Goal: Transaction & Acquisition: Purchase product/service

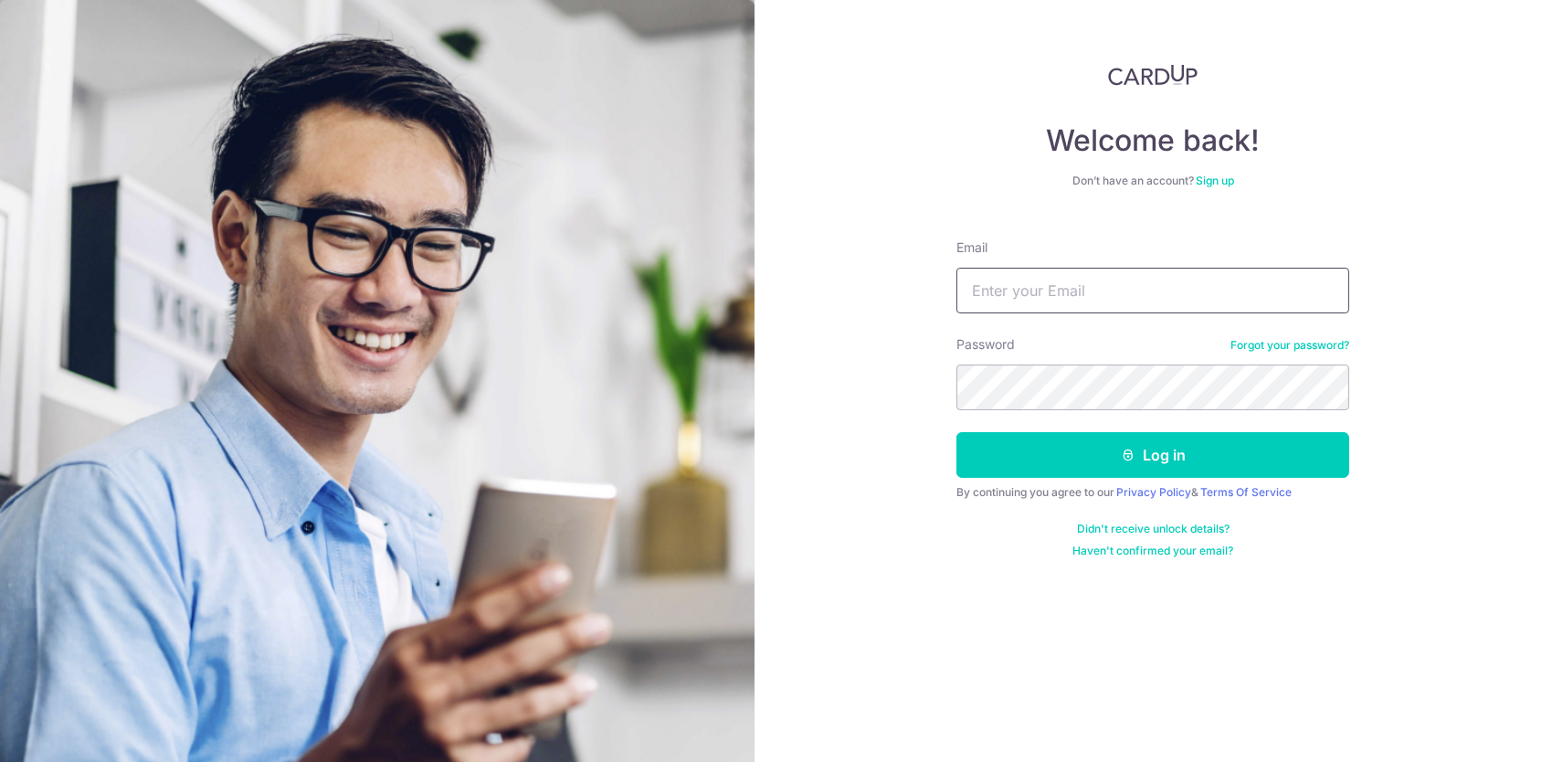
type input "[EMAIL_ADDRESS][PERSON_NAME][DOMAIN_NAME]"
click at [1118, 461] on button "Log in" at bounding box center [1152, 455] width 393 height 46
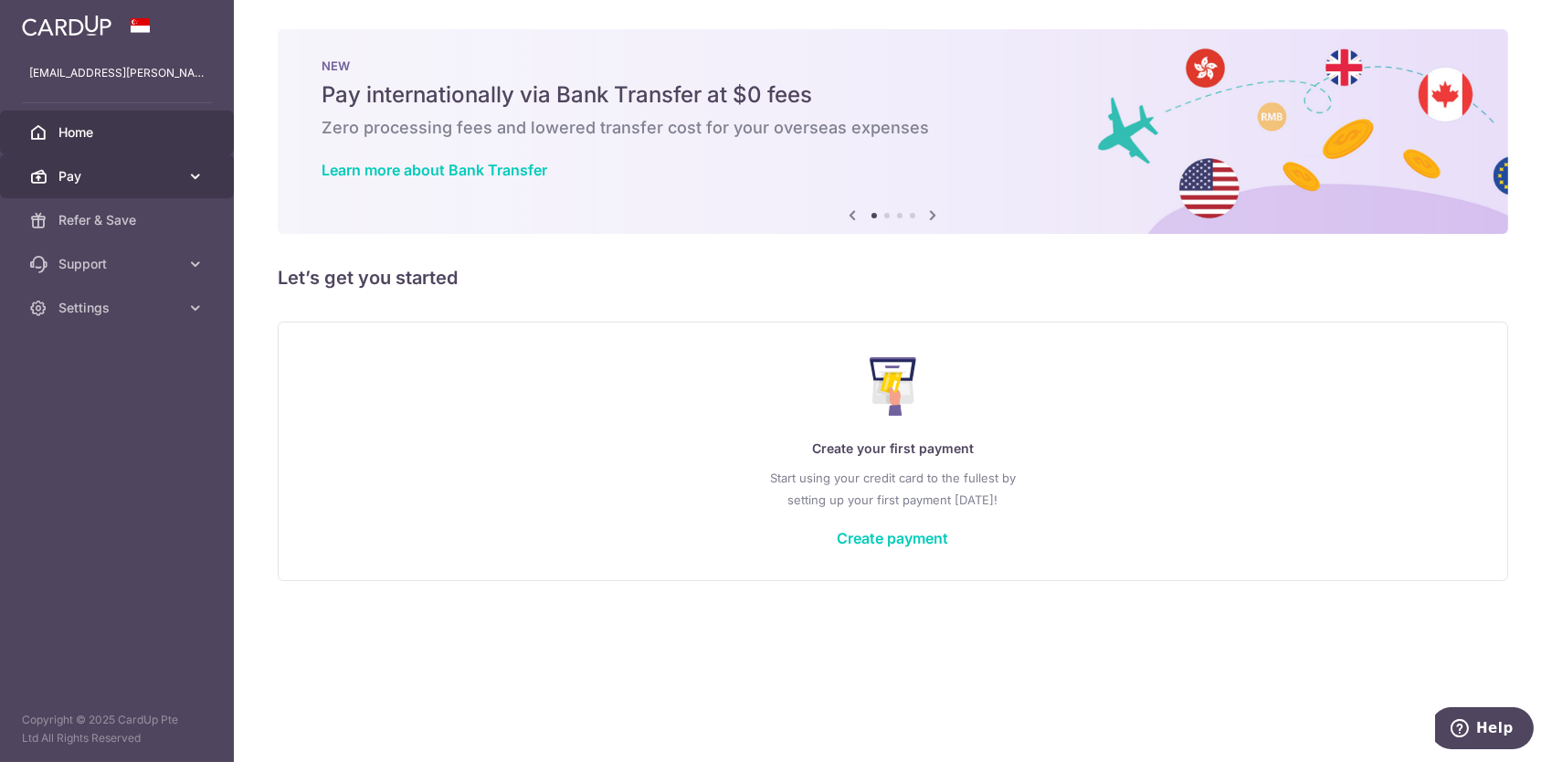
click at [64, 176] on span "Pay" at bounding box center [118, 176] width 121 height 18
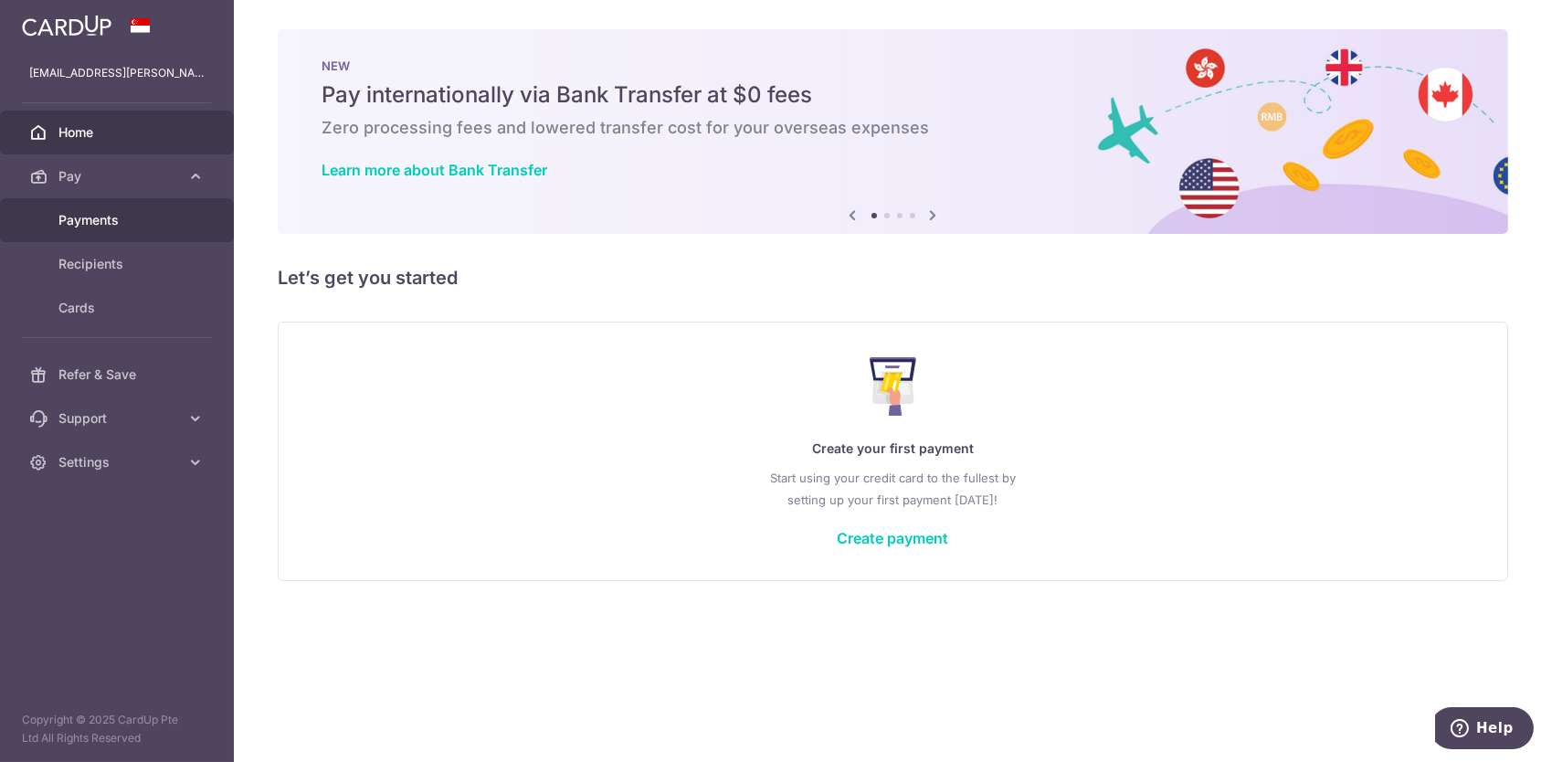
click at [96, 217] on span "Payments" at bounding box center [118, 220] width 121 height 18
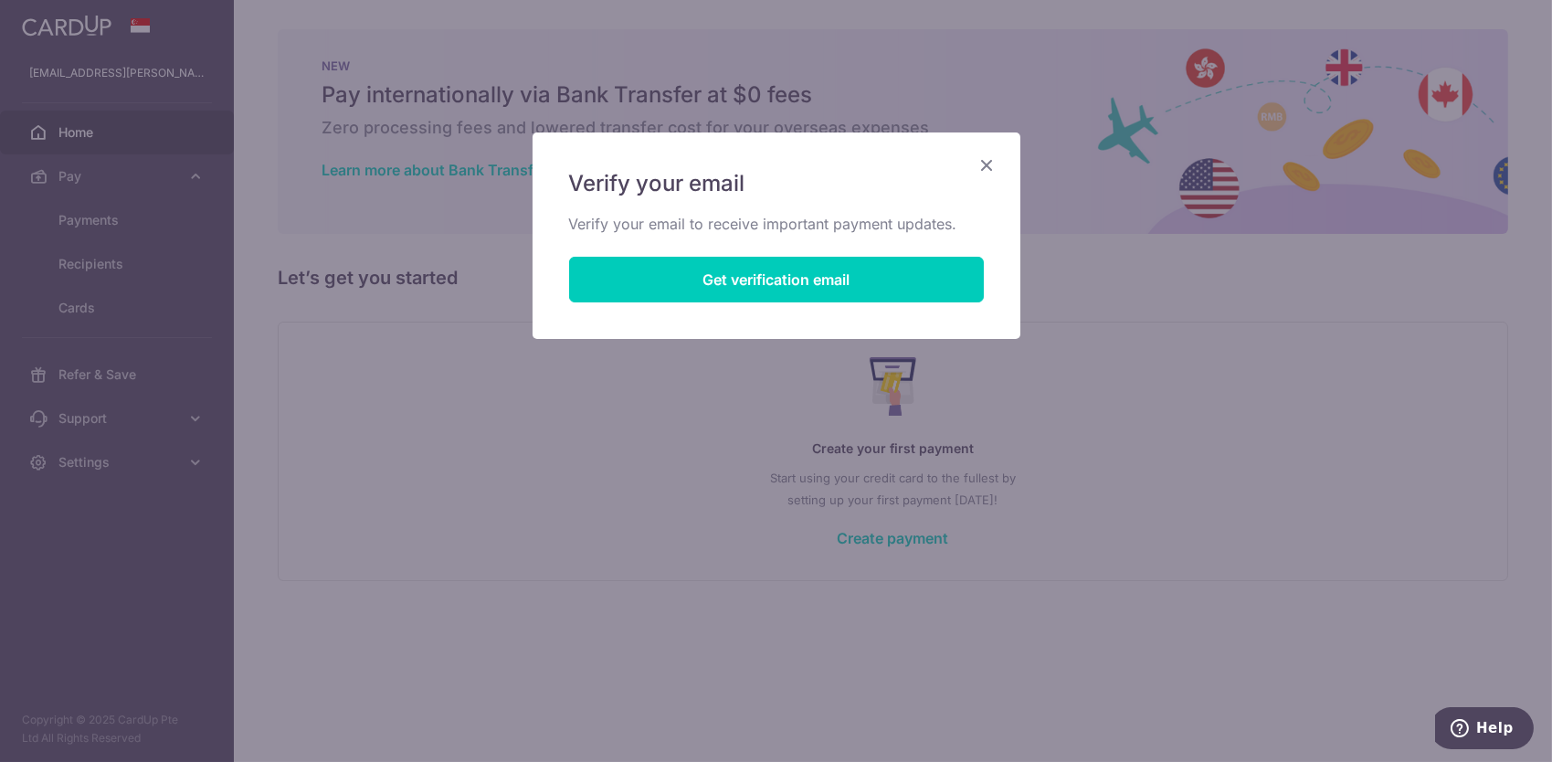
click at [981, 155] on icon "Close" at bounding box center [988, 164] width 22 height 23
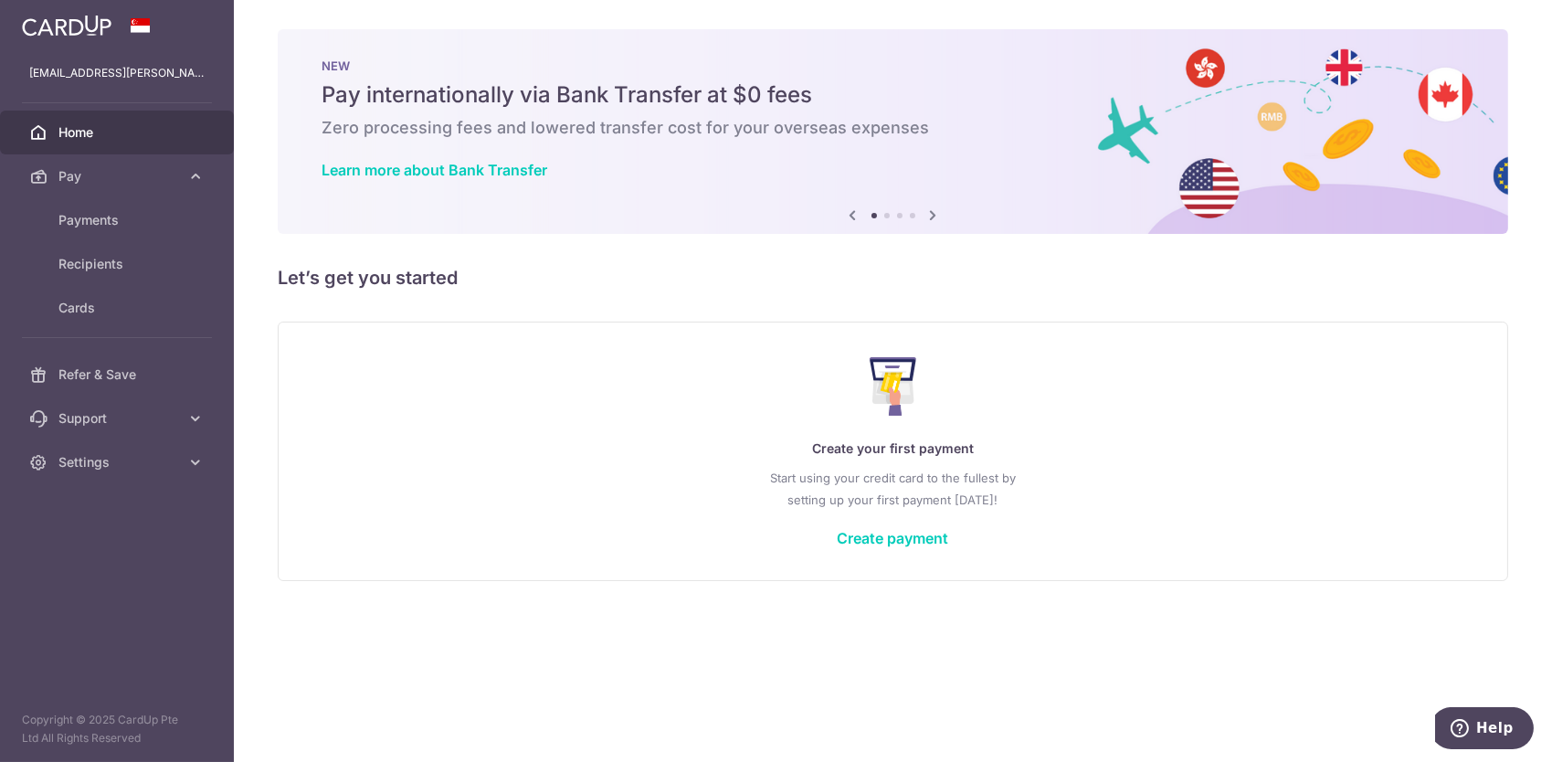
click at [441, 121] on h6 "Zero processing fees and lowered transfer cost for your overseas expenses" at bounding box center [893, 128] width 1143 height 22
click at [839, 134] on h6 "Zero processing fees and lowered transfer cost for your overseas expenses" at bounding box center [893, 128] width 1143 height 22
click at [934, 216] on icon at bounding box center [934, 215] width 22 height 23
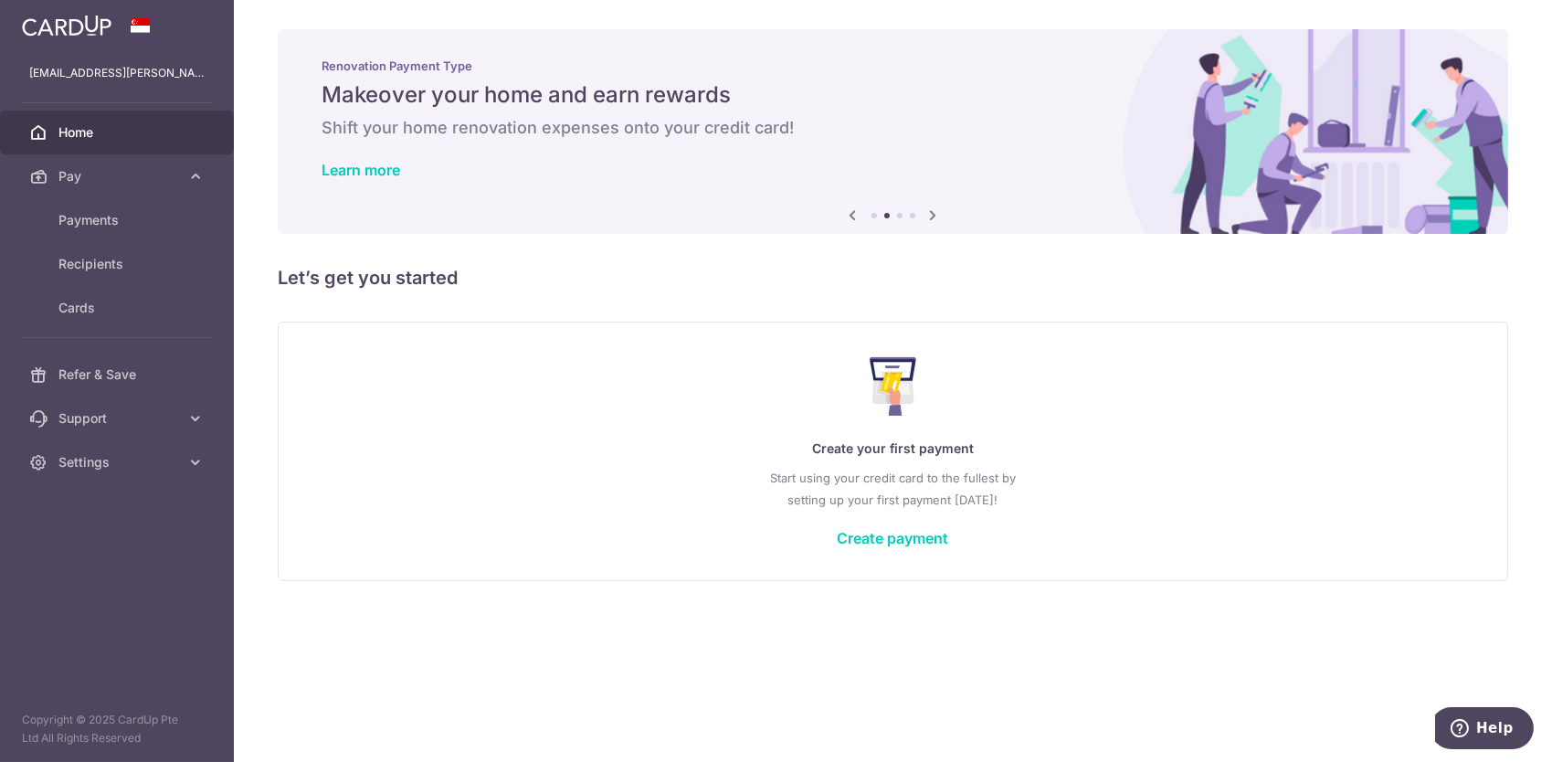
click at [934, 216] on icon at bounding box center [934, 215] width 22 height 23
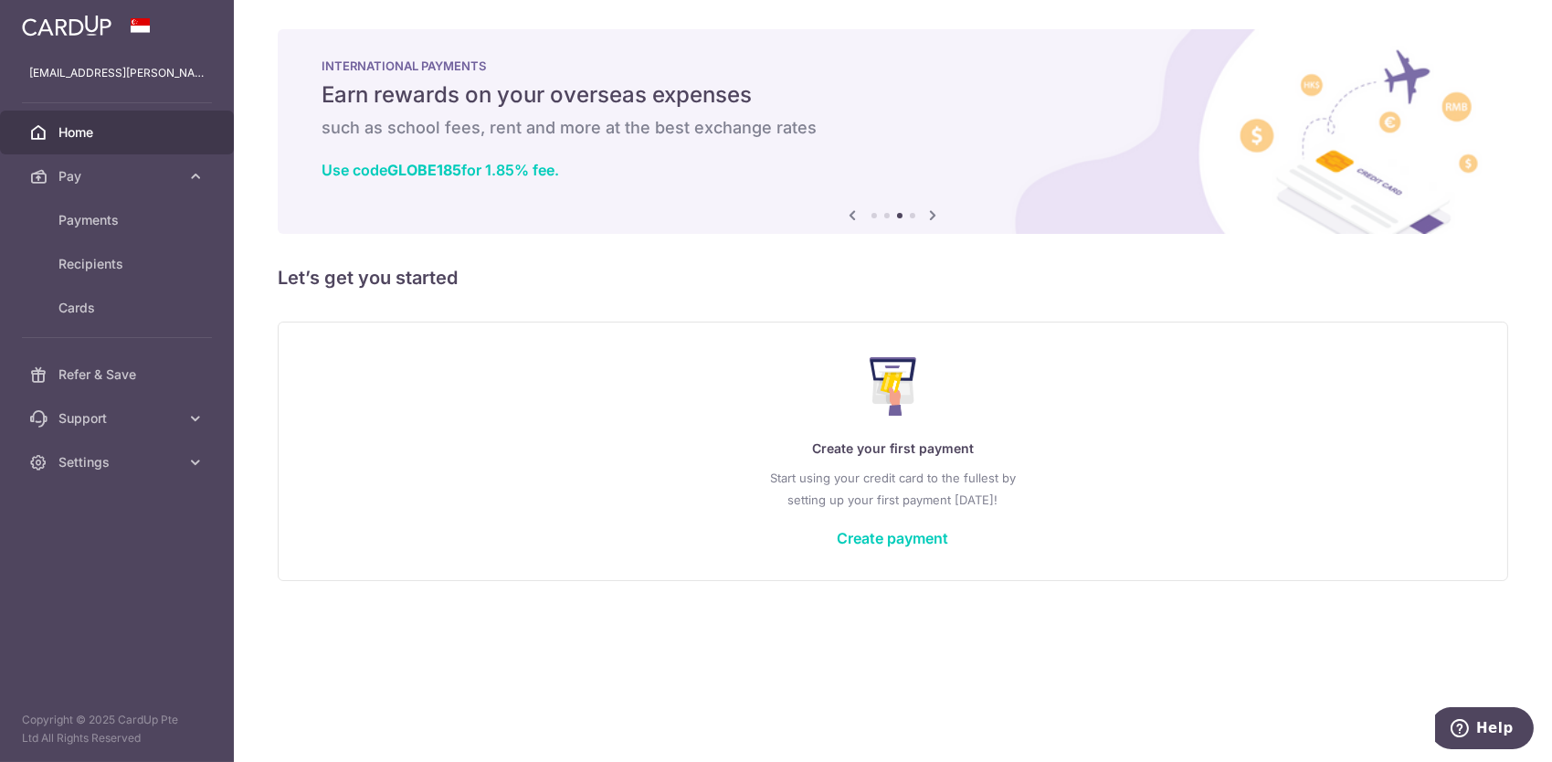
click at [934, 216] on icon at bounding box center [934, 215] width 22 height 23
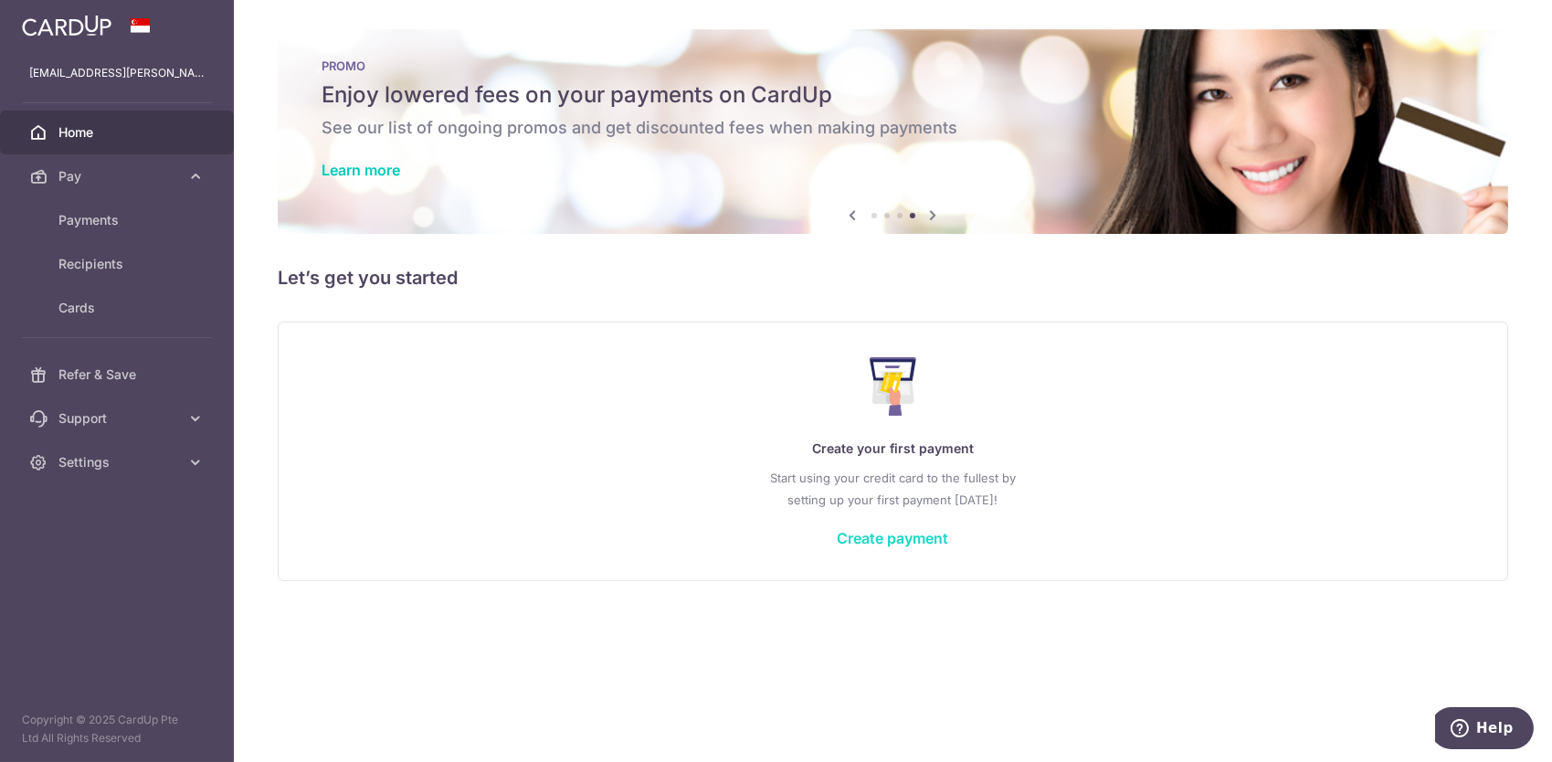
click at [876, 537] on link "Create payment" at bounding box center [893, 538] width 111 height 18
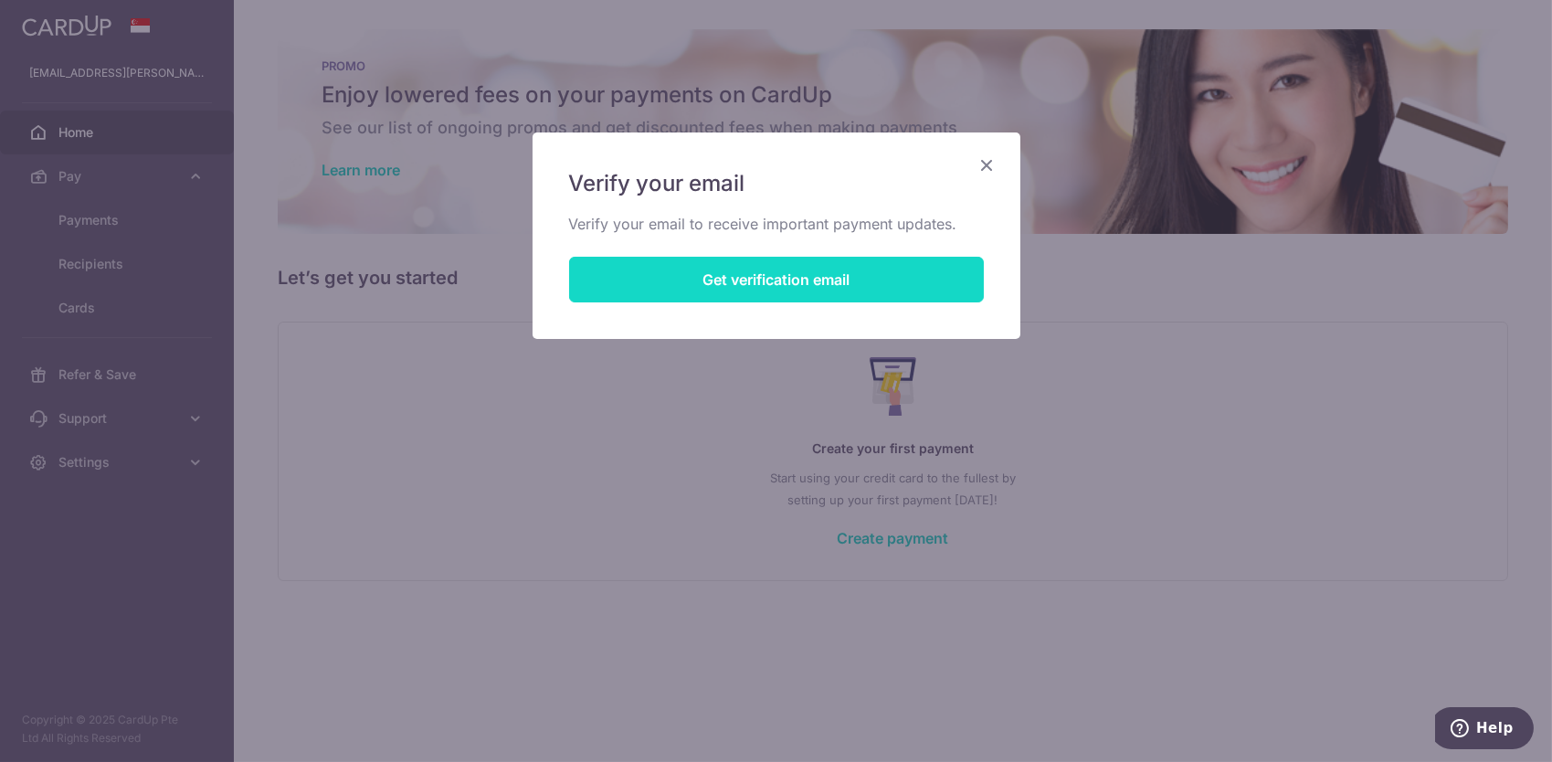
click at [838, 286] on button "Get verification email" at bounding box center [776, 280] width 415 height 46
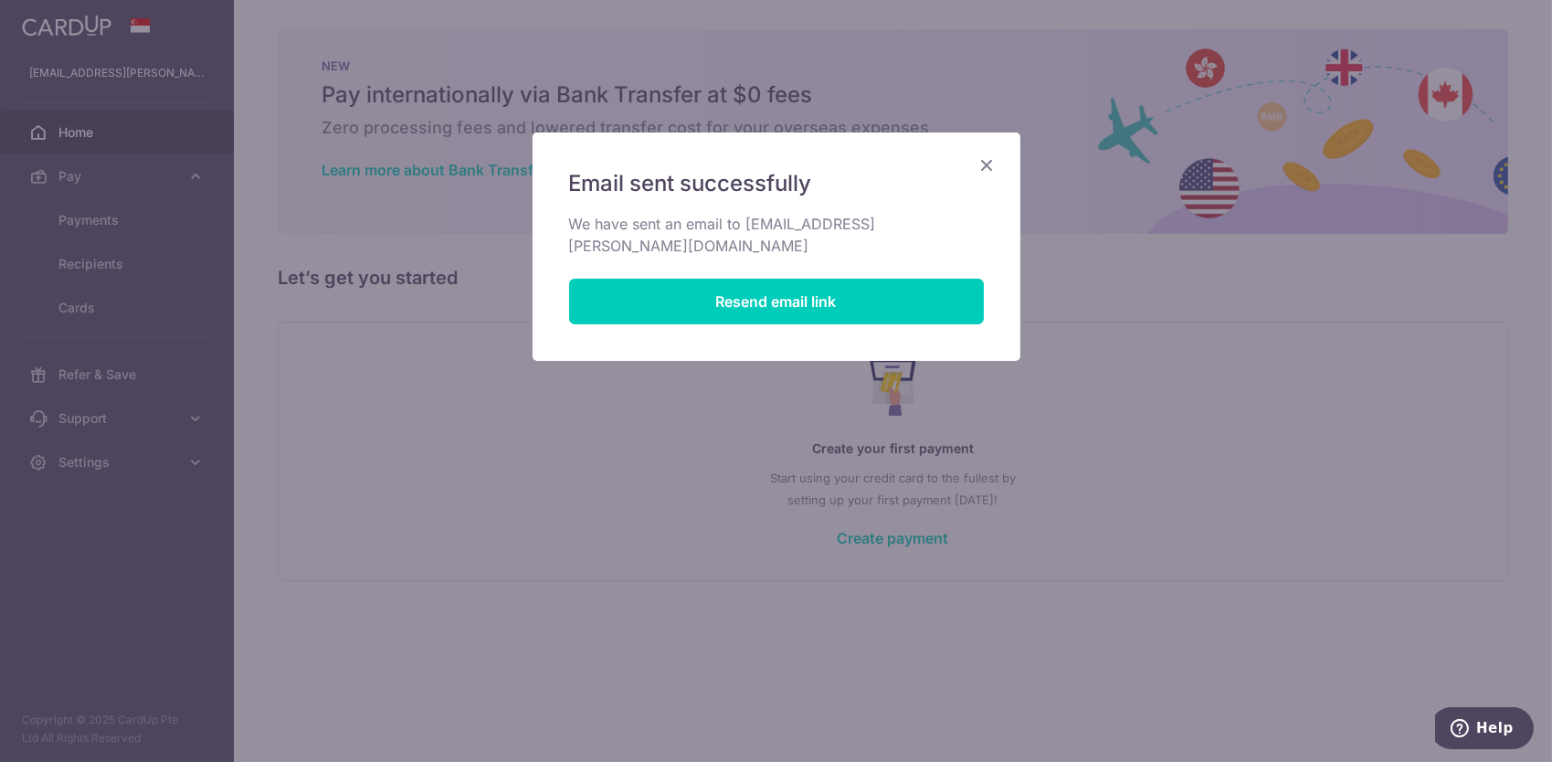
click at [986, 165] on icon "Close" at bounding box center [988, 164] width 22 height 23
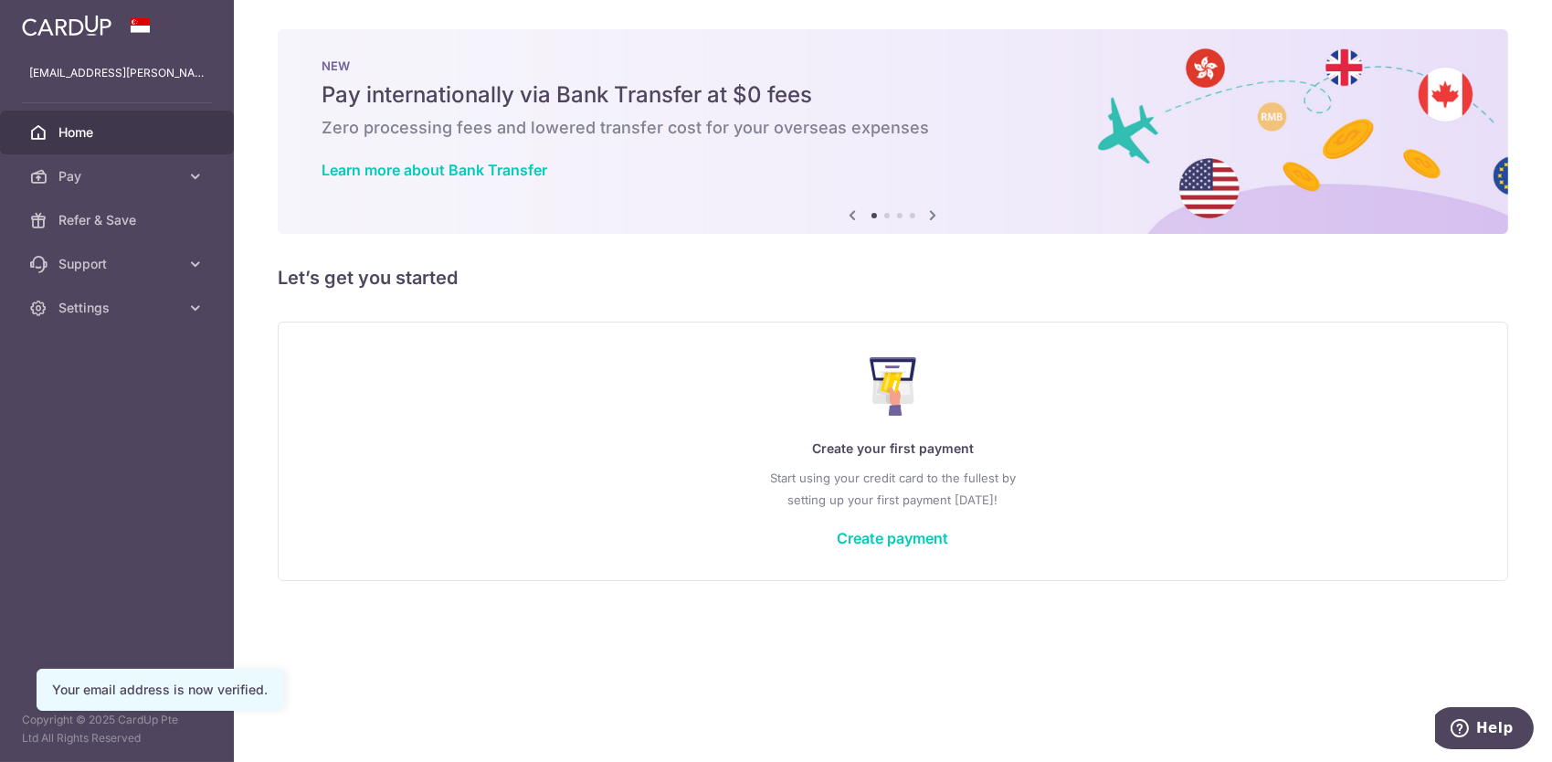
click at [881, 526] on div "Create your first payment Start using your credit card to the fullest by settin…" at bounding box center [893, 451] width 1185 height 216
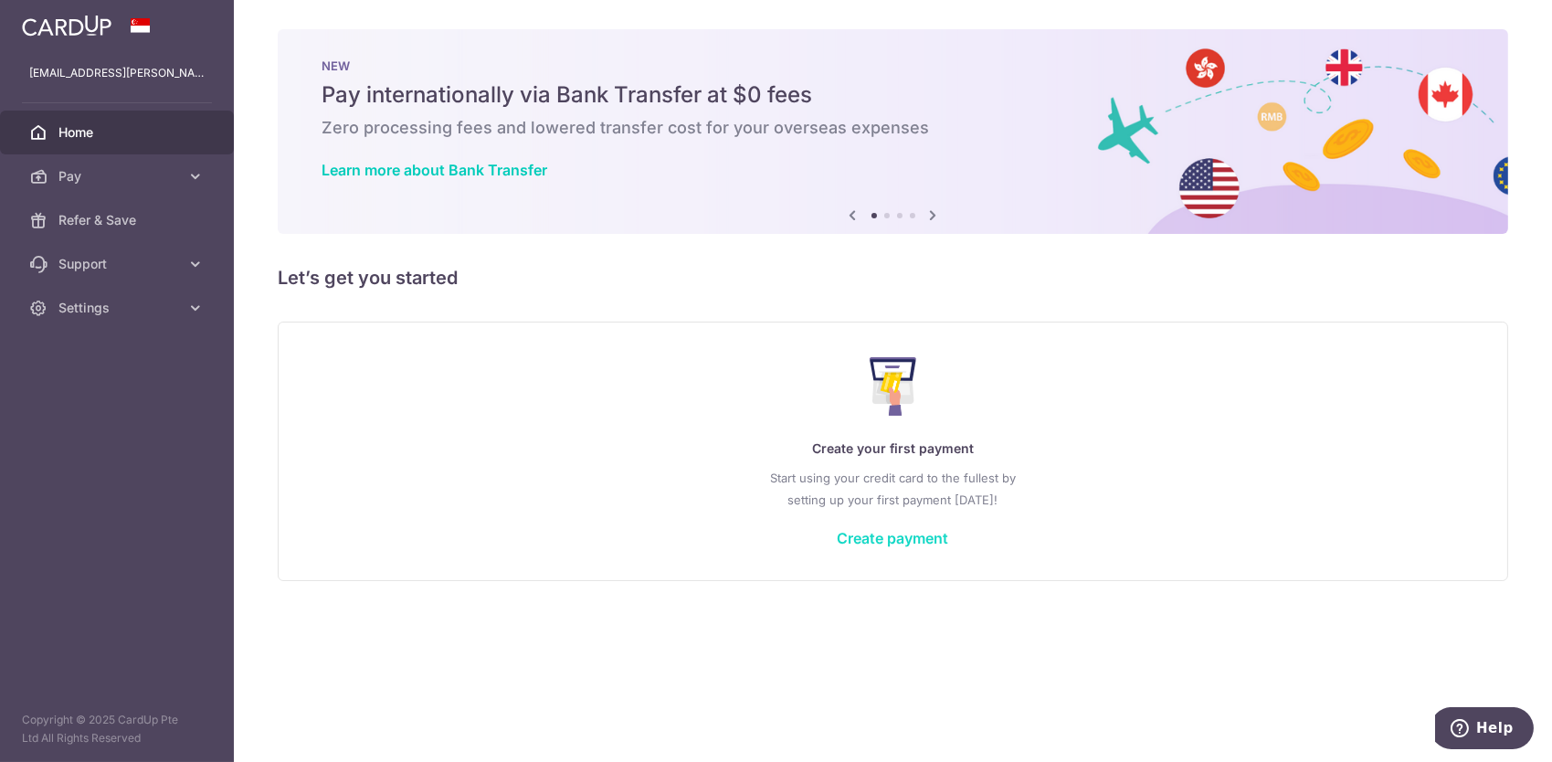
click at [882, 540] on link "Create payment" at bounding box center [893, 538] width 111 height 18
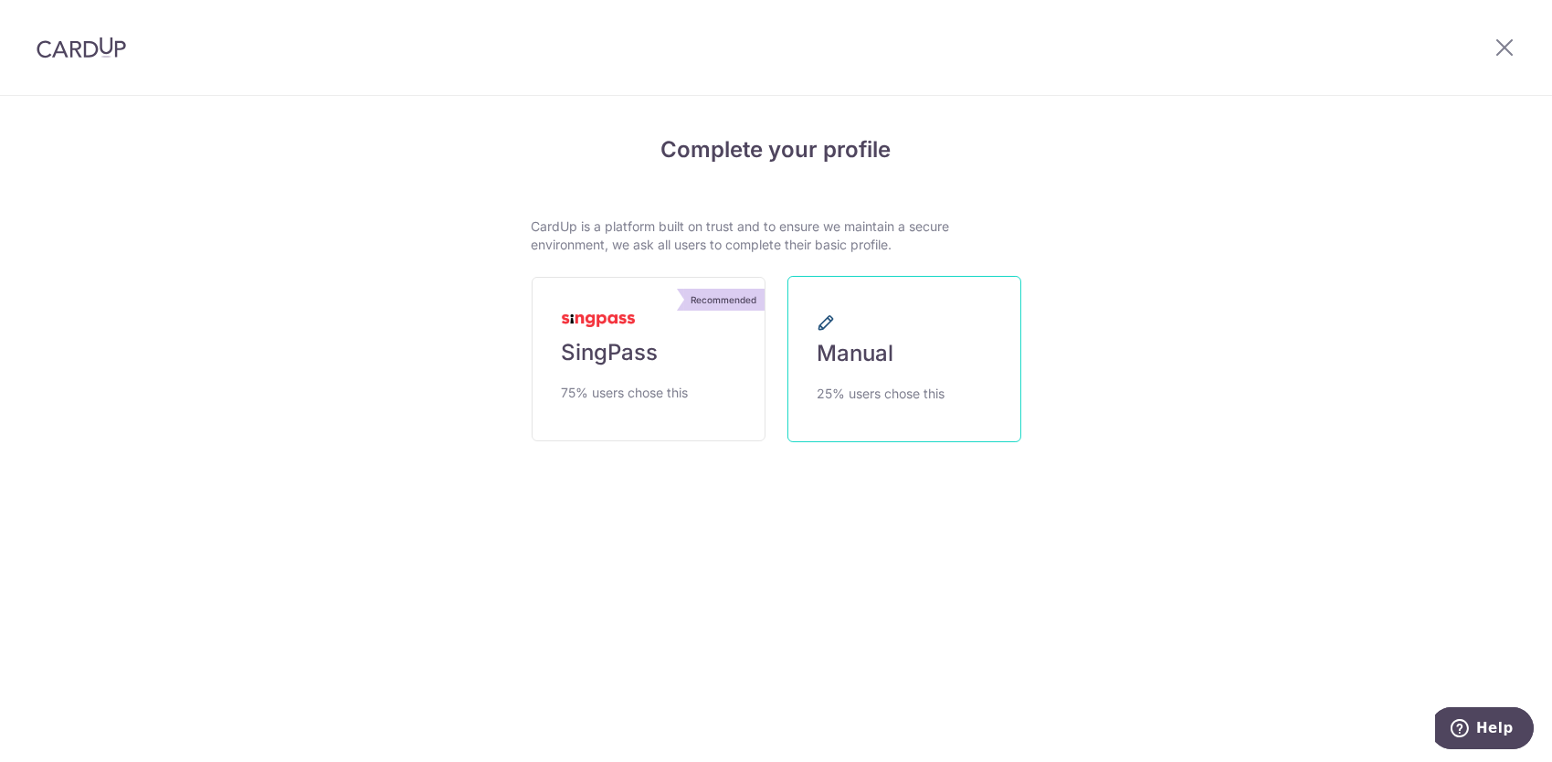
click at [850, 356] on span "Manual" at bounding box center [856, 353] width 77 height 29
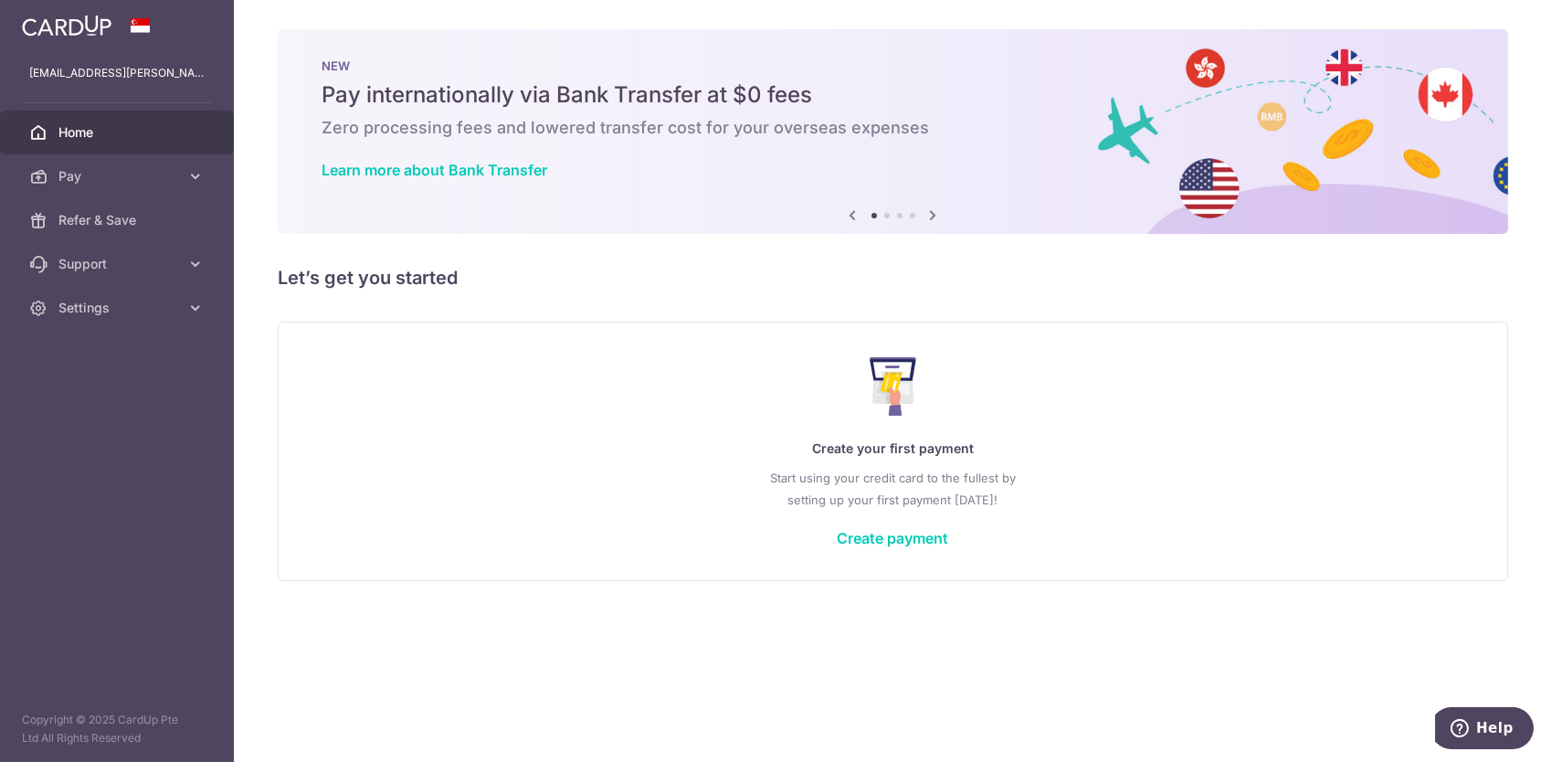
click at [669, 135] on h6 "Zero processing fees and lowered transfer cost for your overseas expenses" at bounding box center [893, 128] width 1143 height 22
click at [74, 184] on span "Pay" at bounding box center [118, 176] width 121 height 18
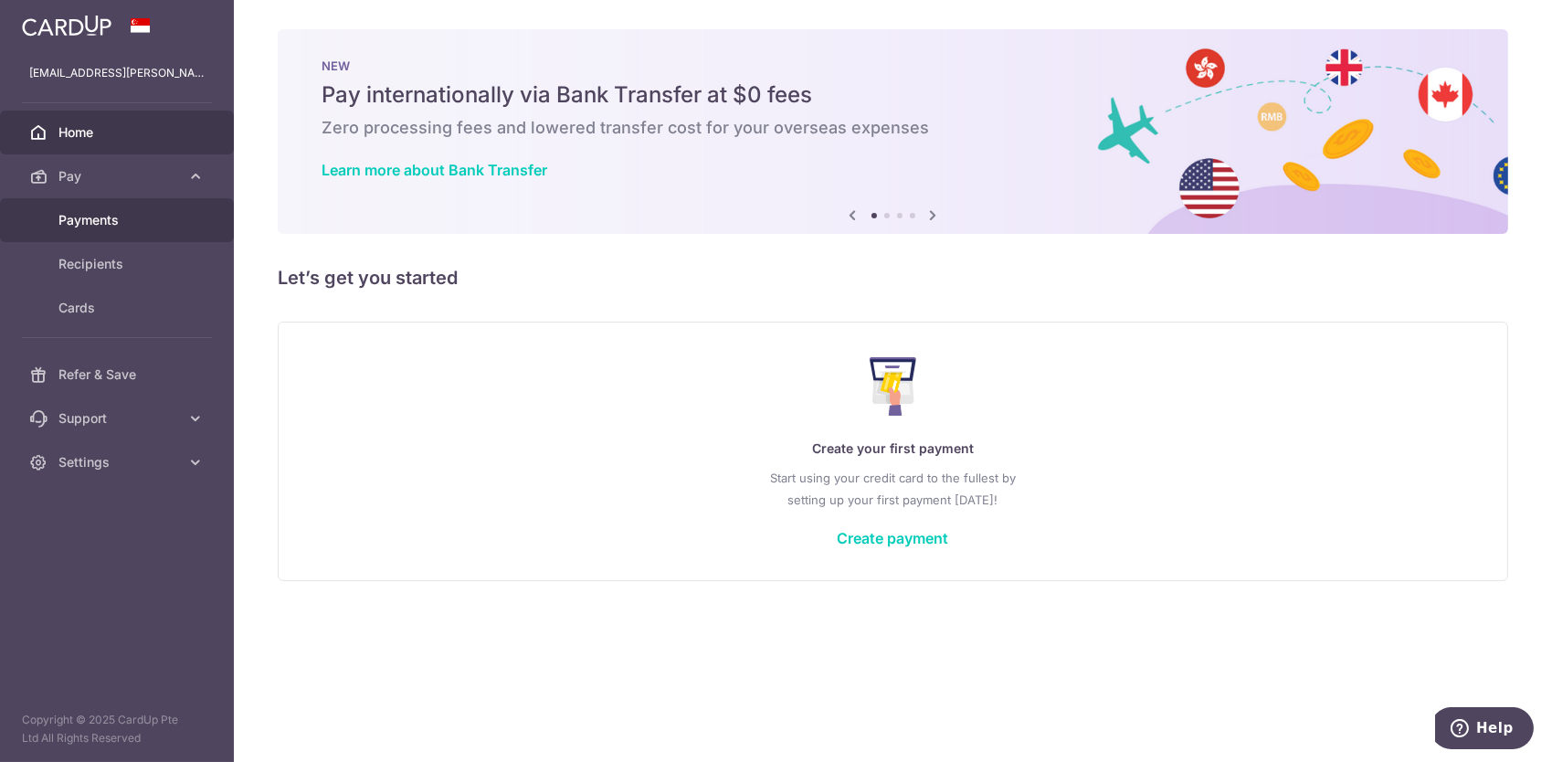
click at [95, 217] on span "Payments" at bounding box center [118, 220] width 121 height 18
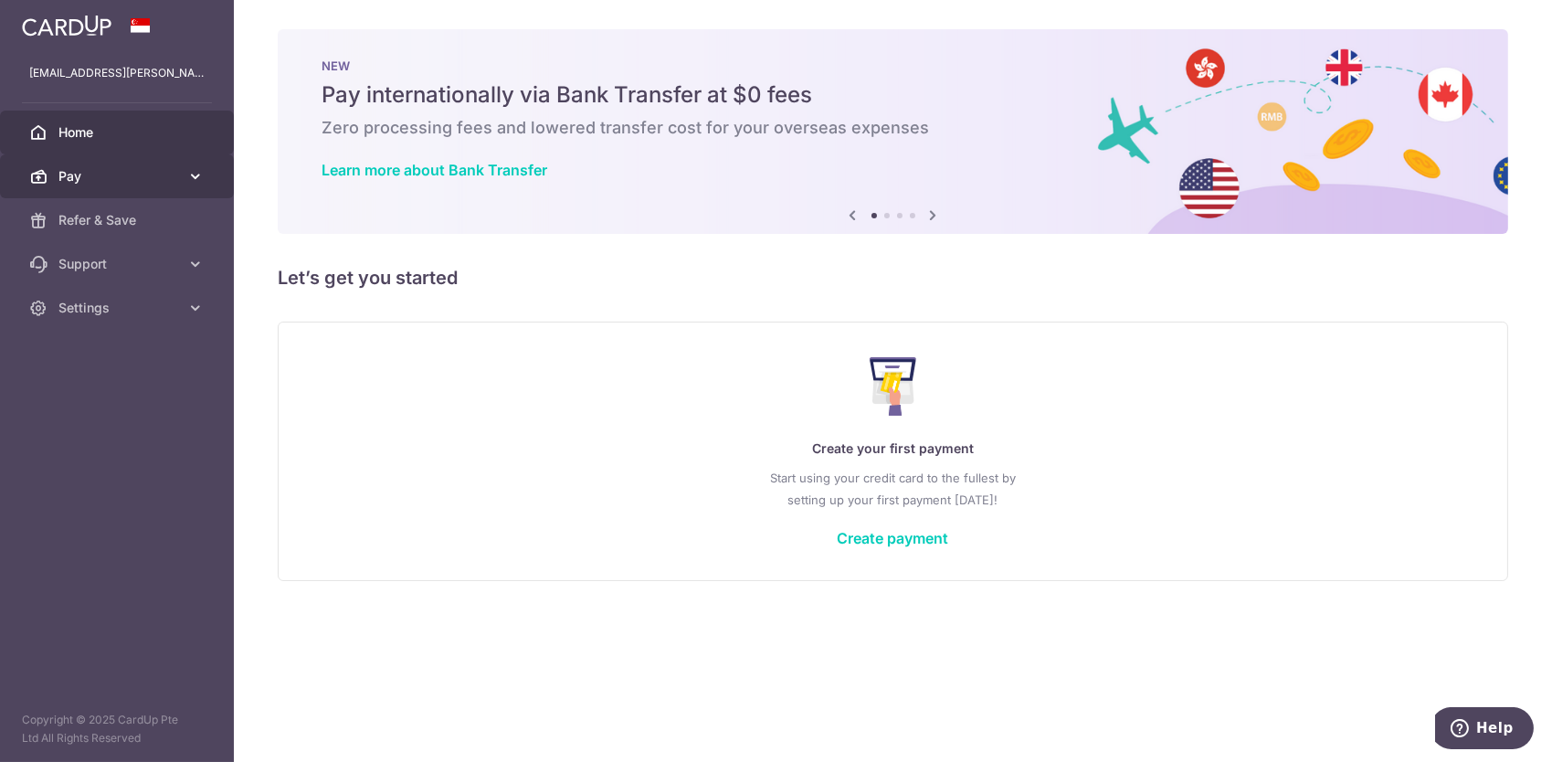
click at [127, 187] on link "Pay" at bounding box center [117, 176] width 234 height 44
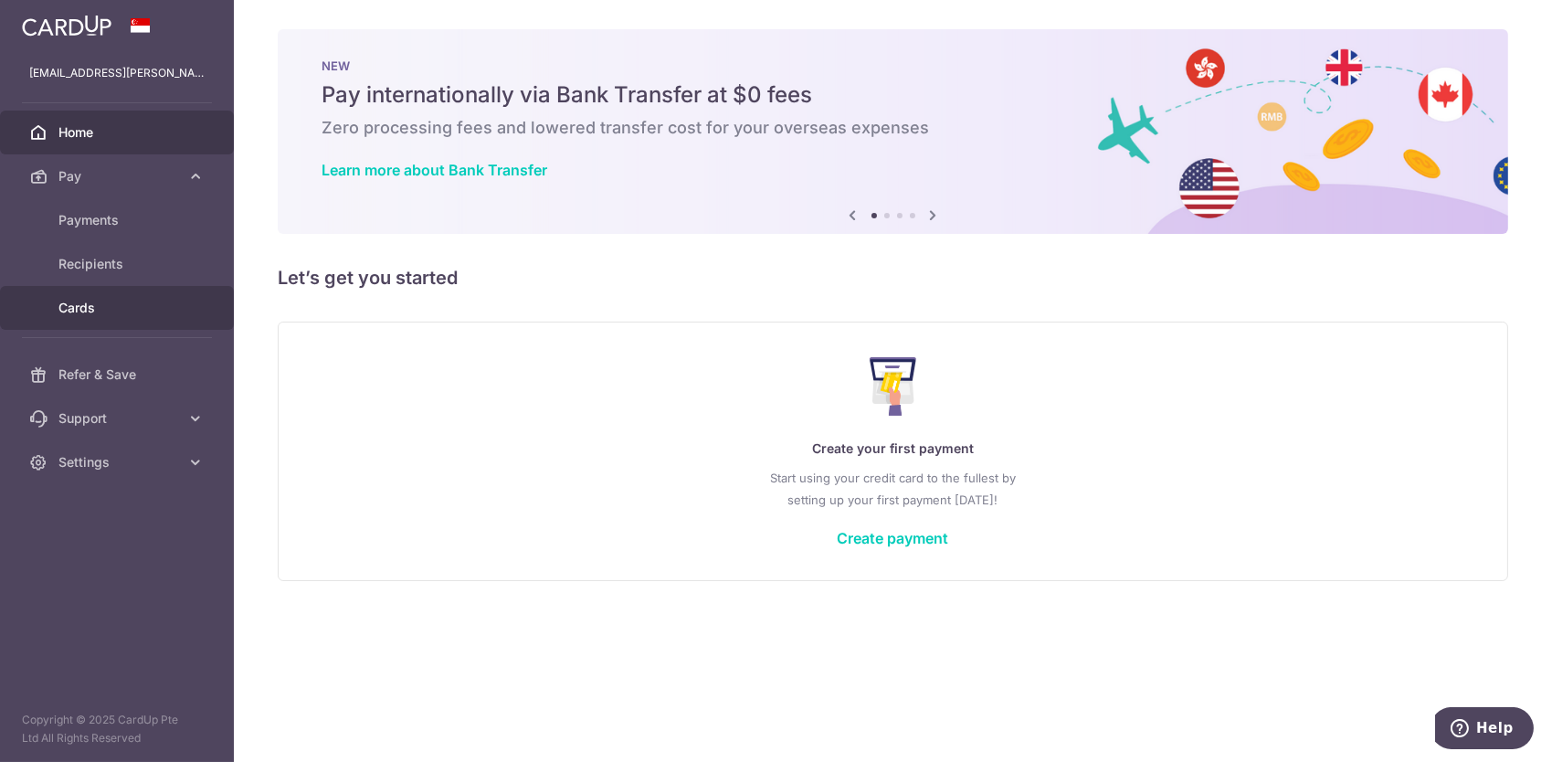
click at [113, 301] on span "Cards" at bounding box center [118, 308] width 121 height 18
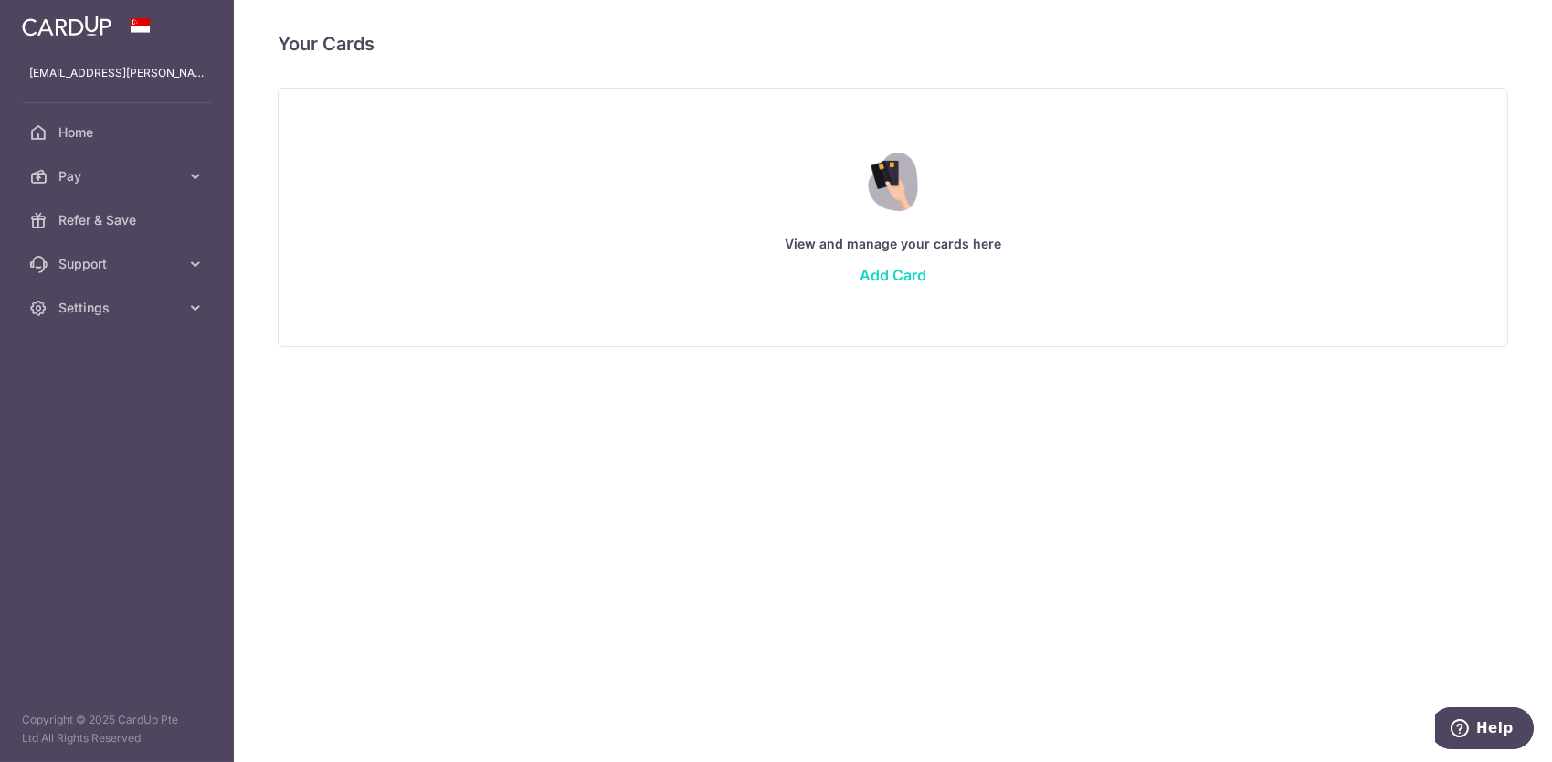
click at [870, 266] on link "Add Card" at bounding box center [893, 275] width 67 height 18
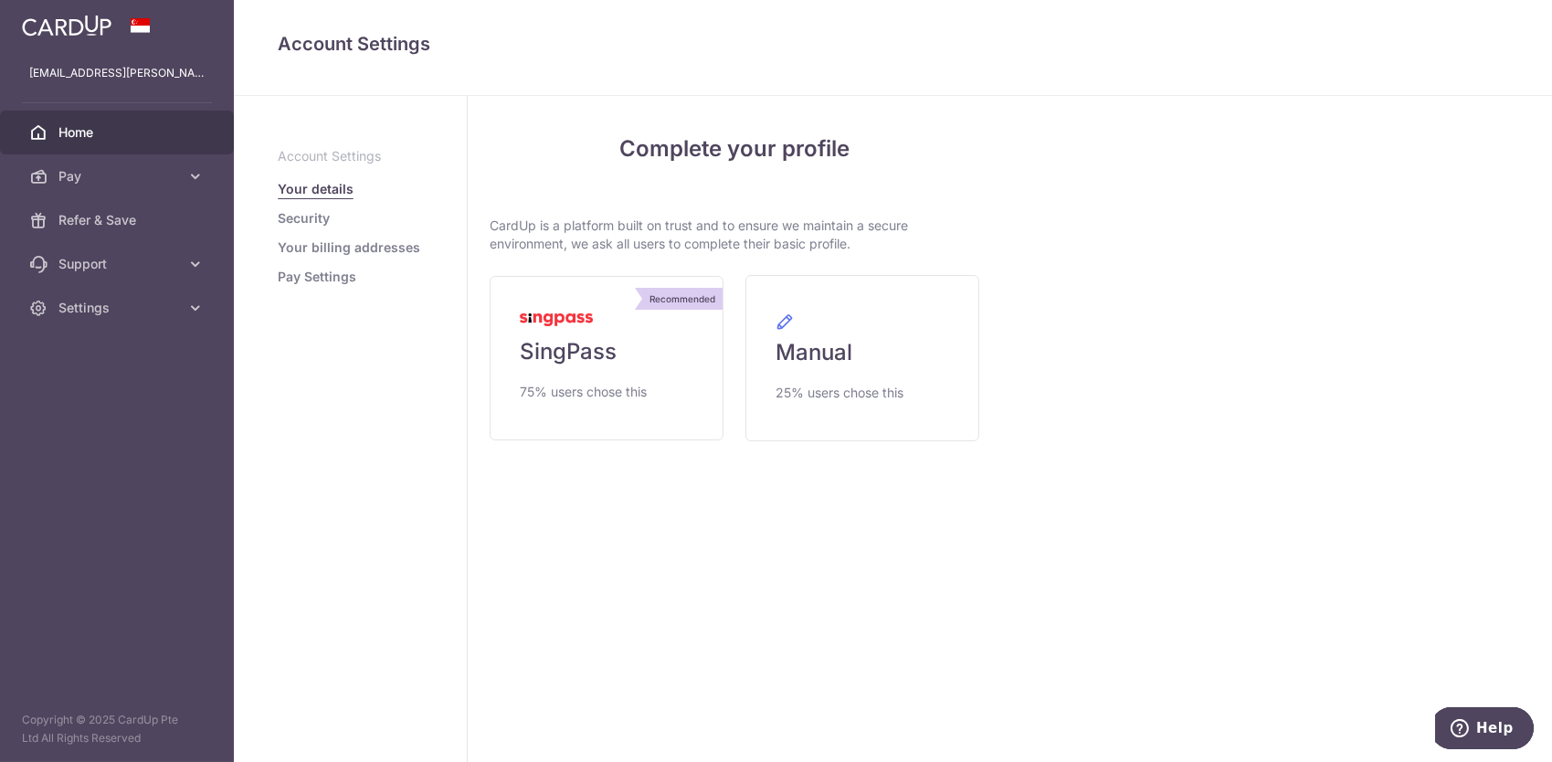
click at [123, 125] on span "Home" at bounding box center [118, 132] width 121 height 18
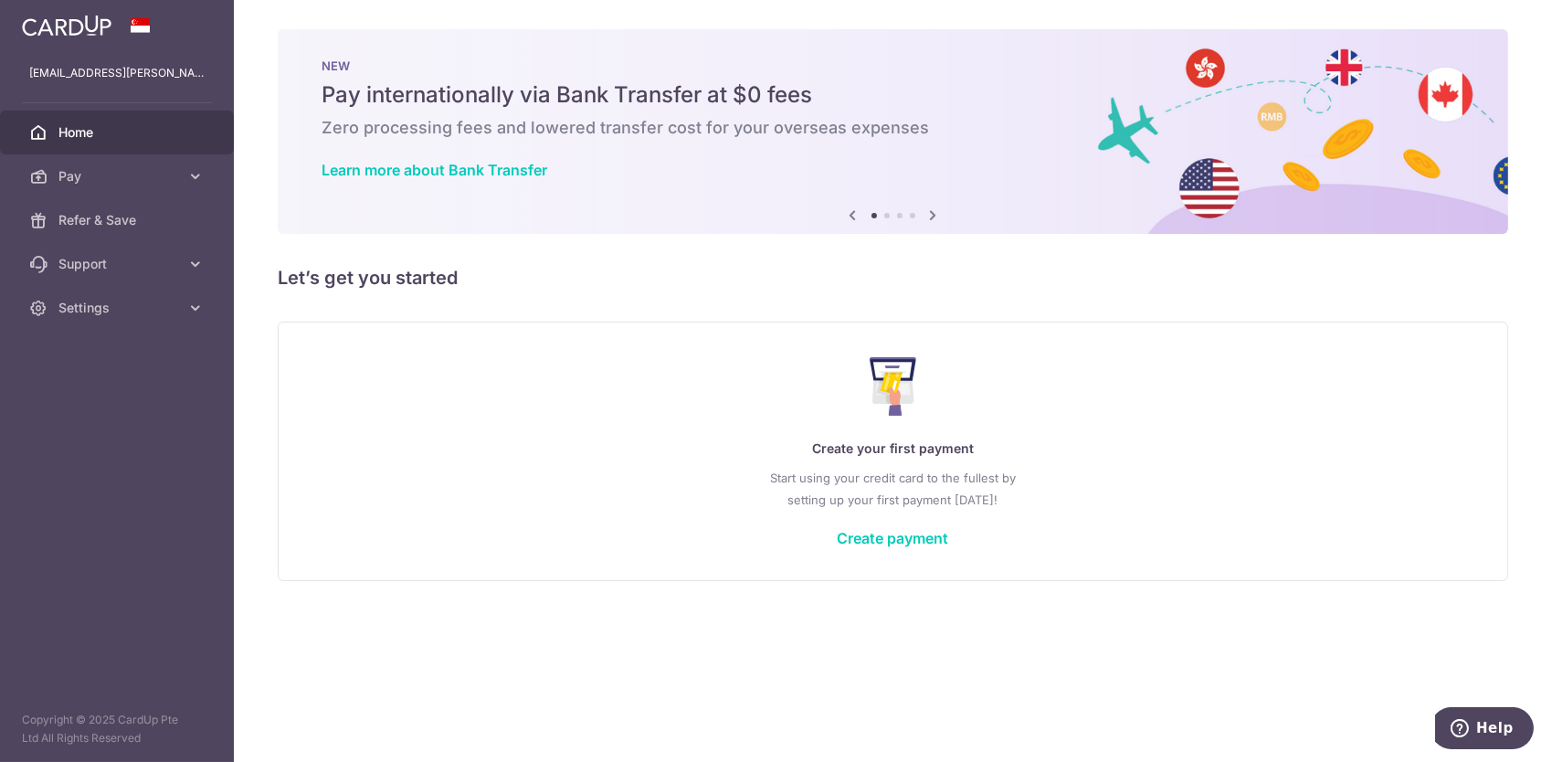
click at [442, 133] on h6 "Zero processing fees and lowered transfer cost for your overseas expenses" at bounding box center [893, 128] width 1143 height 22
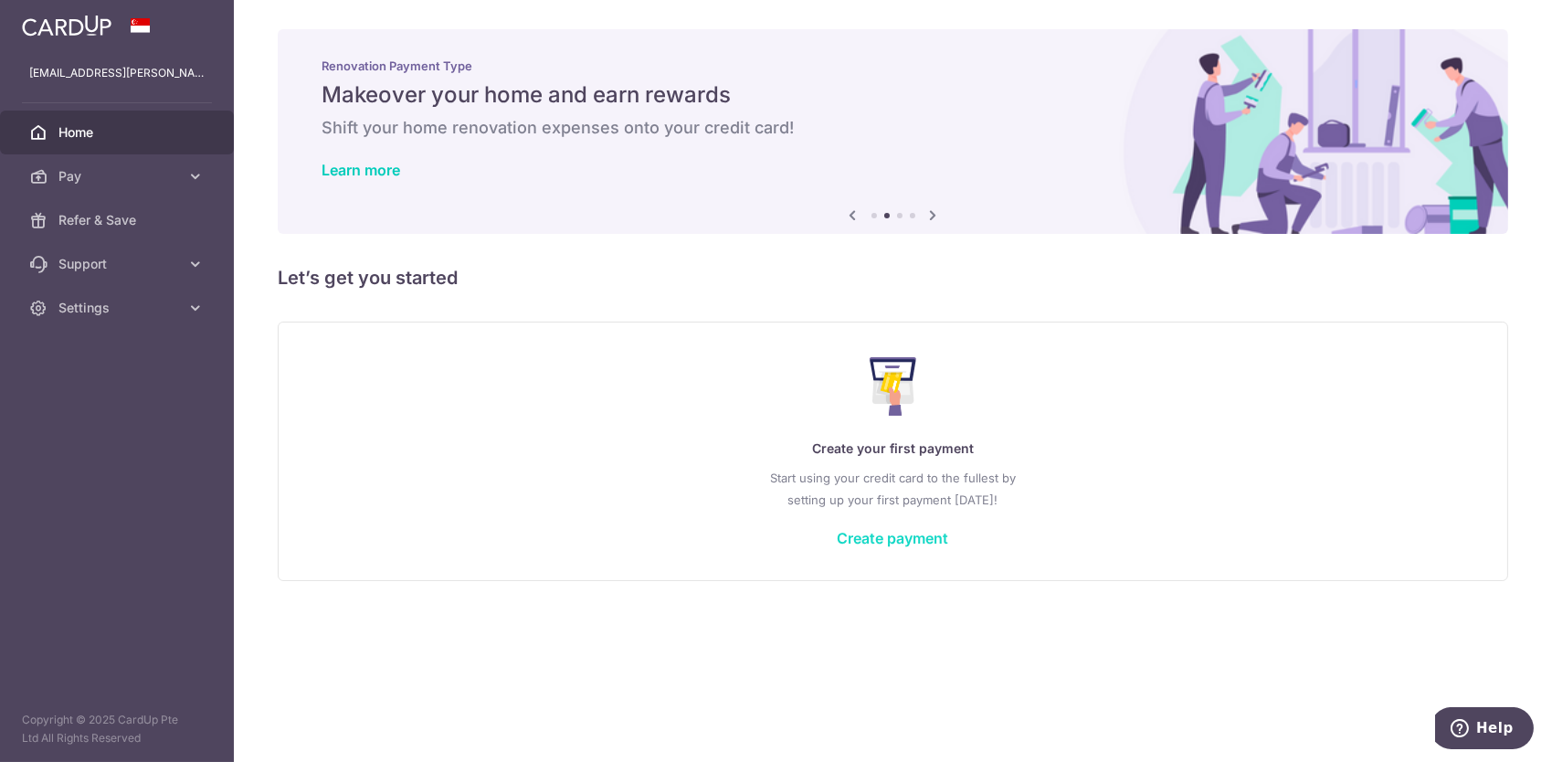
click at [895, 533] on link "Create payment" at bounding box center [893, 538] width 111 height 18
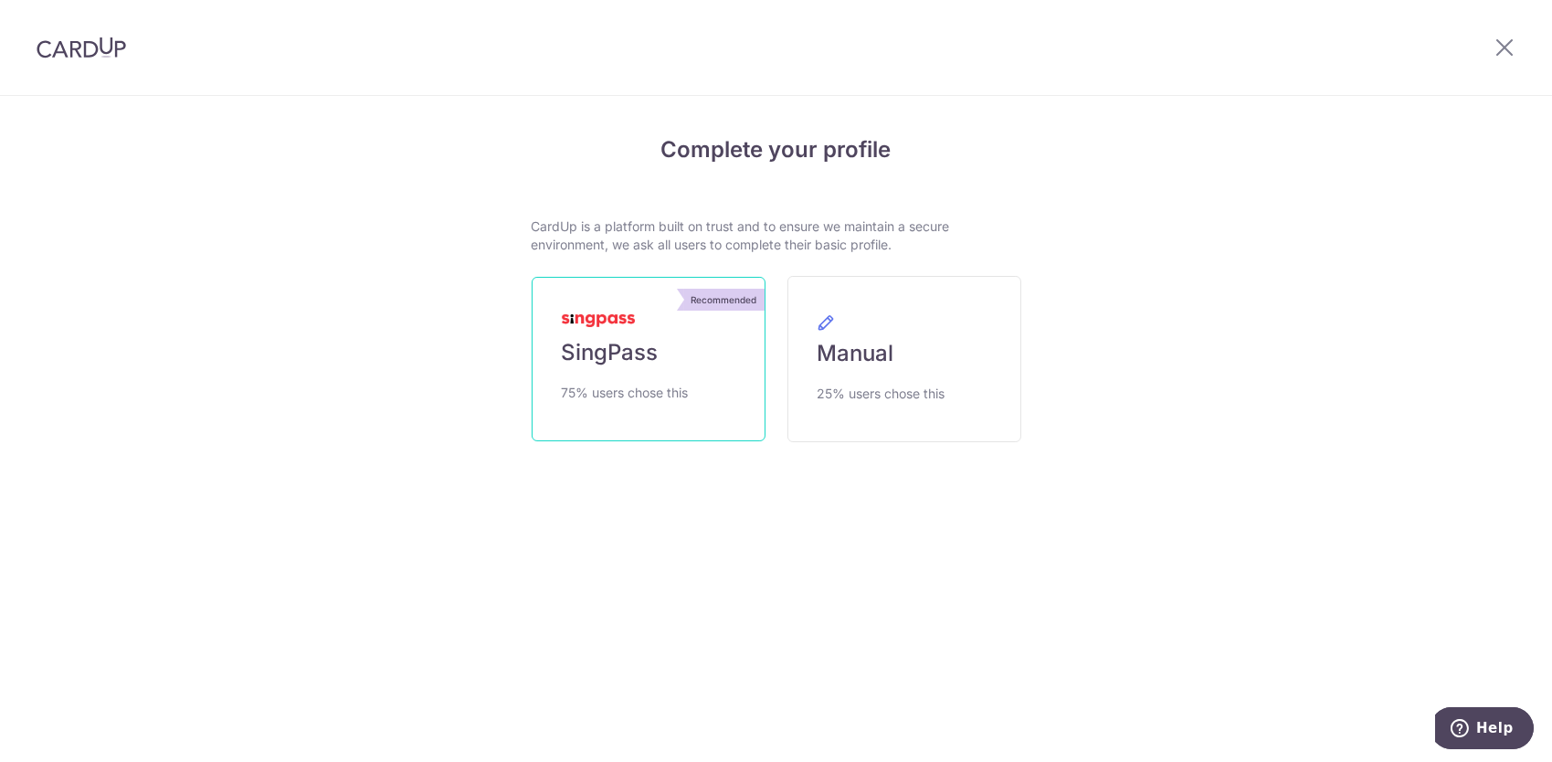
click at [672, 395] on span "75% users chose this" at bounding box center [625, 393] width 127 height 22
click at [619, 321] on img at bounding box center [598, 320] width 73 height 13
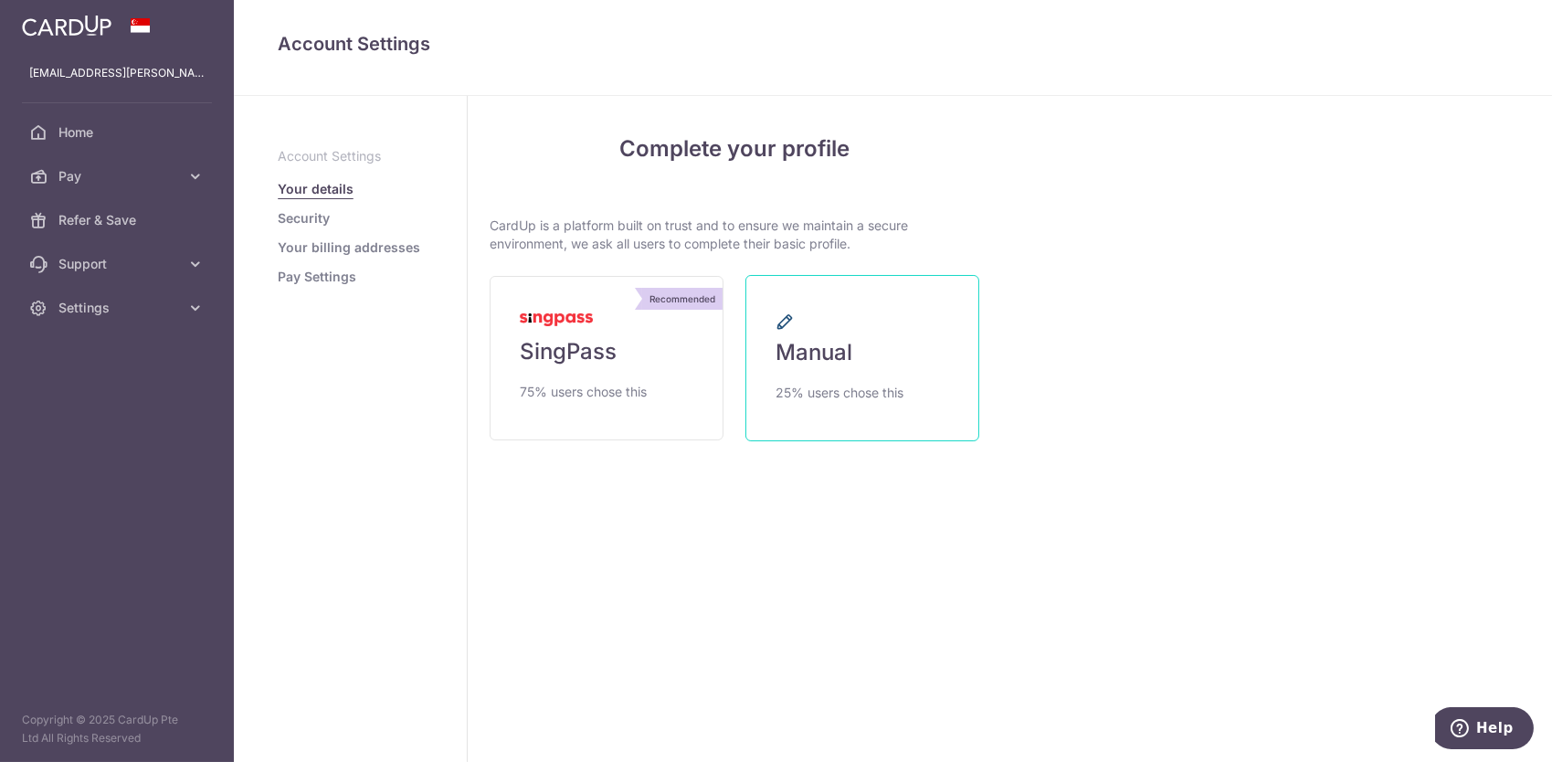
click at [877, 346] on link "Manual 25% users chose this" at bounding box center [862, 358] width 234 height 166
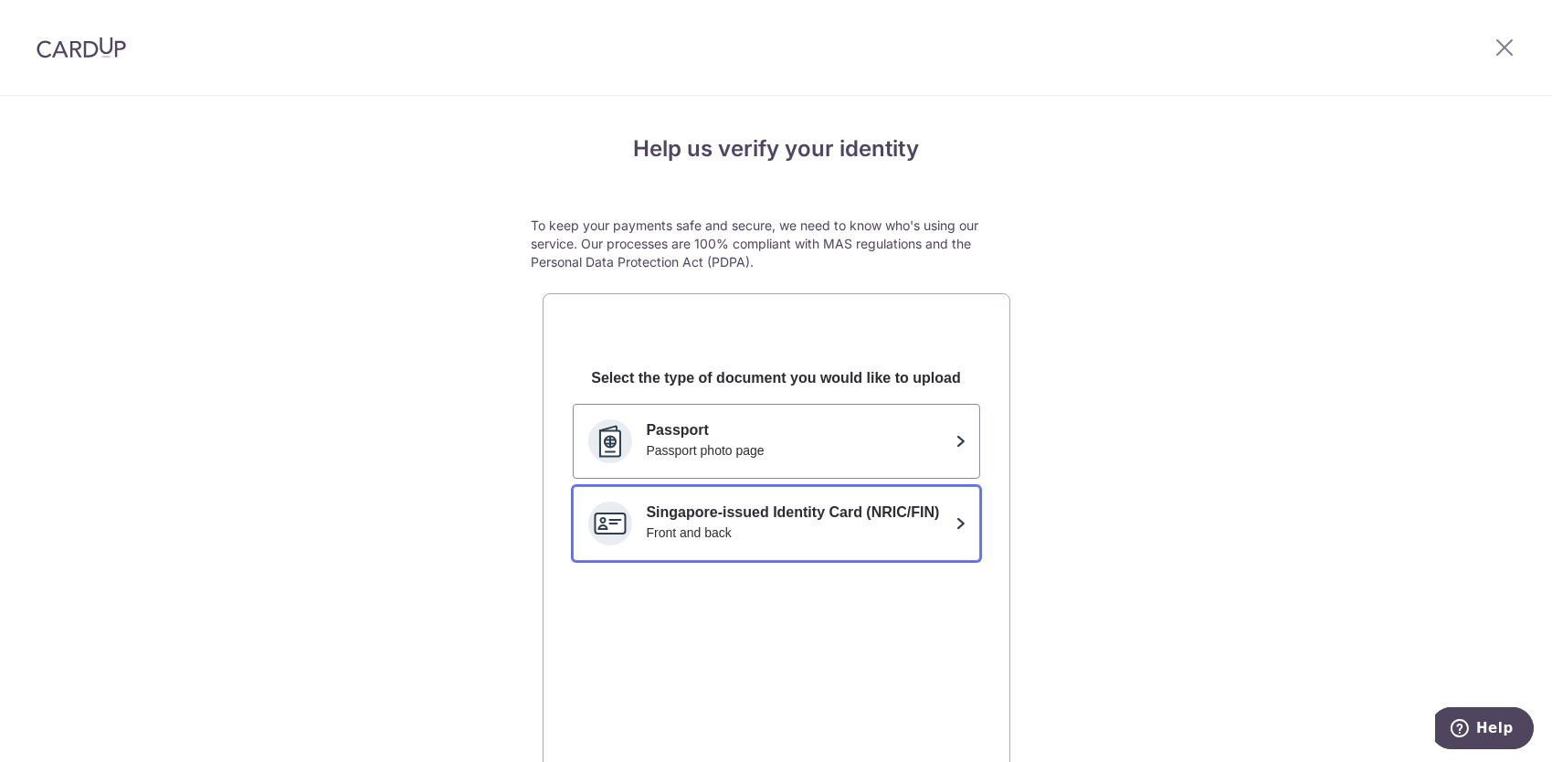
click at [799, 525] on div "Front and back" at bounding box center [797, 532] width 301 height 18
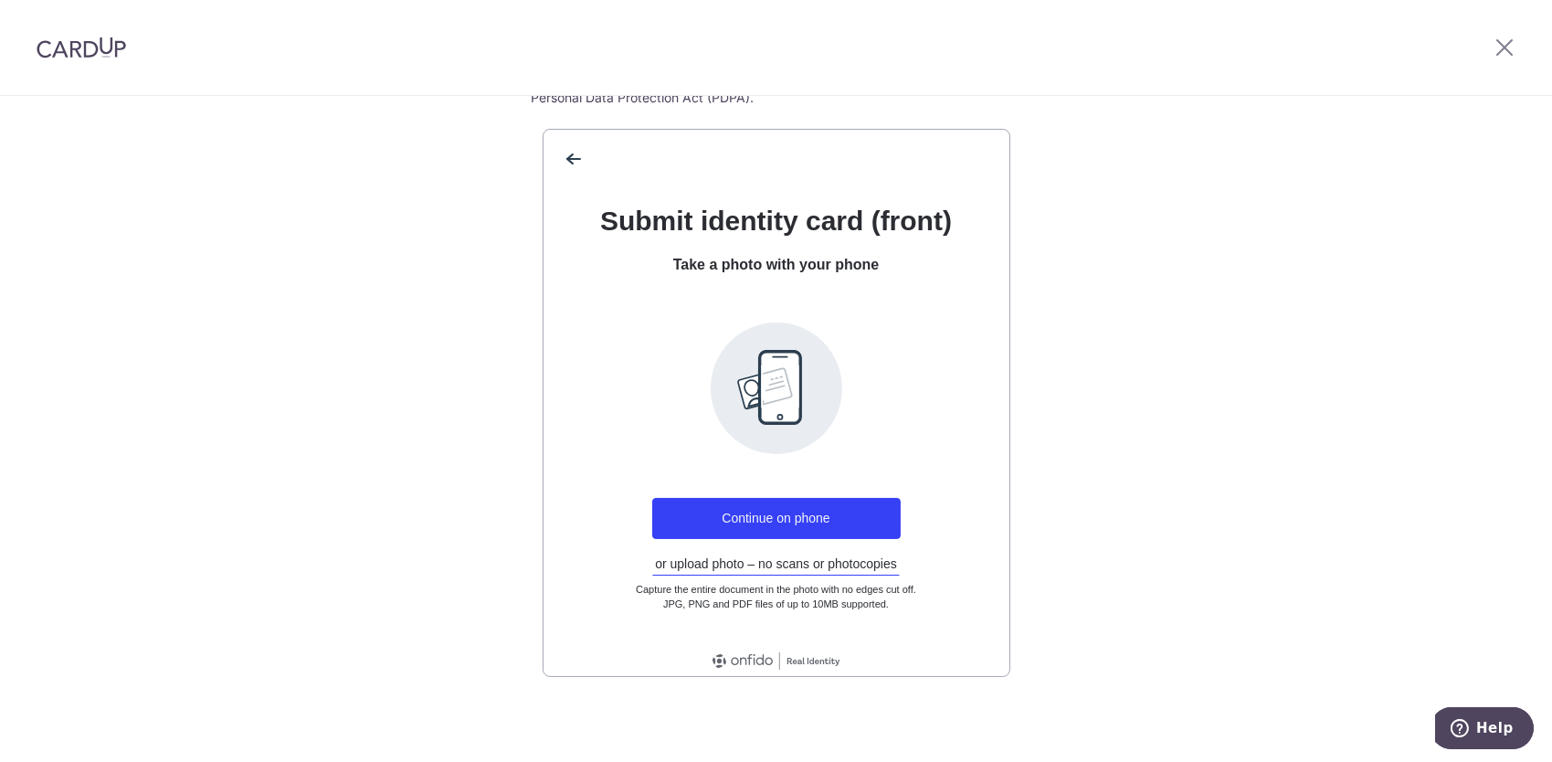
scroll to position [164, 0]
click at [817, 526] on button "Continue on phone" at bounding box center [776, 518] width 248 height 41
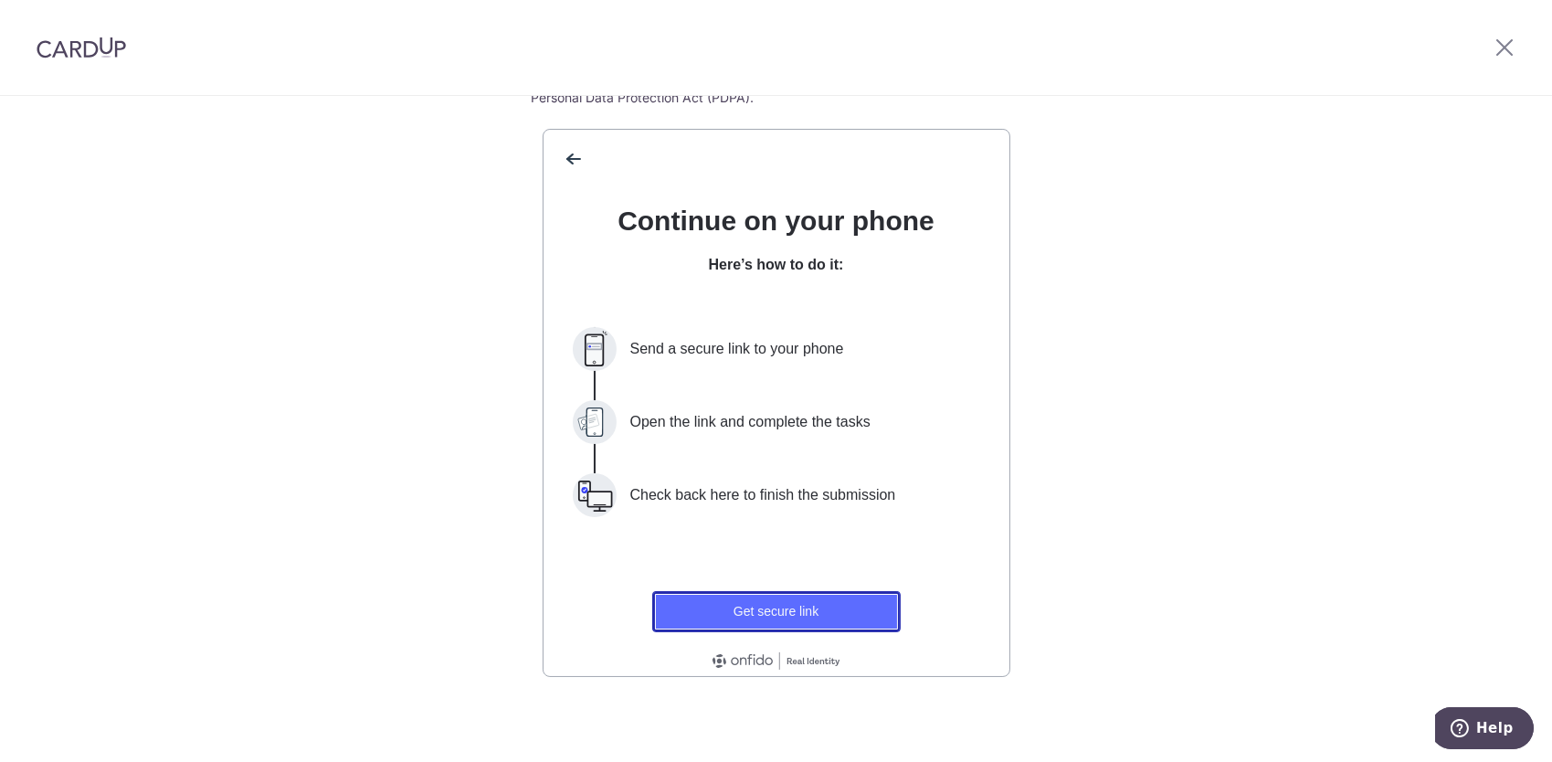
click at [800, 600] on button "Get secure link" at bounding box center [776, 611] width 248 height 41
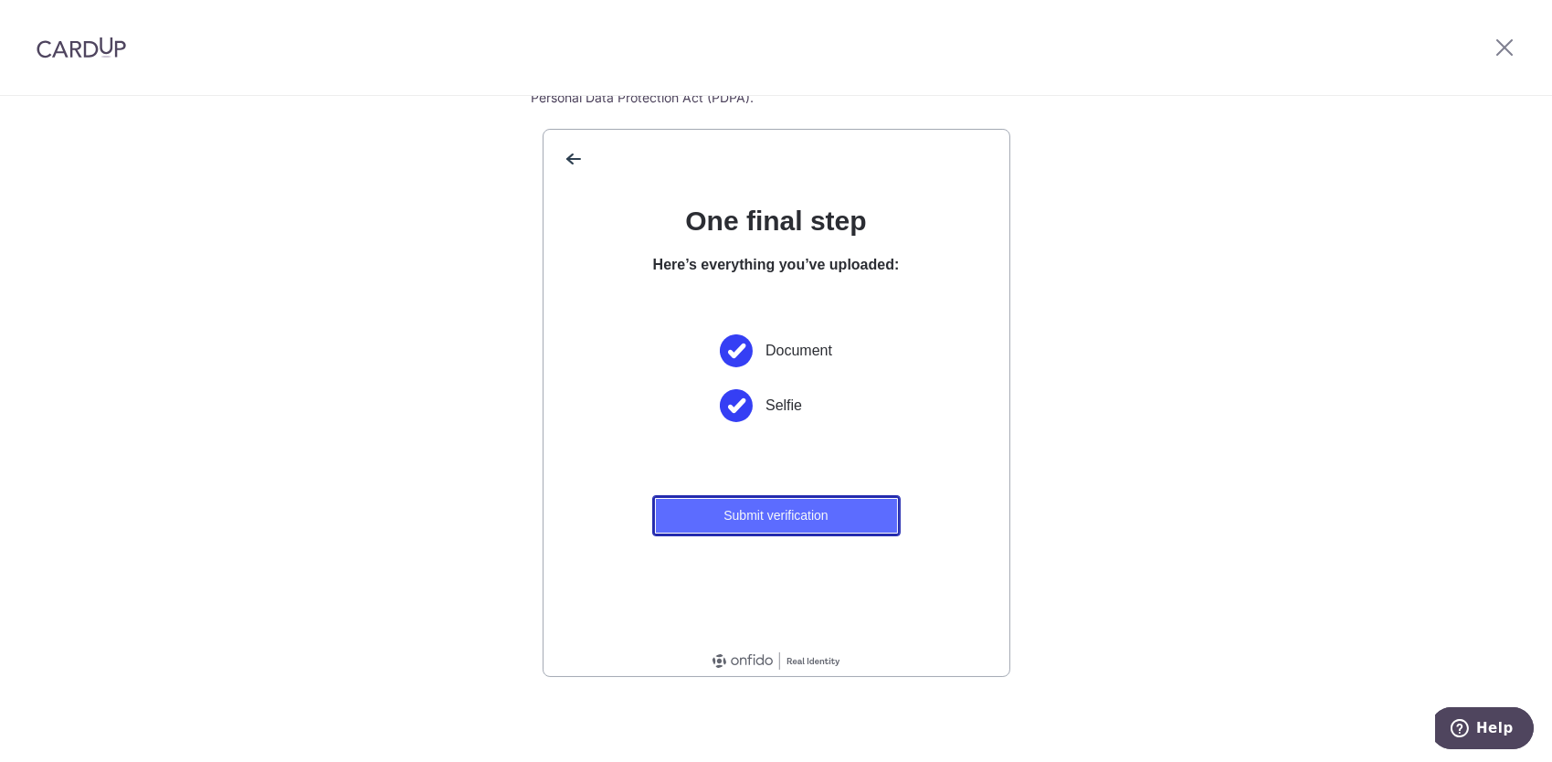
click at [802, 524] on button "Submit verification" at bounding box center [776, 515] width 248 height 41
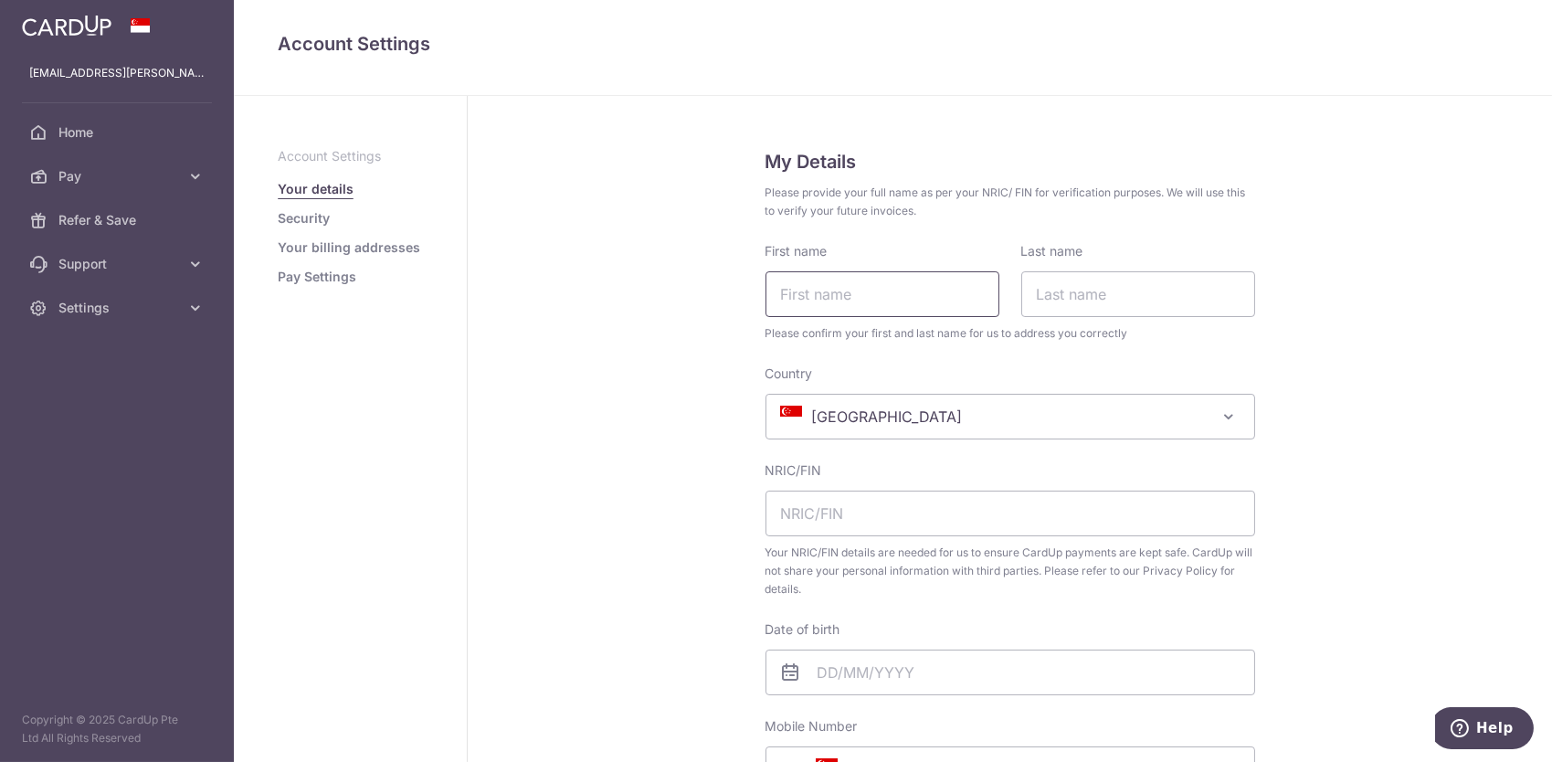
click at [875, 303] on input "First name" at bounding box center [883, 294] width 234 height 46
type input "PIYAWAN"
type input "[PERSON_NAME]"
type input "97353693"
type input "[STREET_ADDRESS]"
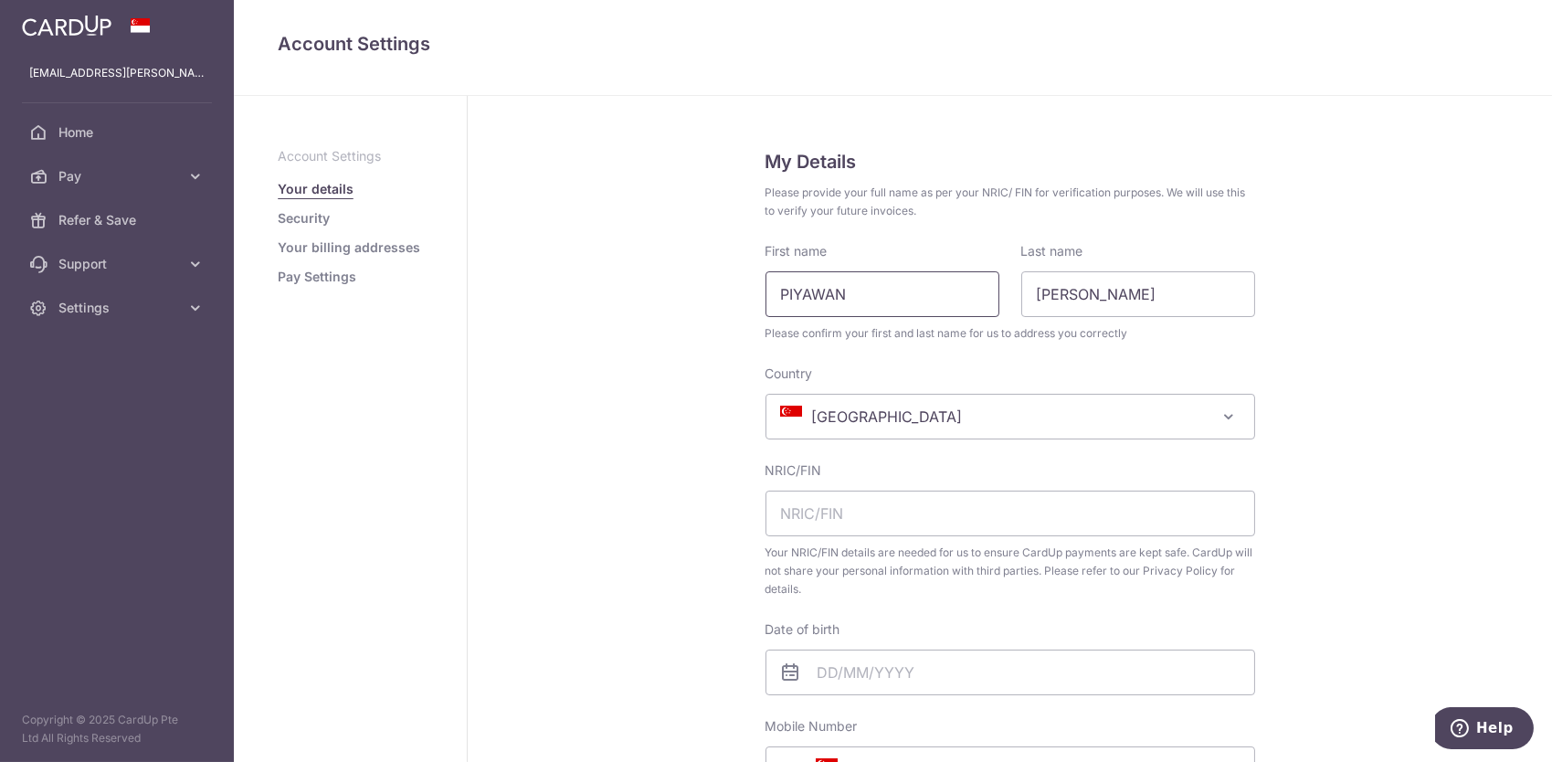
type input "649412"
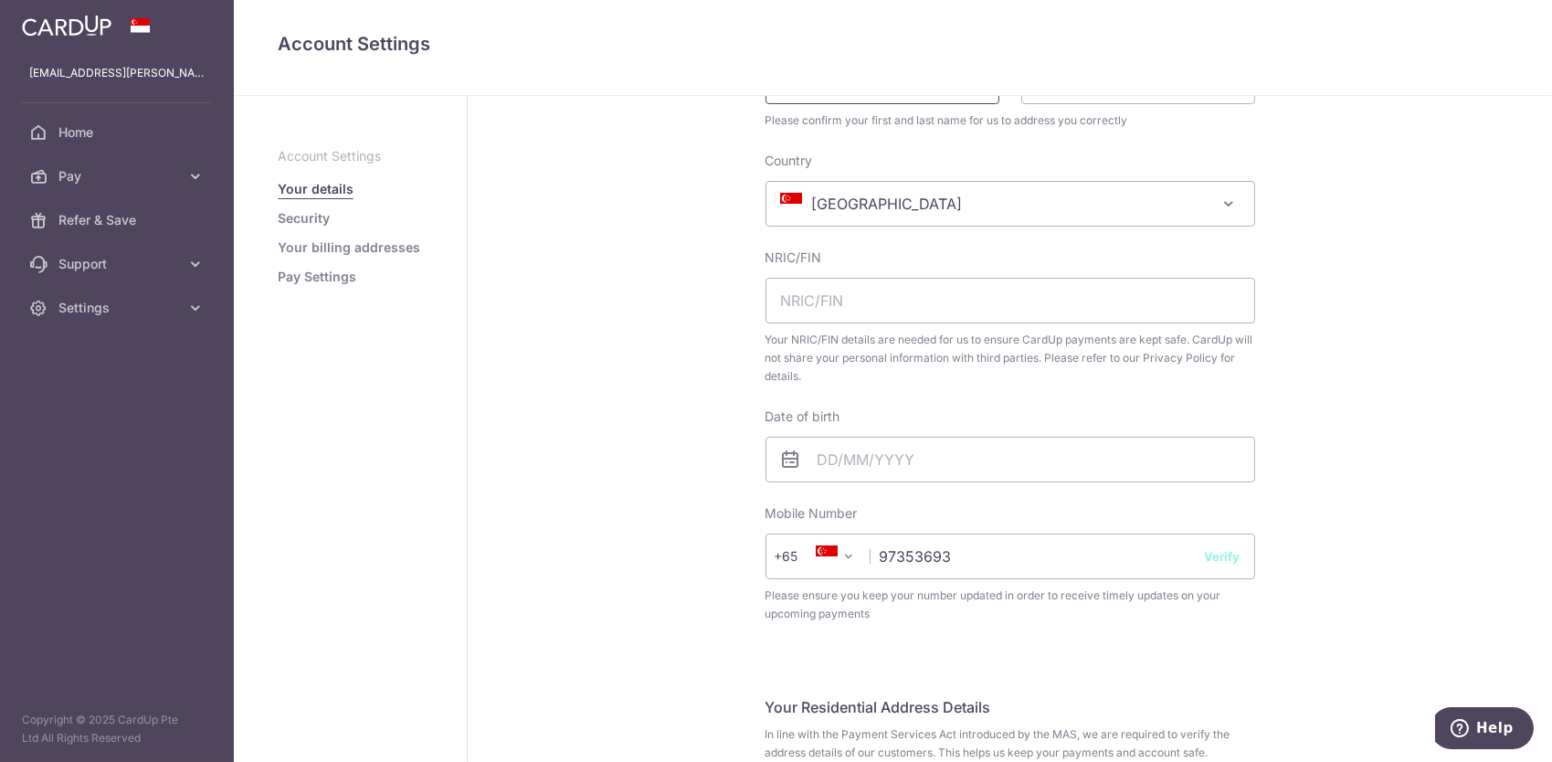
scroll to position [243, 0]
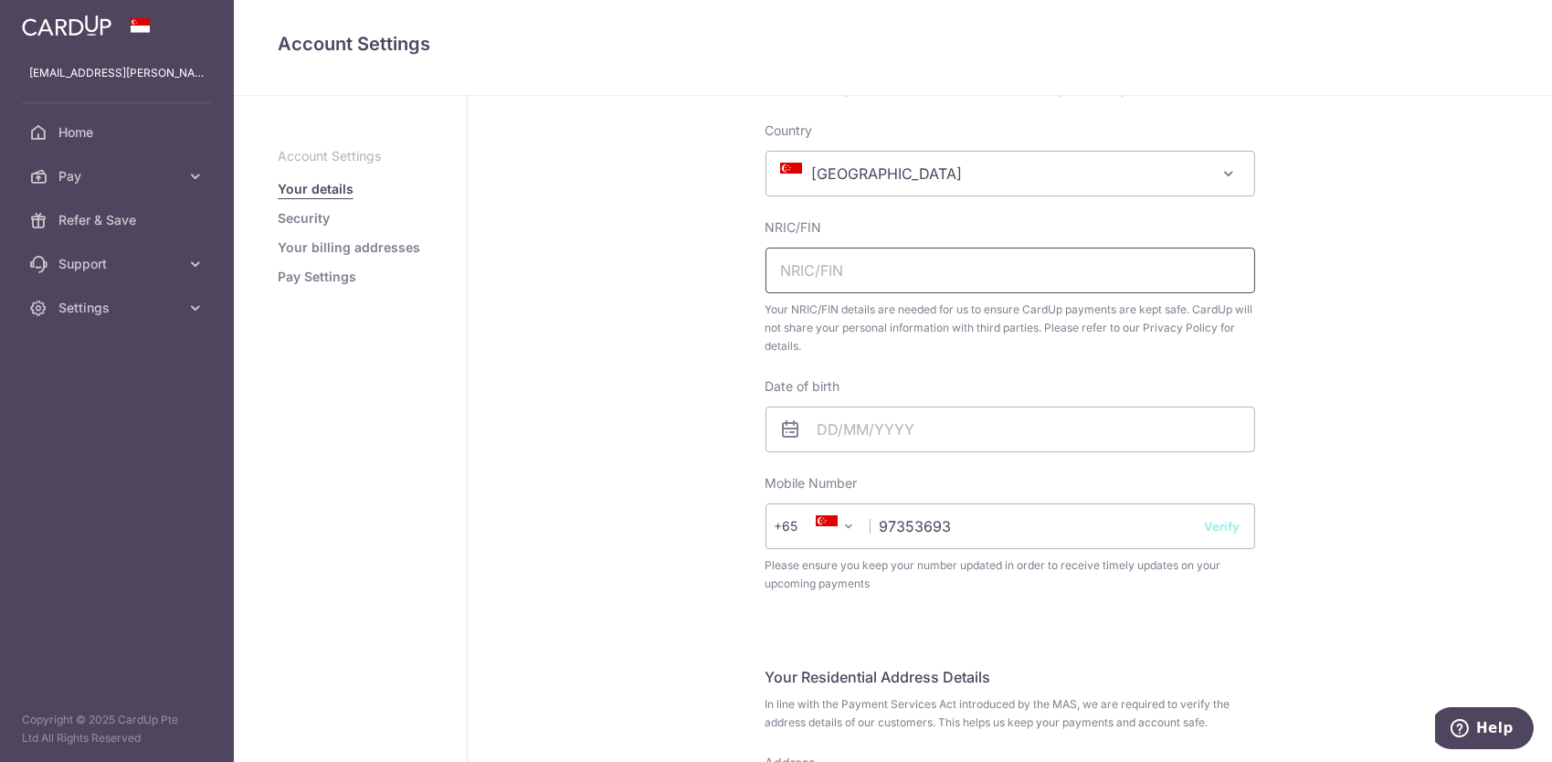
click at [869, 277] on input "text" at bounding box center [1011, 271] width 490 height 46
type input "M4245894L"
click at [881, 444] on input "text" at bounding box center [1011, 430] width 490 height 46
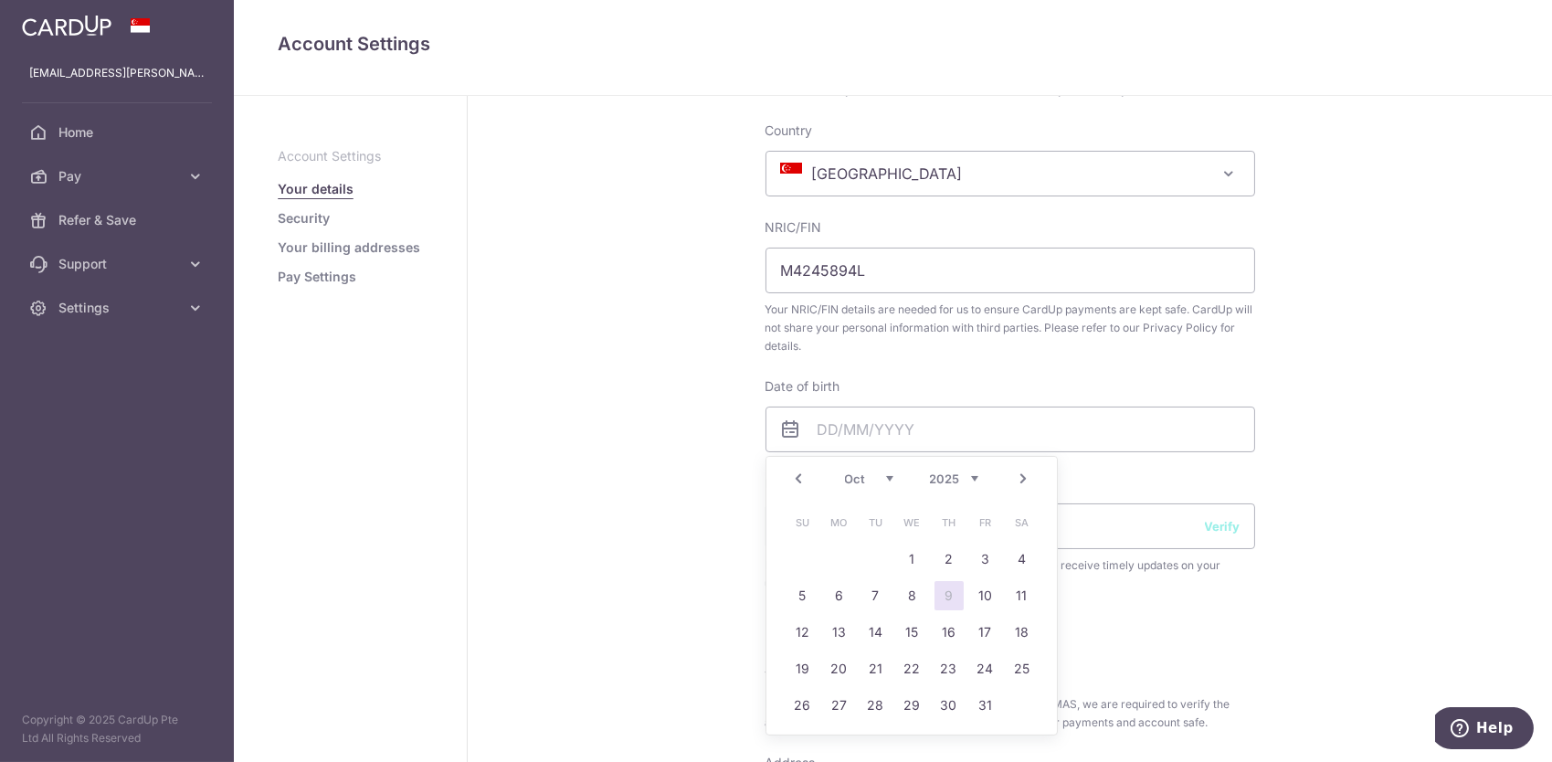
click at [1391, 477] on div "My Details Please provide your full name as per your NRIC/ FIN for verification…" at bounding box center [1010, 757] width 1084 height 1809
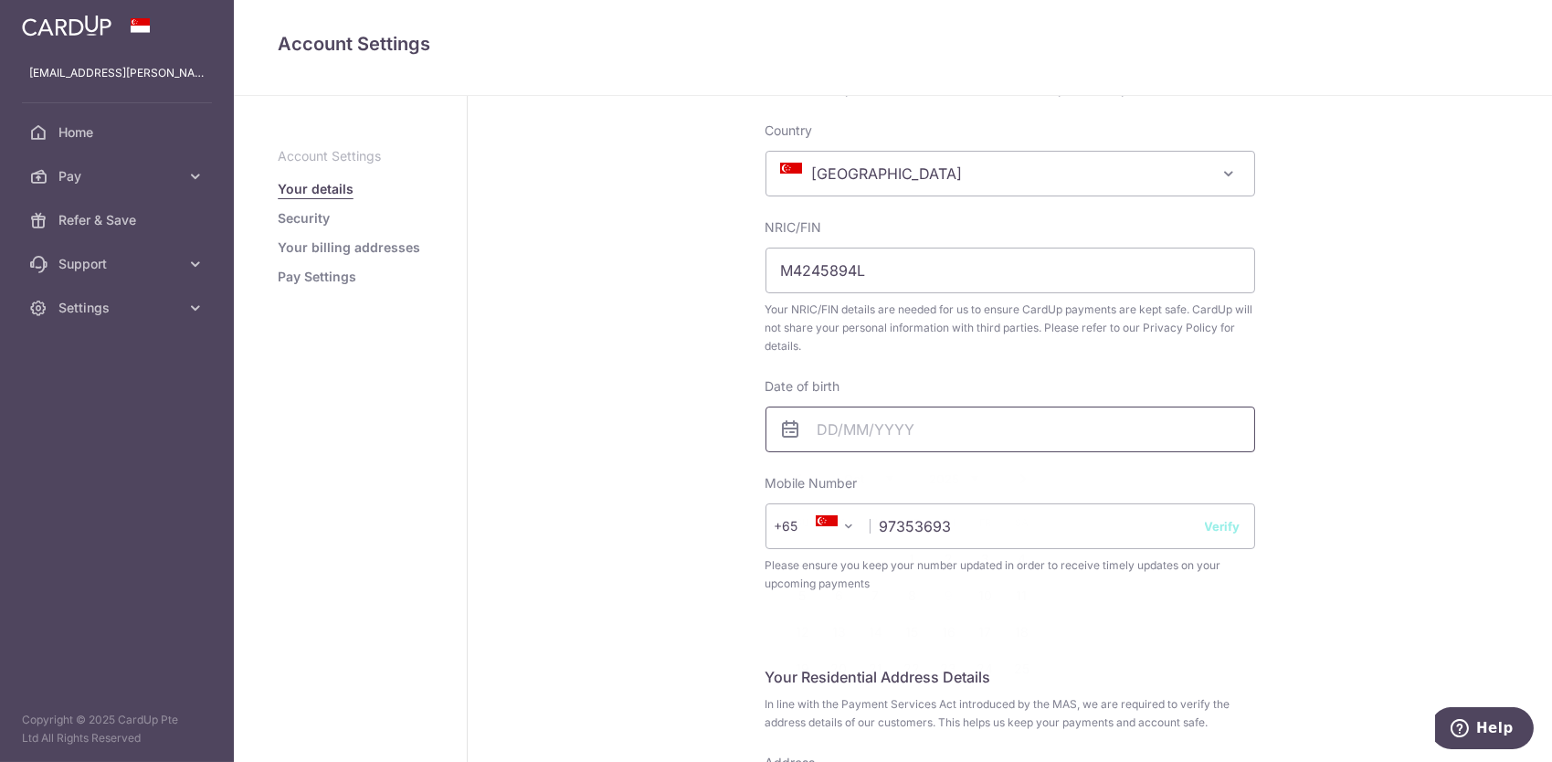
click at [867, 442] on input "text" at bounding box center [1011, 430] width 490 height 46
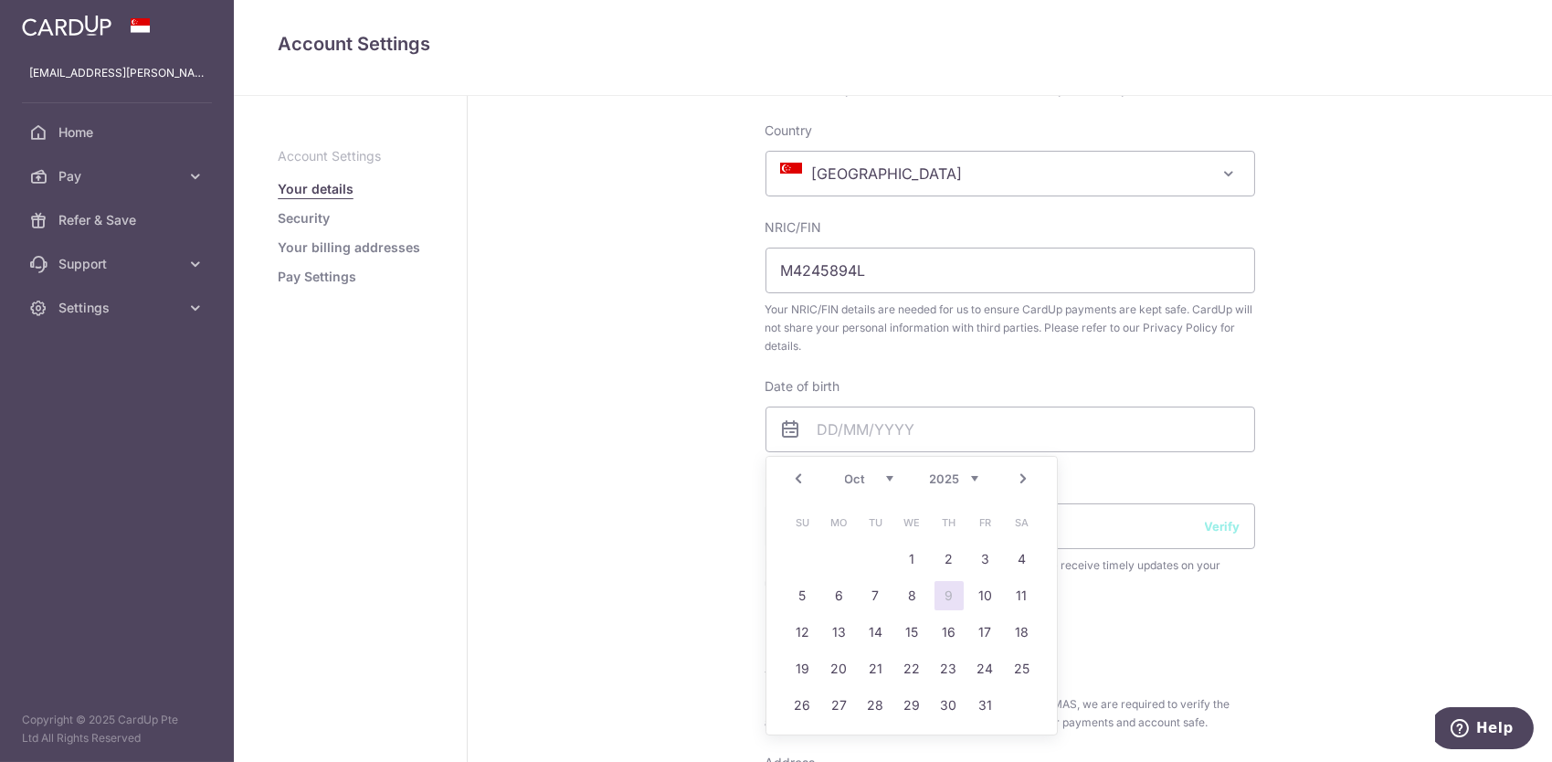
click at [945, 476] on select "1925 1926 1927 1928 1929 1930 1931 1932 1933 1934 1935 1936 1937 1938 1939 1940…" at bounding box center [954, 478] width 48 height 15
click at [881, 672] on link "20" at bounding box center [875, 668] width 29 height 29
type input "20/10/2020"
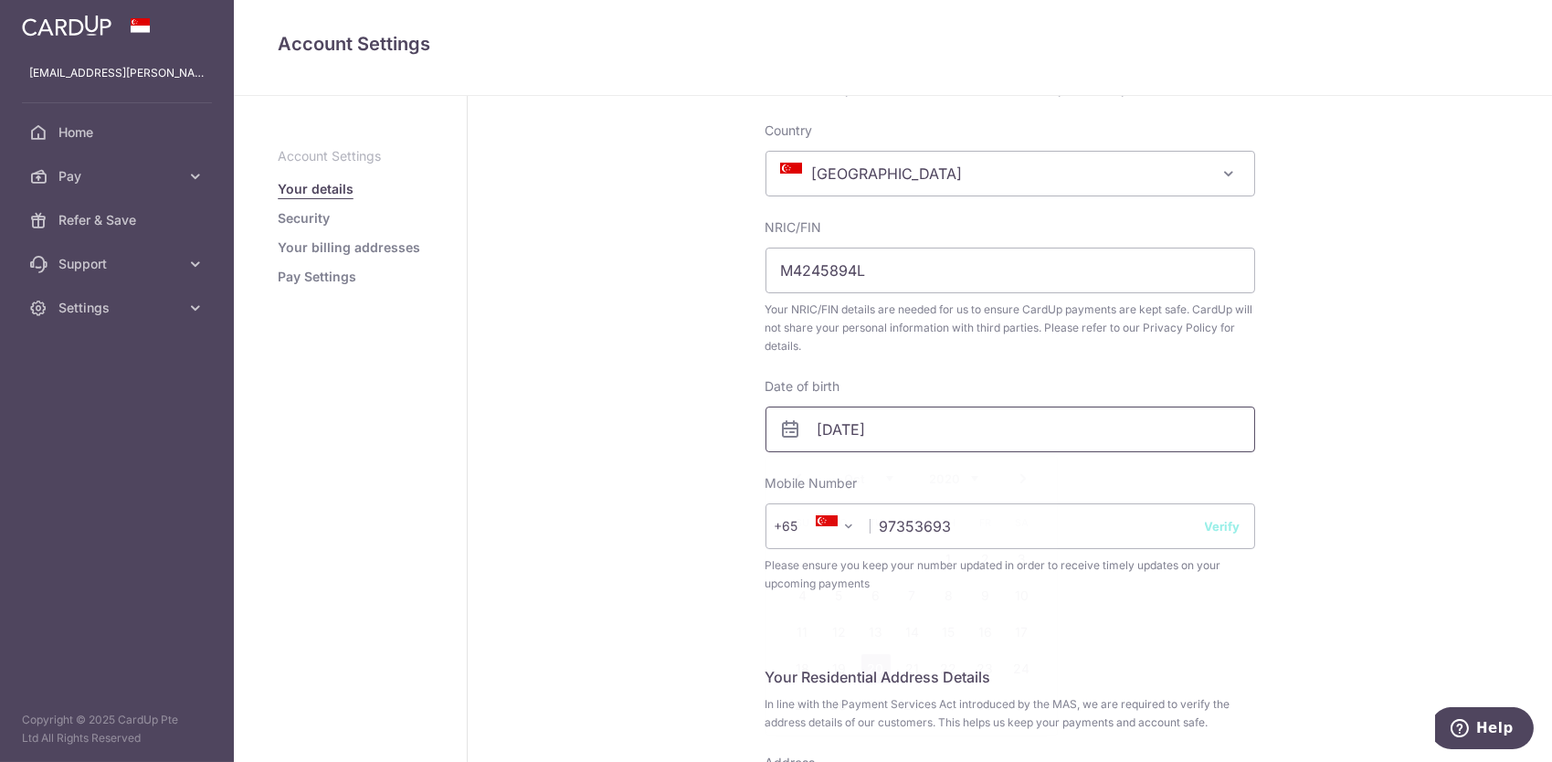
click at [879, 426] on input "20/10/2020" at bounding box center [1011, 430] width 490 height 46
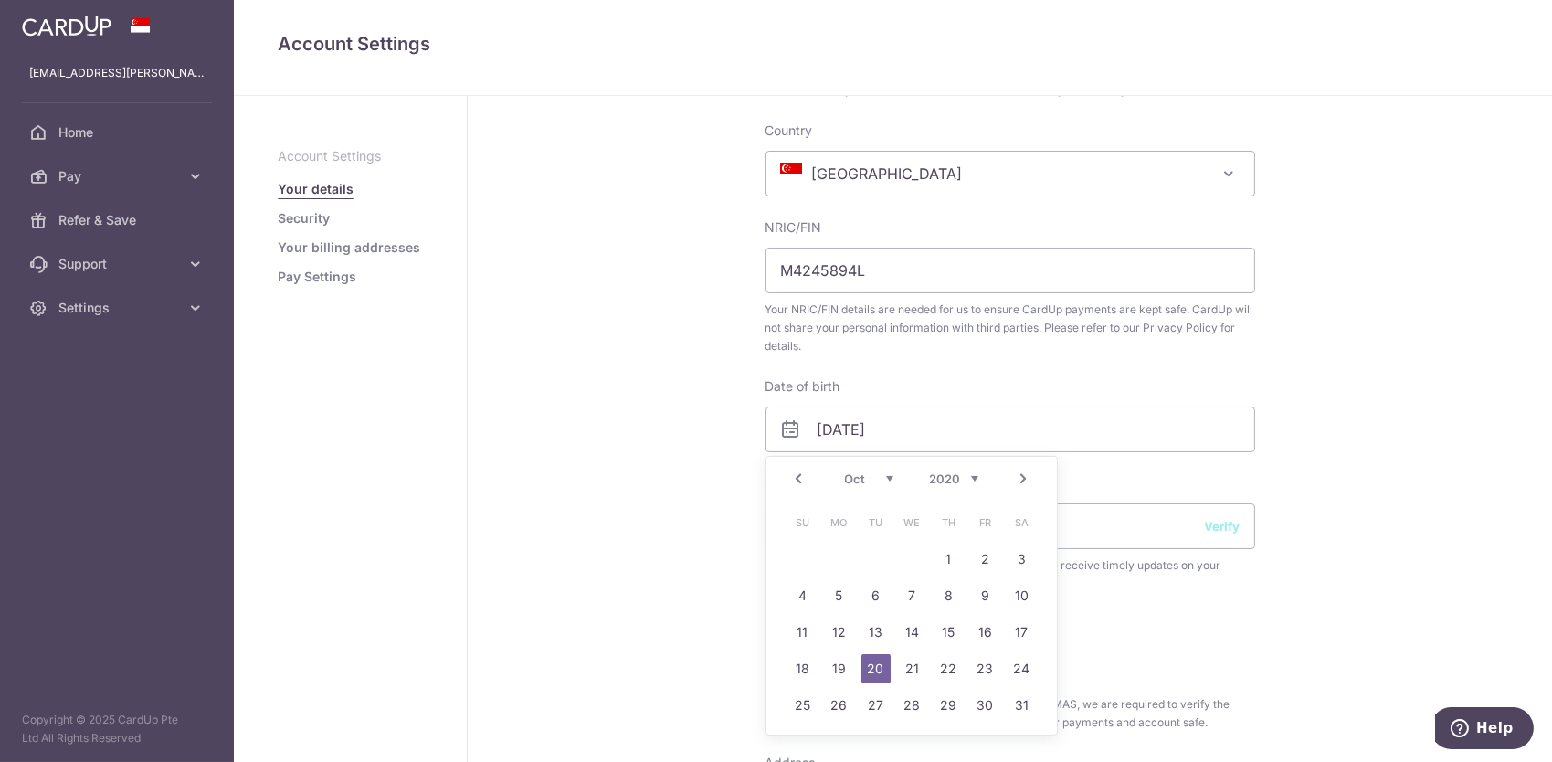
click at [943, 471] on select "1925 1926 1927 1928 1929 1930 1931 1932 1933 1934 1935 1936 1937 1938 1939 1940…" at bounding box center [954, 478] width 48 height 15
click at [1367, 462] on div "My Details Please provide your full name as per your NRIC/ FIN for verification…" at bounding box center [1010, 757] width 1084 height 1809
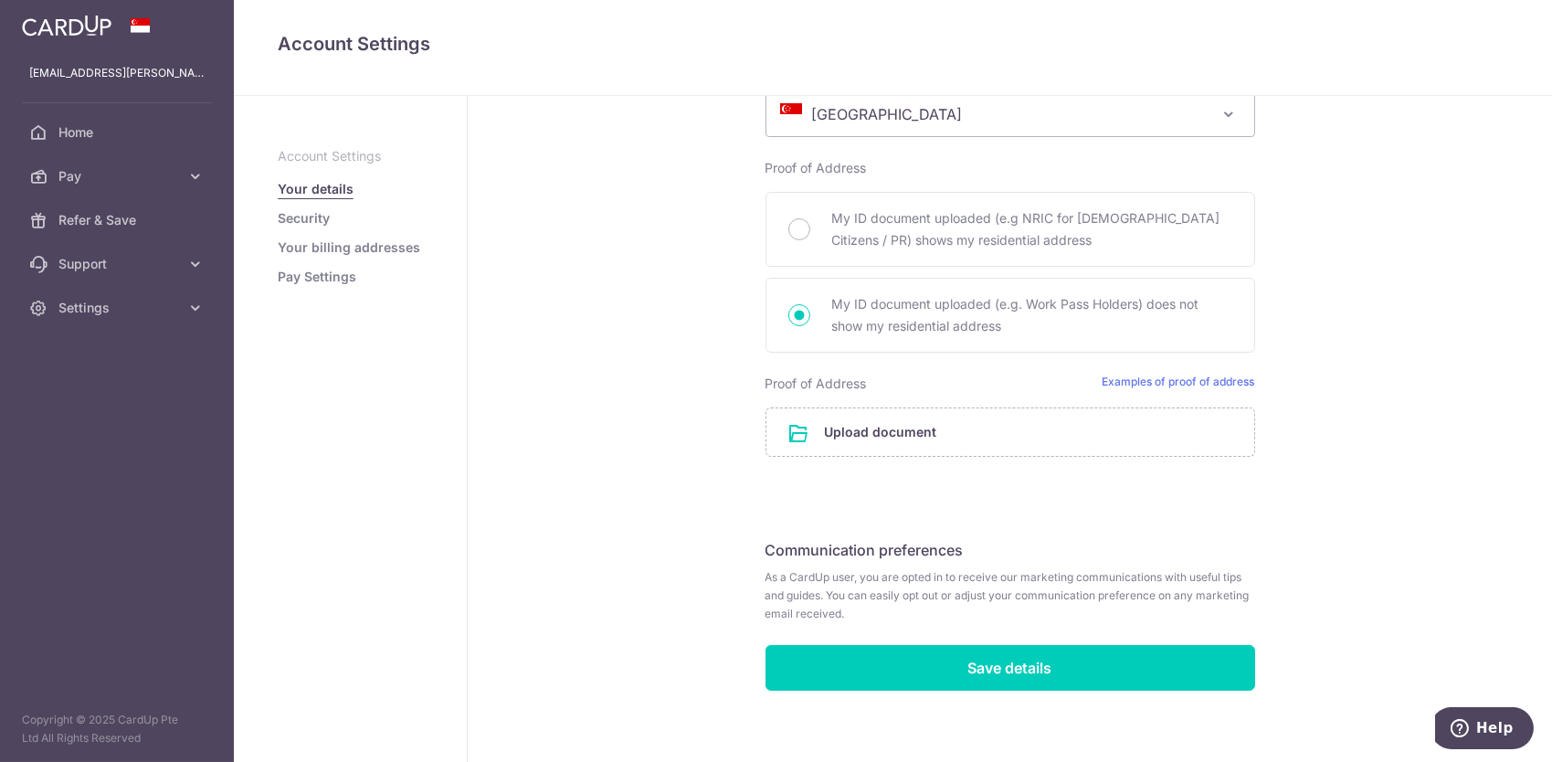
scroll to position [1141, 0]
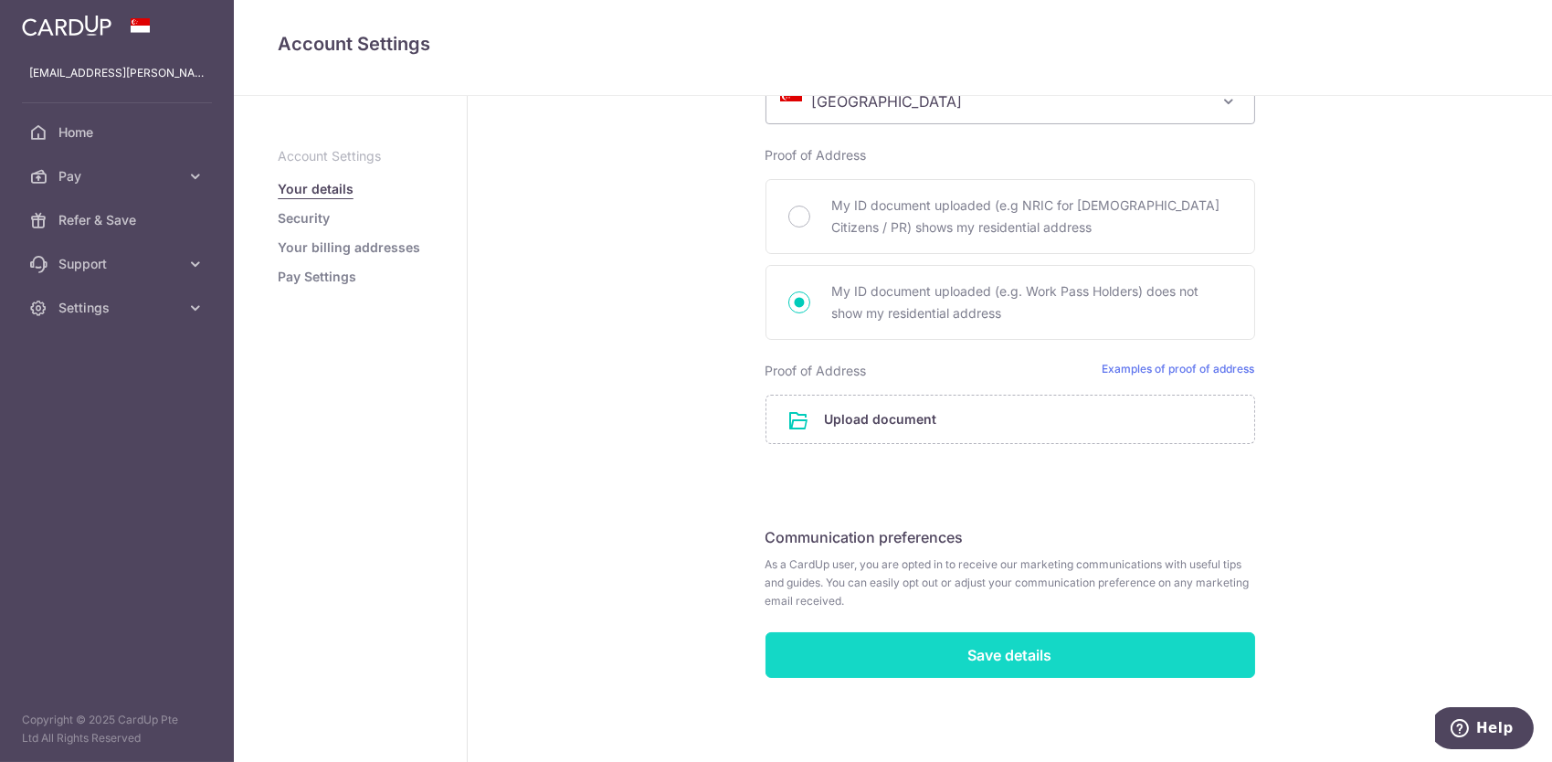
click at [964, 660] on input "Save details" at bounding box center [1011, 655] width 490 height 46
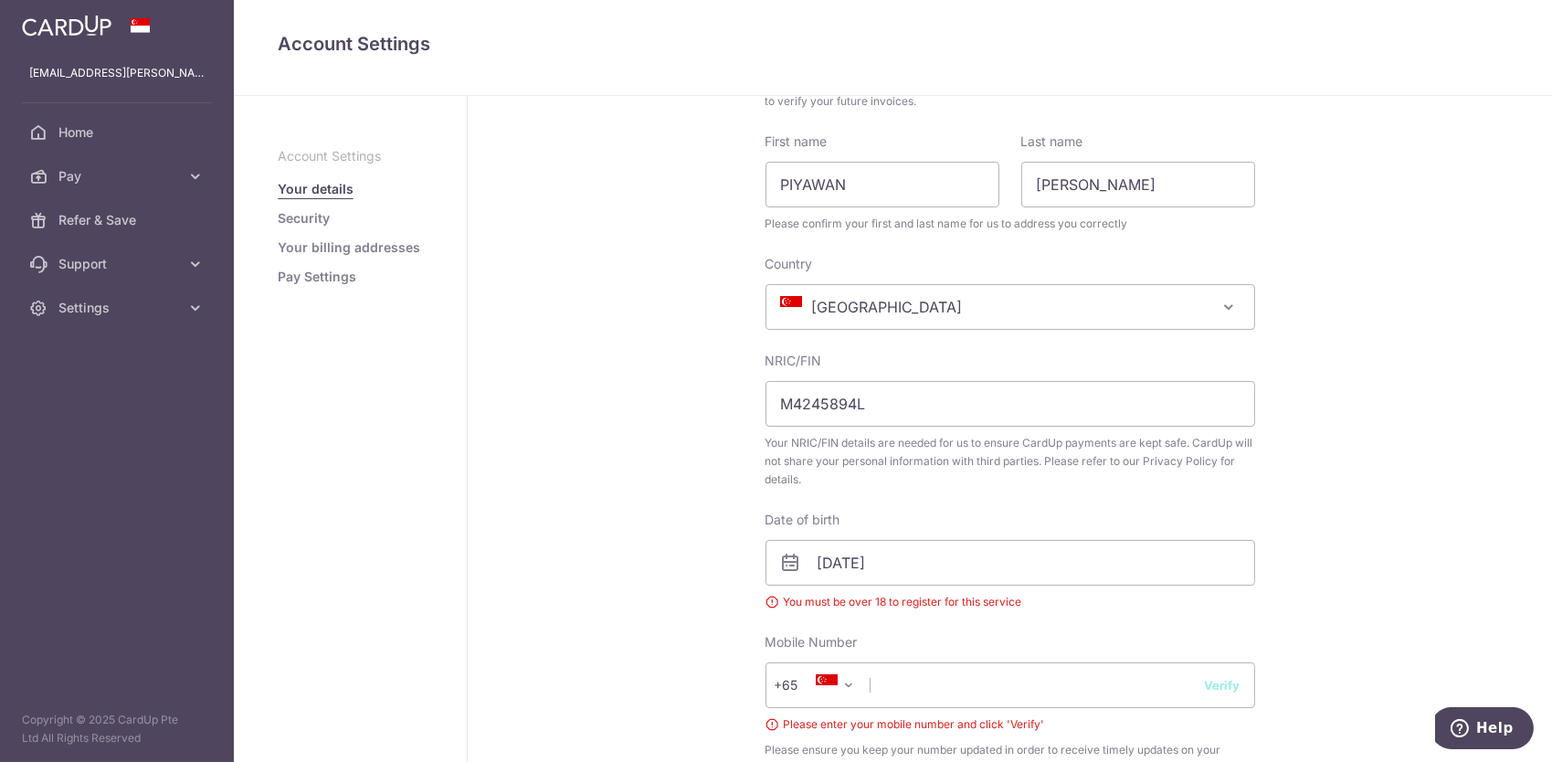
scroll to position [121, 0]
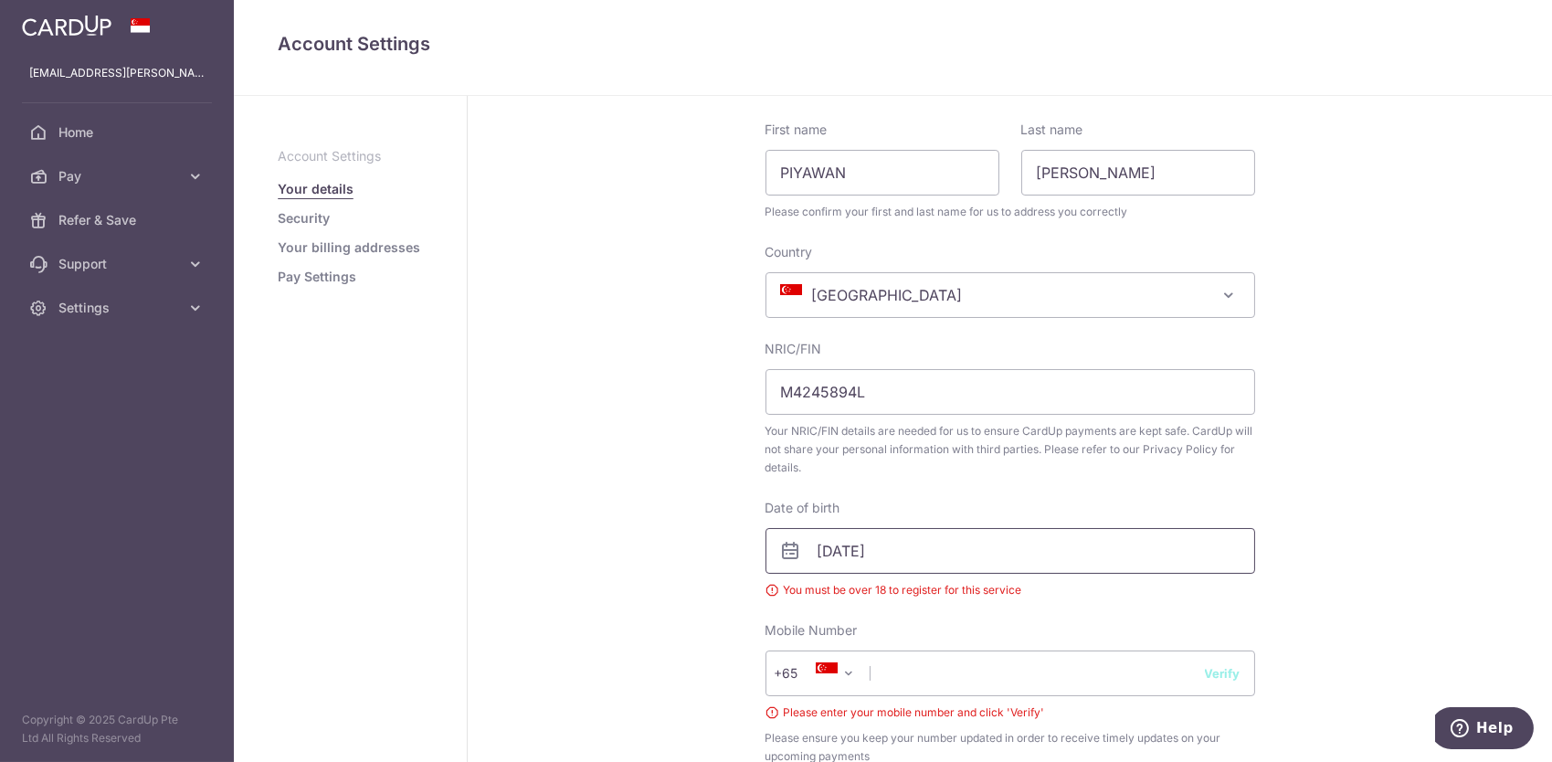
click at [850, 554] on input "[DATE]" at bounding box center [1011, 551] width 490 height 46
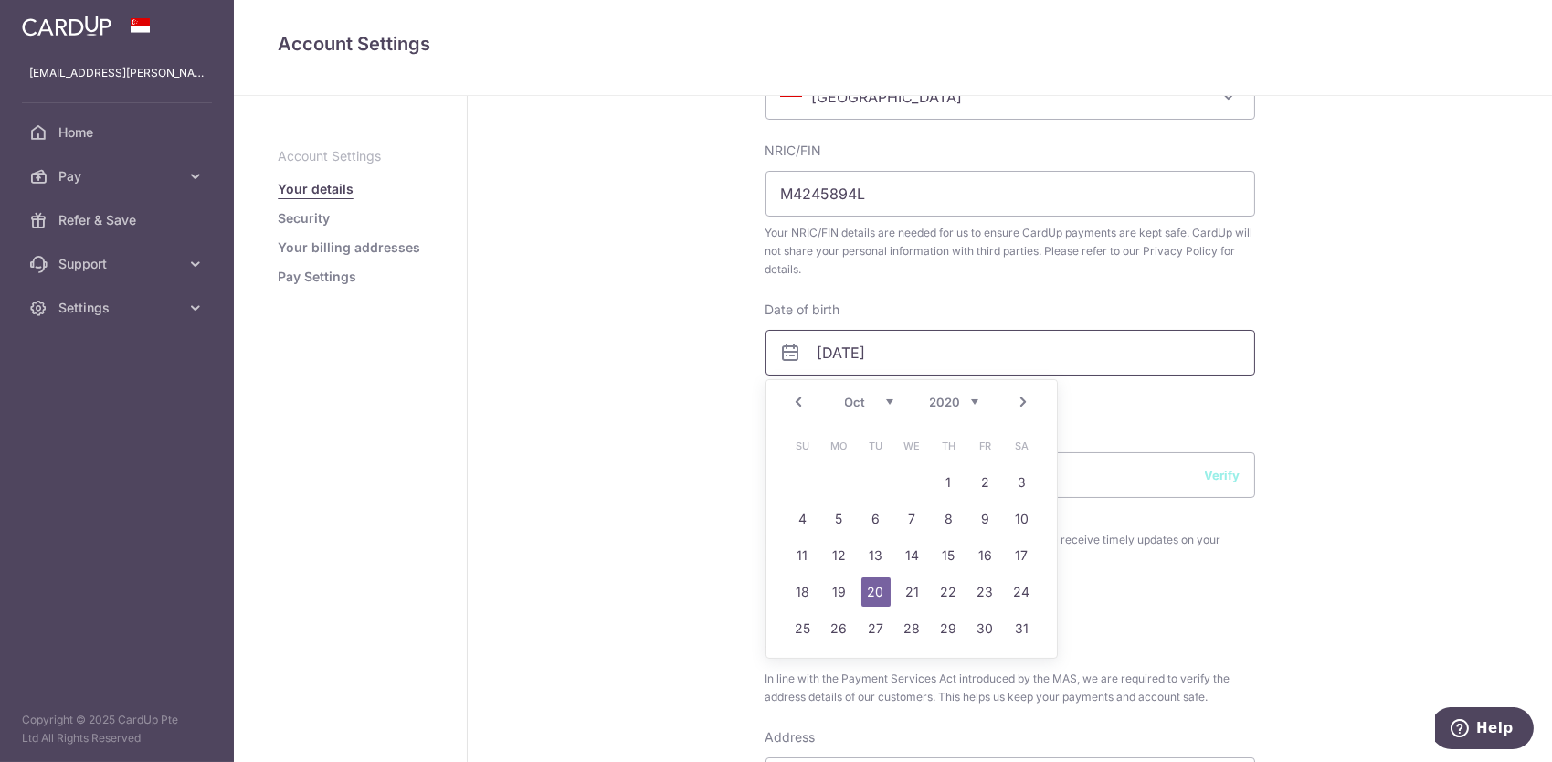
scroll to position [365, 0]
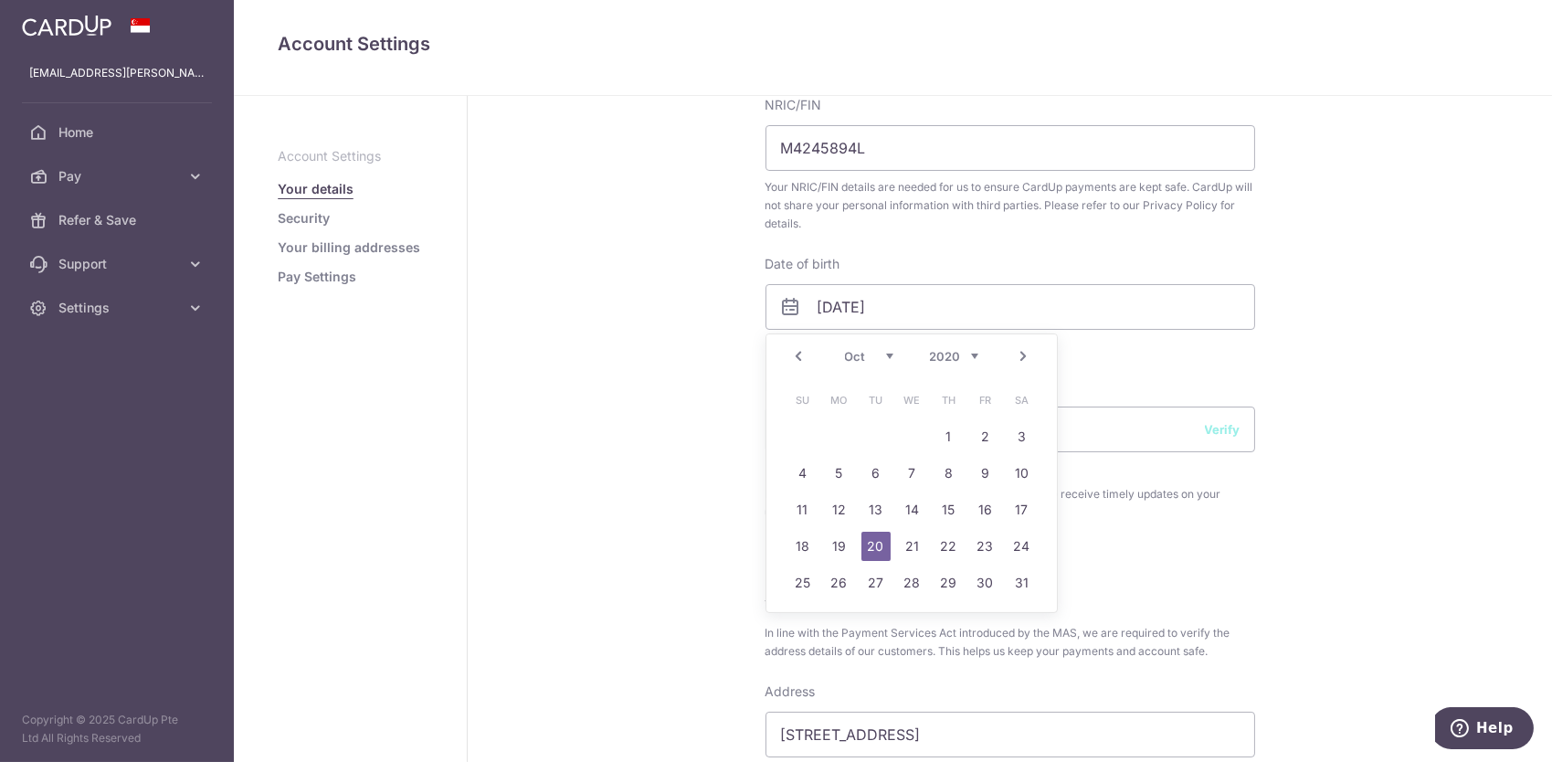
click at [947, 351] on select "1925 1926 1927 1928 1929 1930 1931 1932 1933 1934 1935 1936 1937 1938 1939 1940…" at bounding box center [954, 356] width 48 height 15
click at [945, 550] on link "20" at bounding box center [948, 546] width 29 height 29
type input "[DATE]"
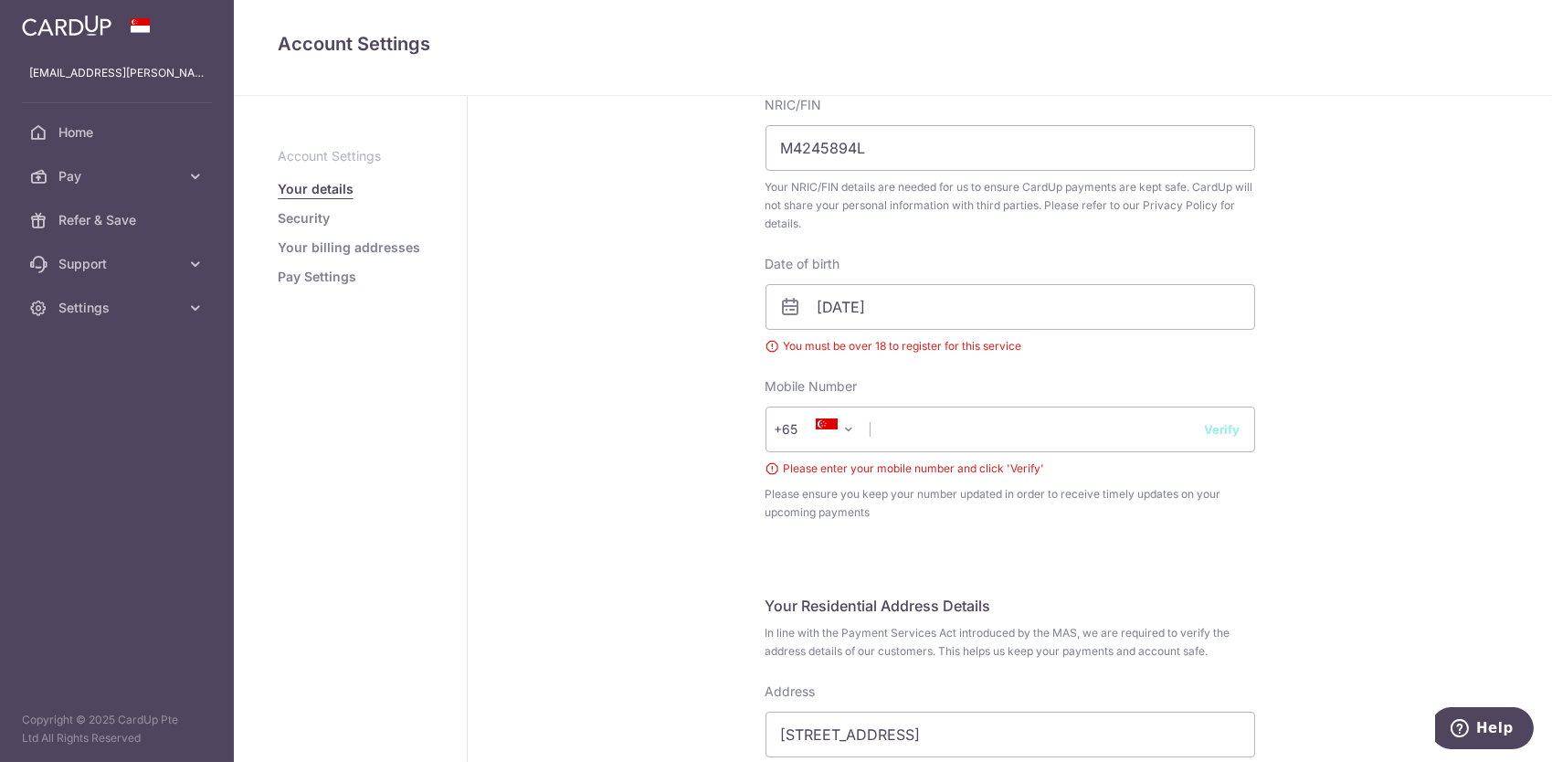
click at [1318, 377] on div "My Details Please provide your full name as per your NRIC/ FIN for verification…" at bounding box center [1010, 673] width 1084 height 1885
click at [895, 430] on input "text" at bounding box center [1011, 430] width 490 height 46
type input "97353693"
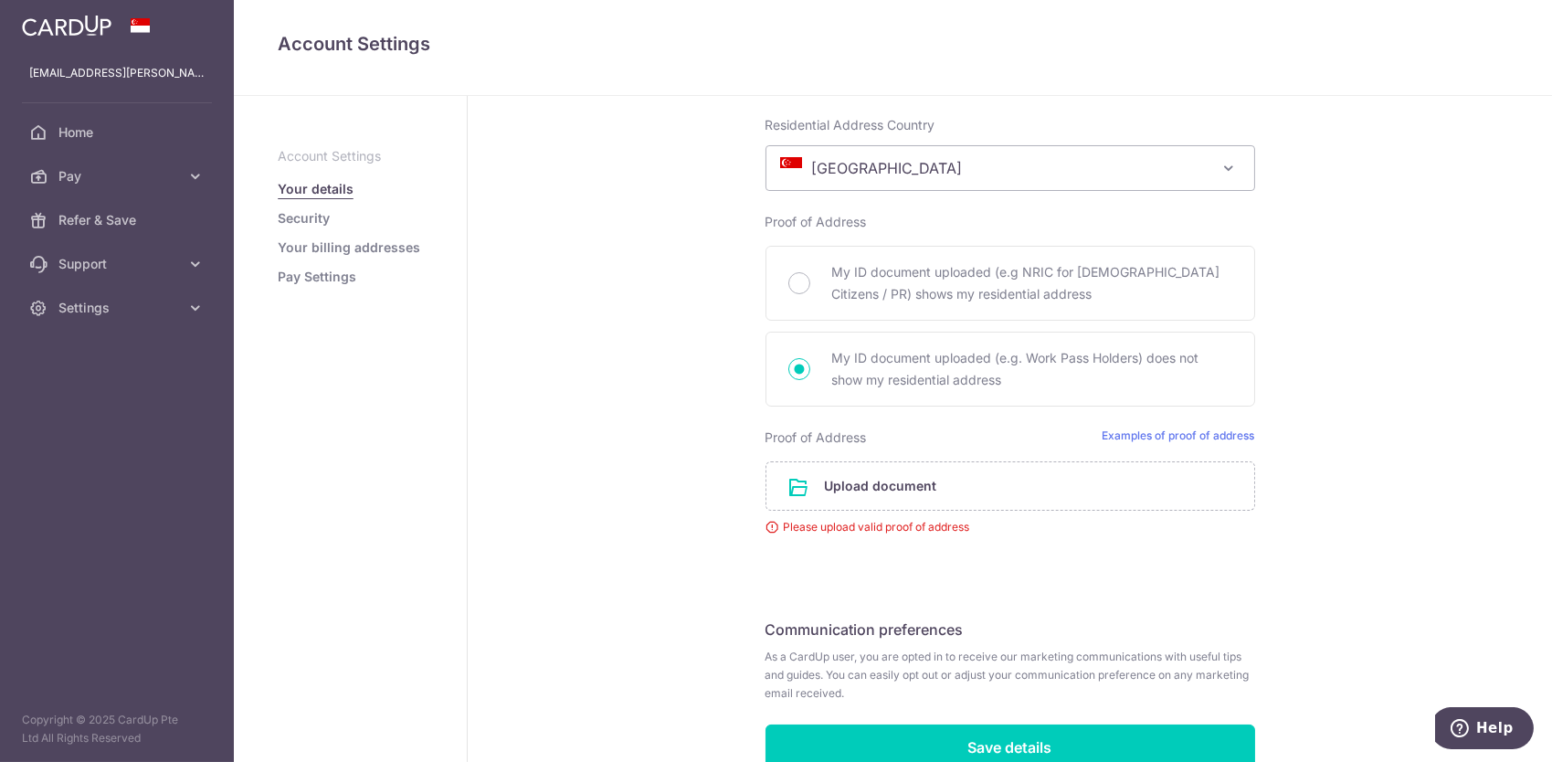
scroll to position [1218, 0]
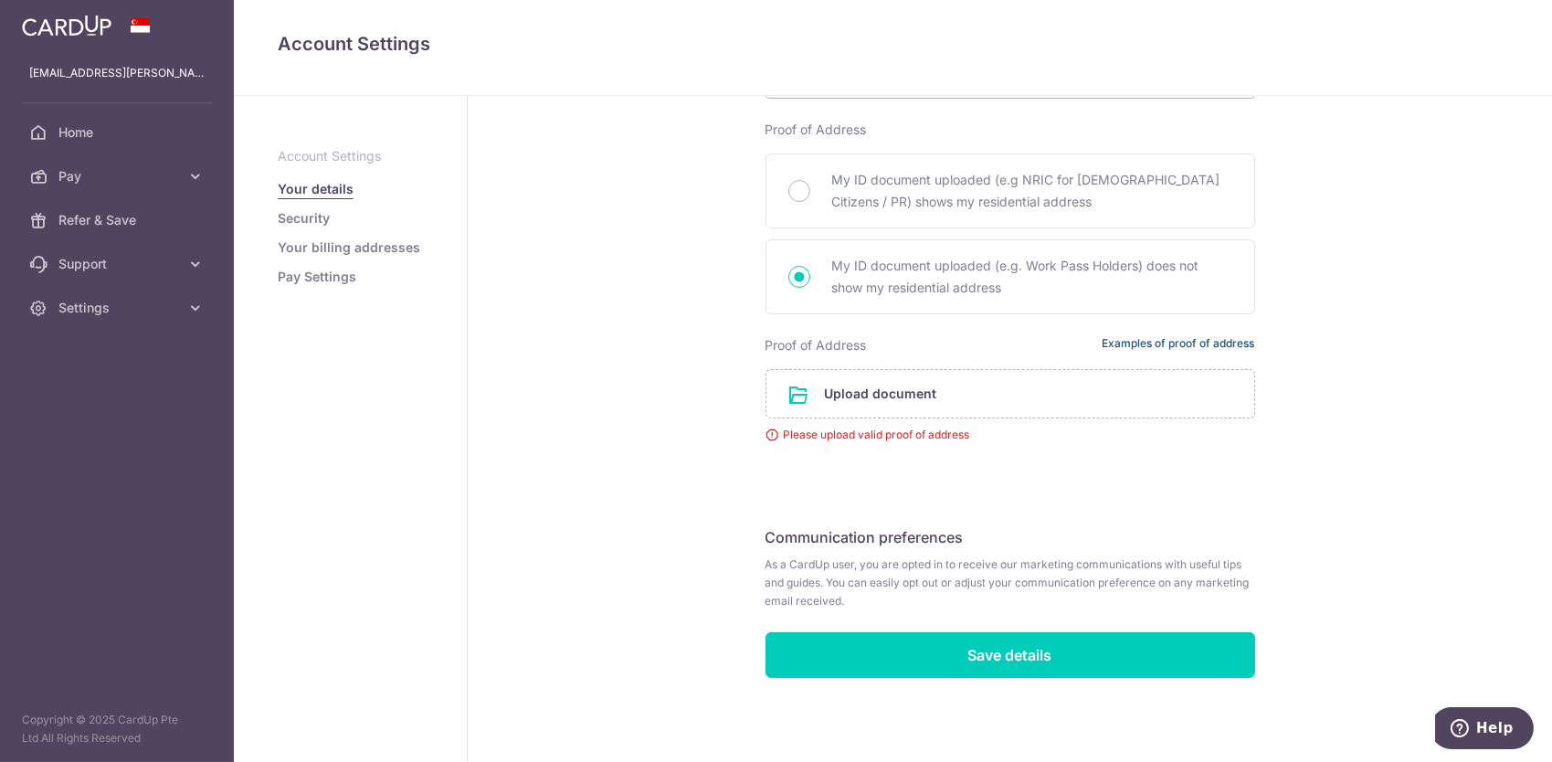
click at [1186, 338] on link "Examples of proof of address" at bounding box center [1179, 345] width 153 height 18
click at [890, 403] on input "file" at bounding box center [1010, 394] width 488 height 48
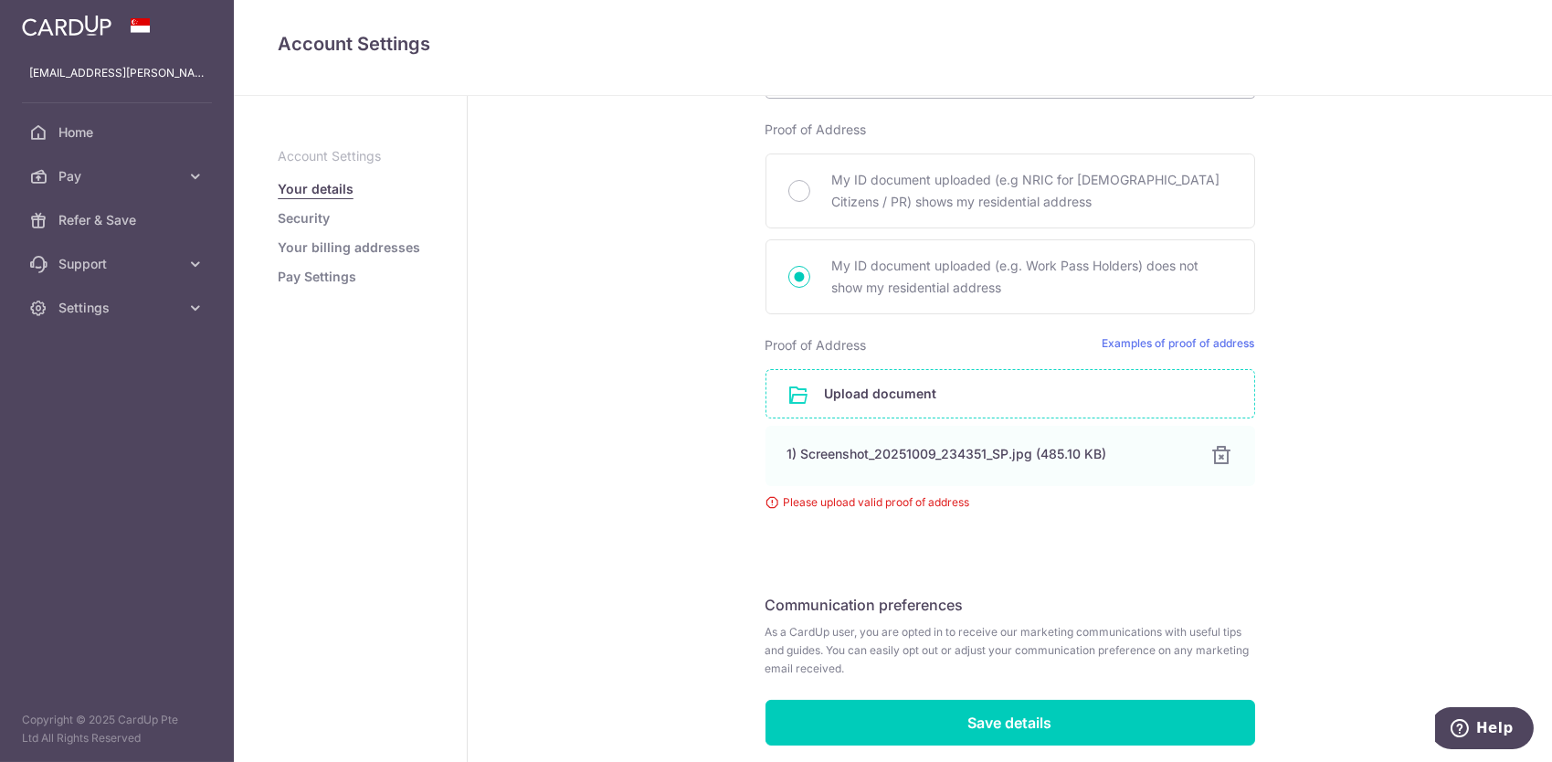
click at [1073, 590] on fieldset "Communication preferences As a CardUp user, you are opted in to receive our mar…" at bounding box center [1011, 642] width 490 height 115
click at [918, 397] on input "file" at bounding box center [1010, 394] width 488 height 48
click at [945, 427] on div "1) Screenshot_20251009_234351_SP.jpg (485.10 KB) Done" at bounding box center [1011, 456] width 490 height 60
click at [942, 445] on div "1) Screenshot_20251009_234351_SP.jpg (485.10 KB)" at bounding box center [988, 454] width 400 height 18
click at [1135, 615] on fieldset "Communication preferences As a CardUp user, you are opted in to receive our mar…" at bounding box center [1011, 642] width 490 height 115
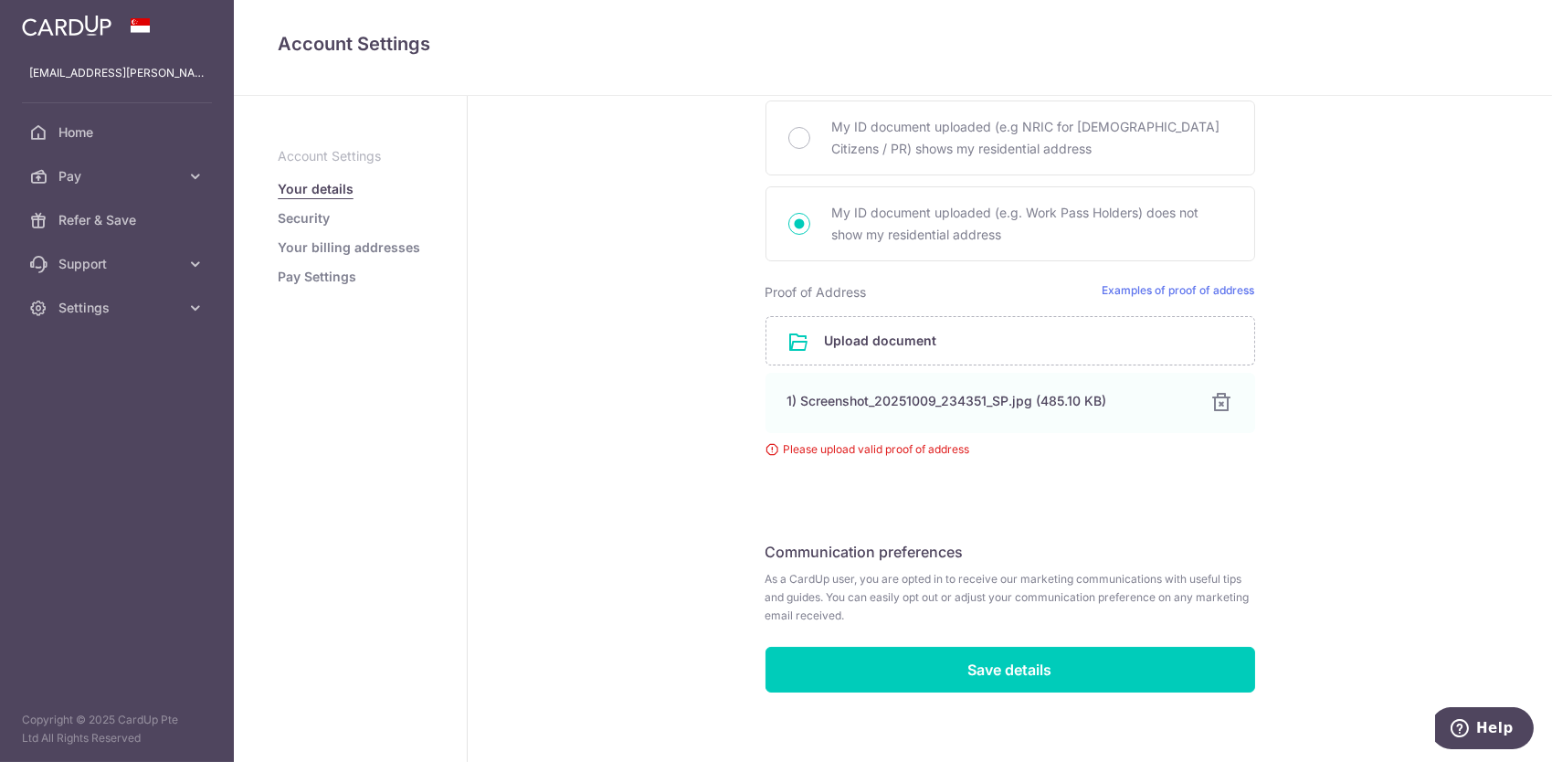
scroll to position [1286, 0]
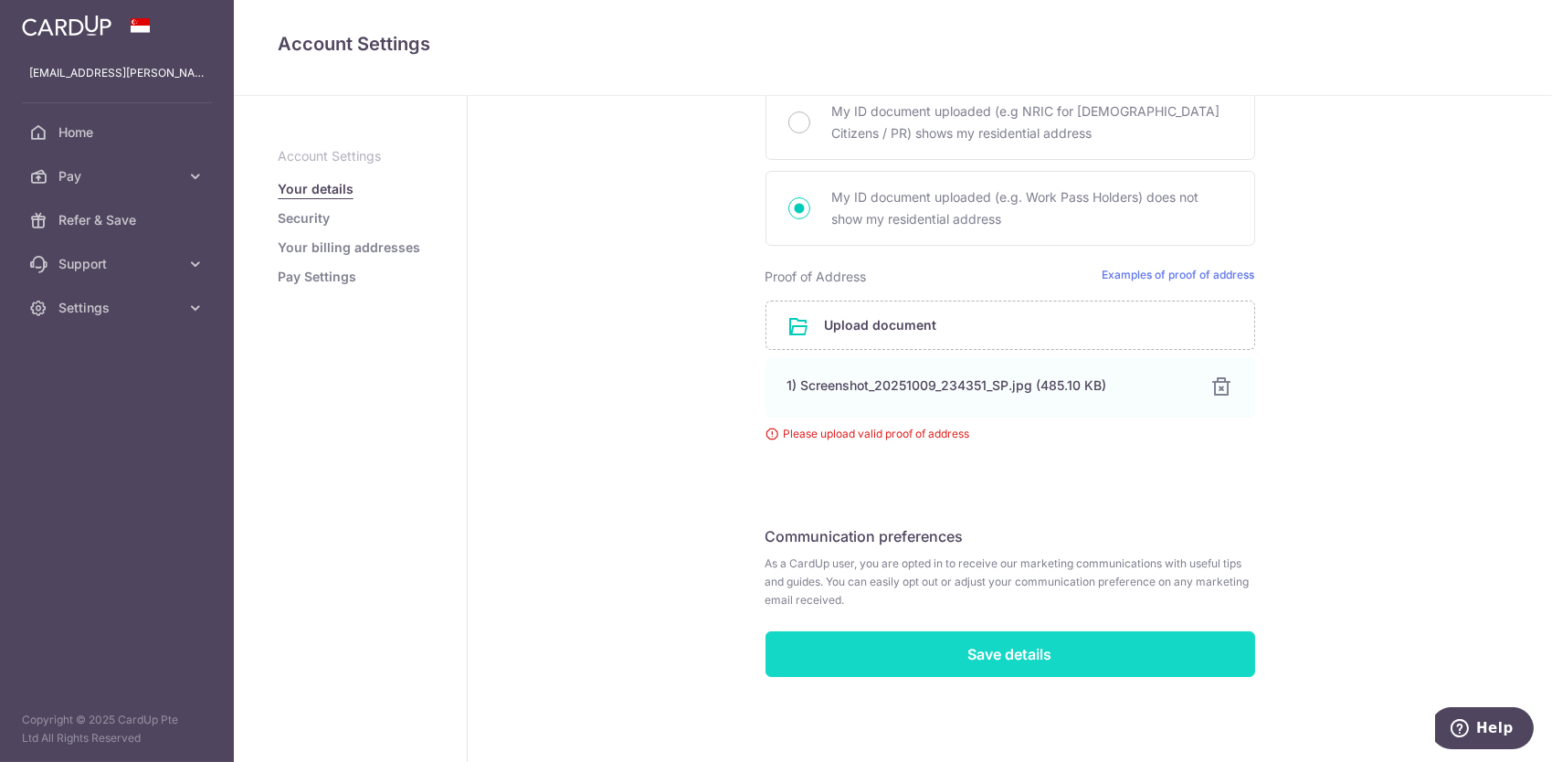
click at [1056, 659] on input "Save details" at bounding box center [1011, 654] width 490 height 46
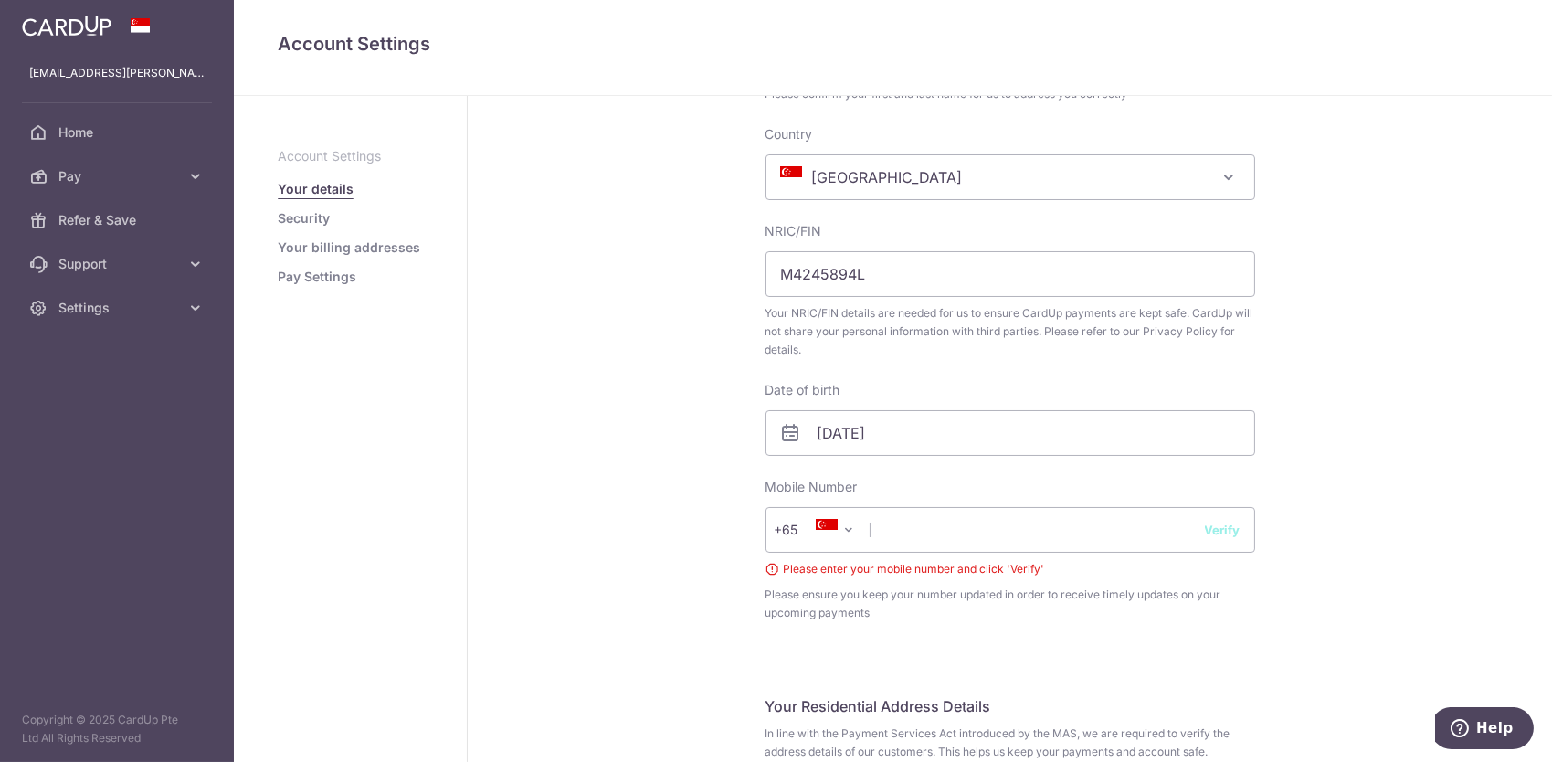
scroll to position [239, 0]
click at [942, 526] on input "text" at bounding box center [1011, 530] width 490 height 46
type input "97353693"
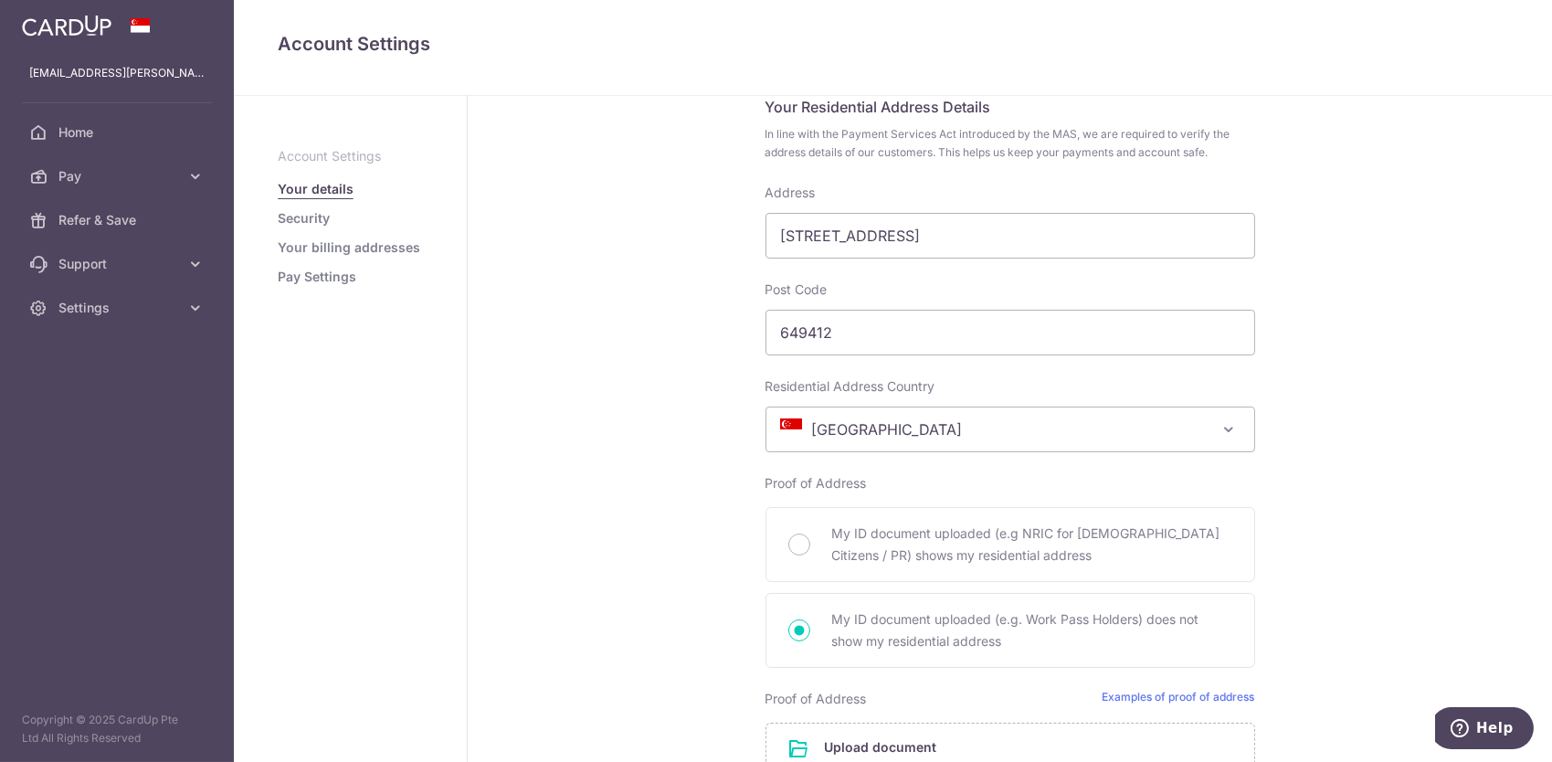
scroll to position [229, 0]
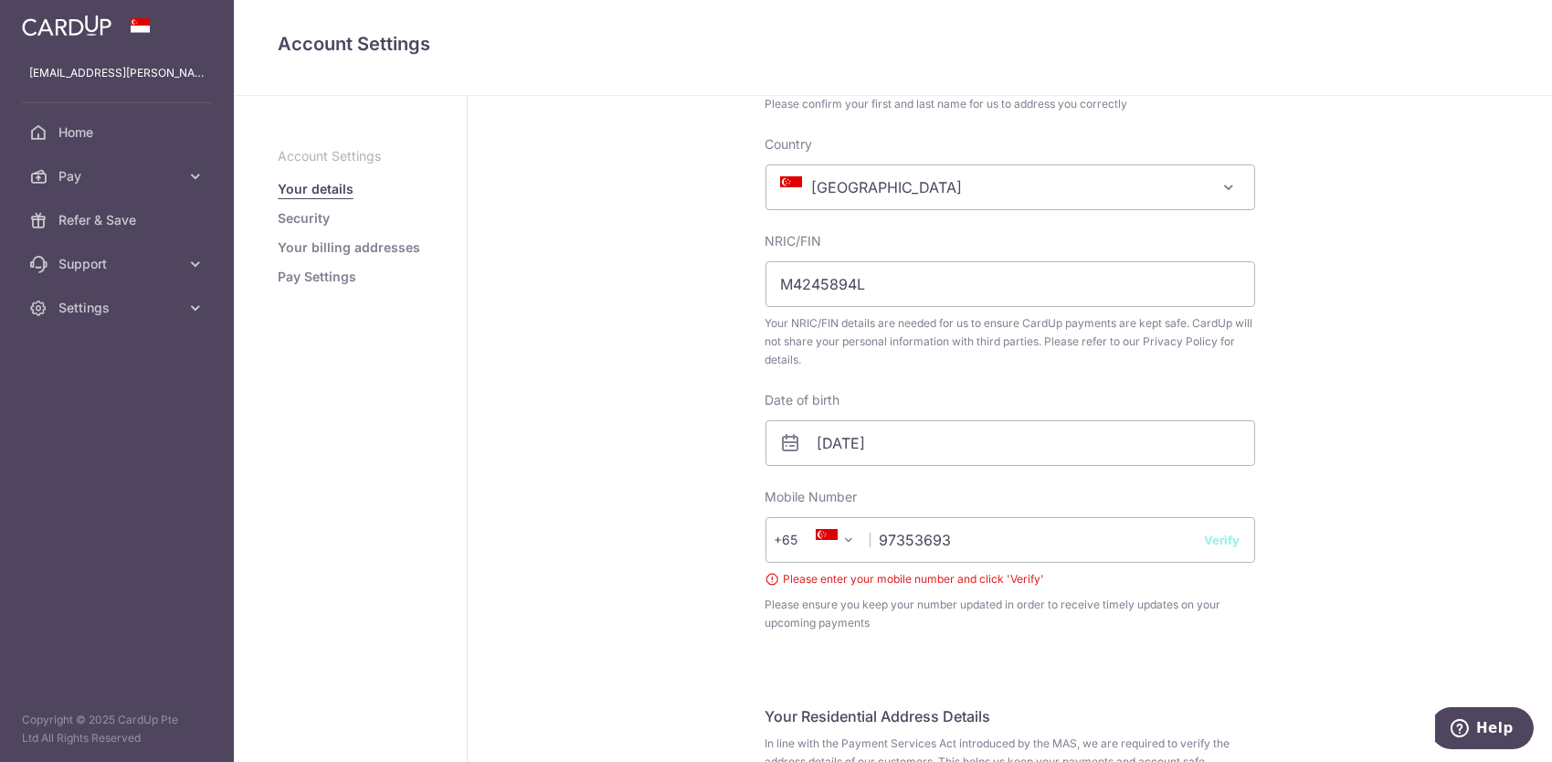
click at [1210, 539] on button "Verify" at bounding box center [1223, 540] width 36 height 18
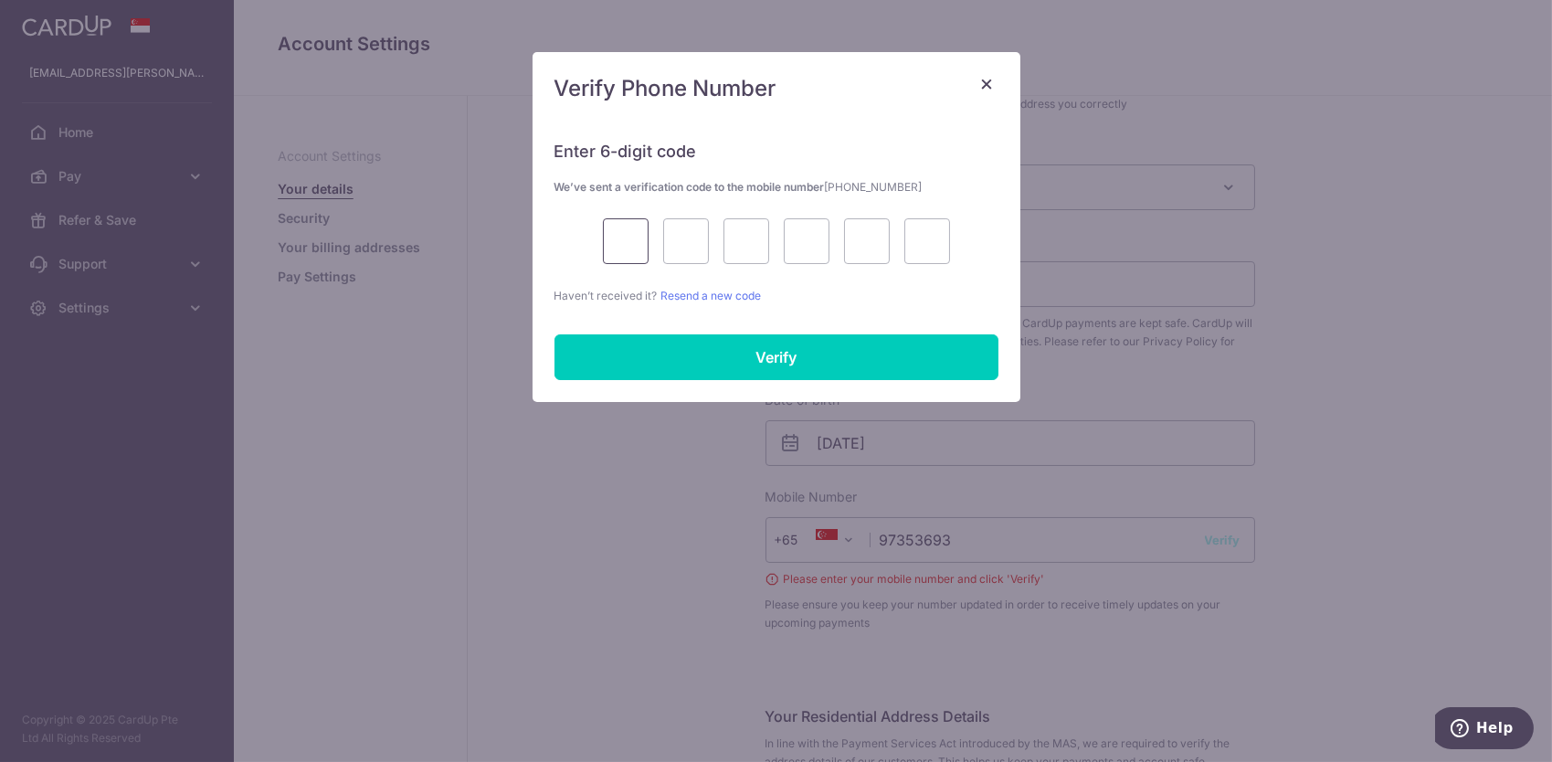
click at [610, 227] on input "text" at bounding box center [626, 241] width 46 height 46
type input "1"
type input "6"
type input "9"
type input "6"
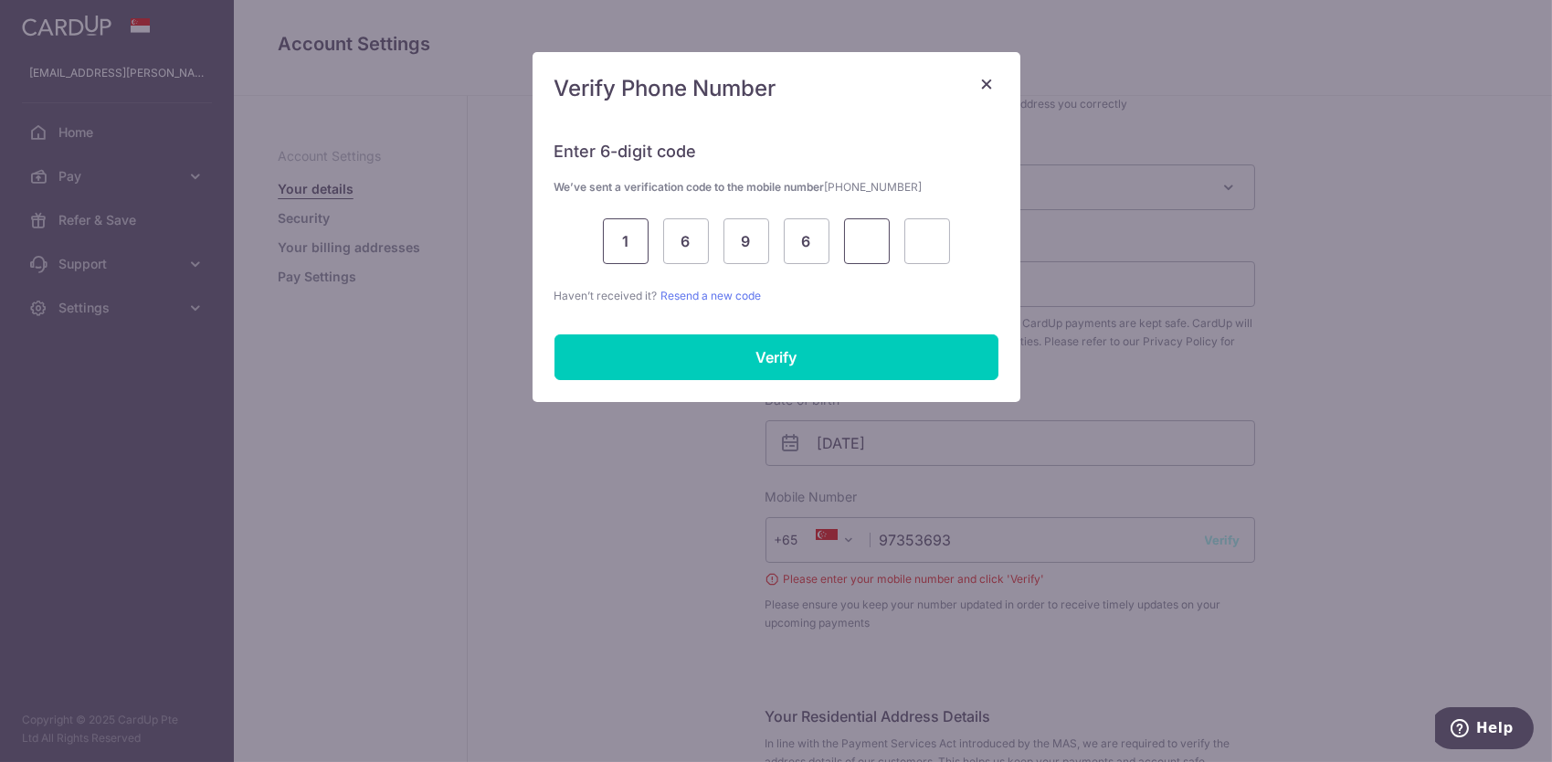
type input "7"
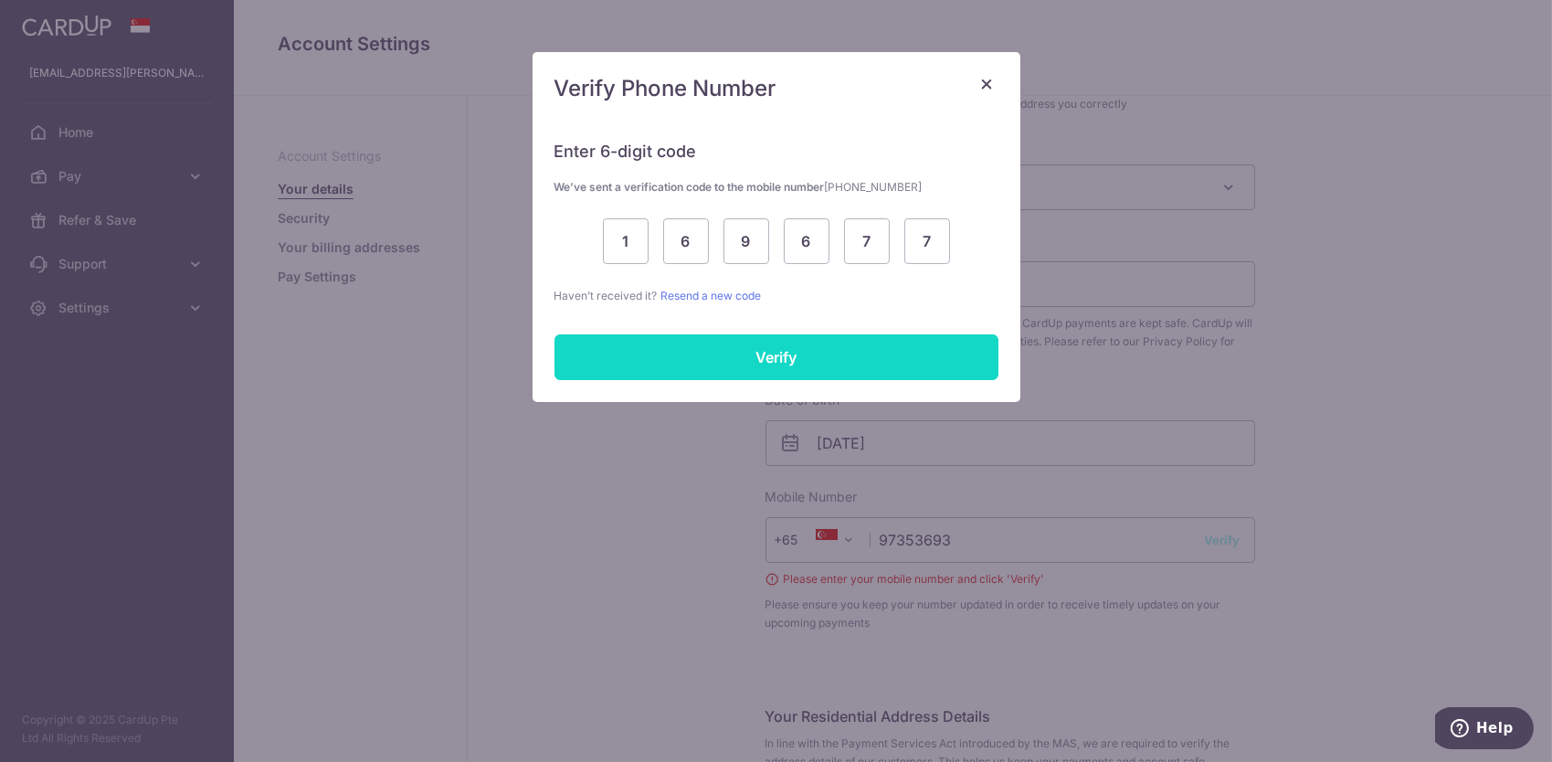
click at [790, 355] on input "Verify" at bounding box center [776, 357] width 444 height 46
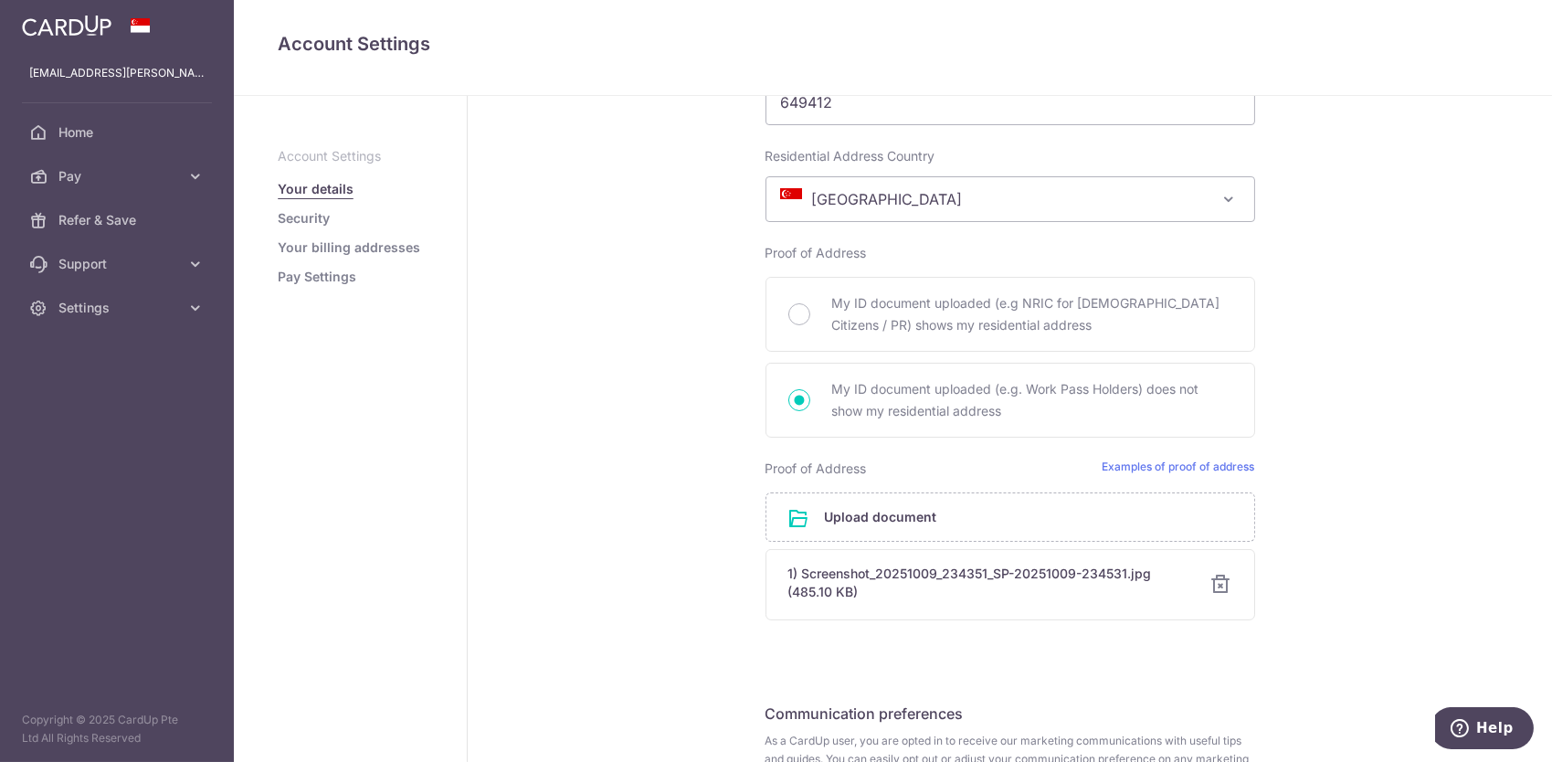
scroll to position [1220, 0]
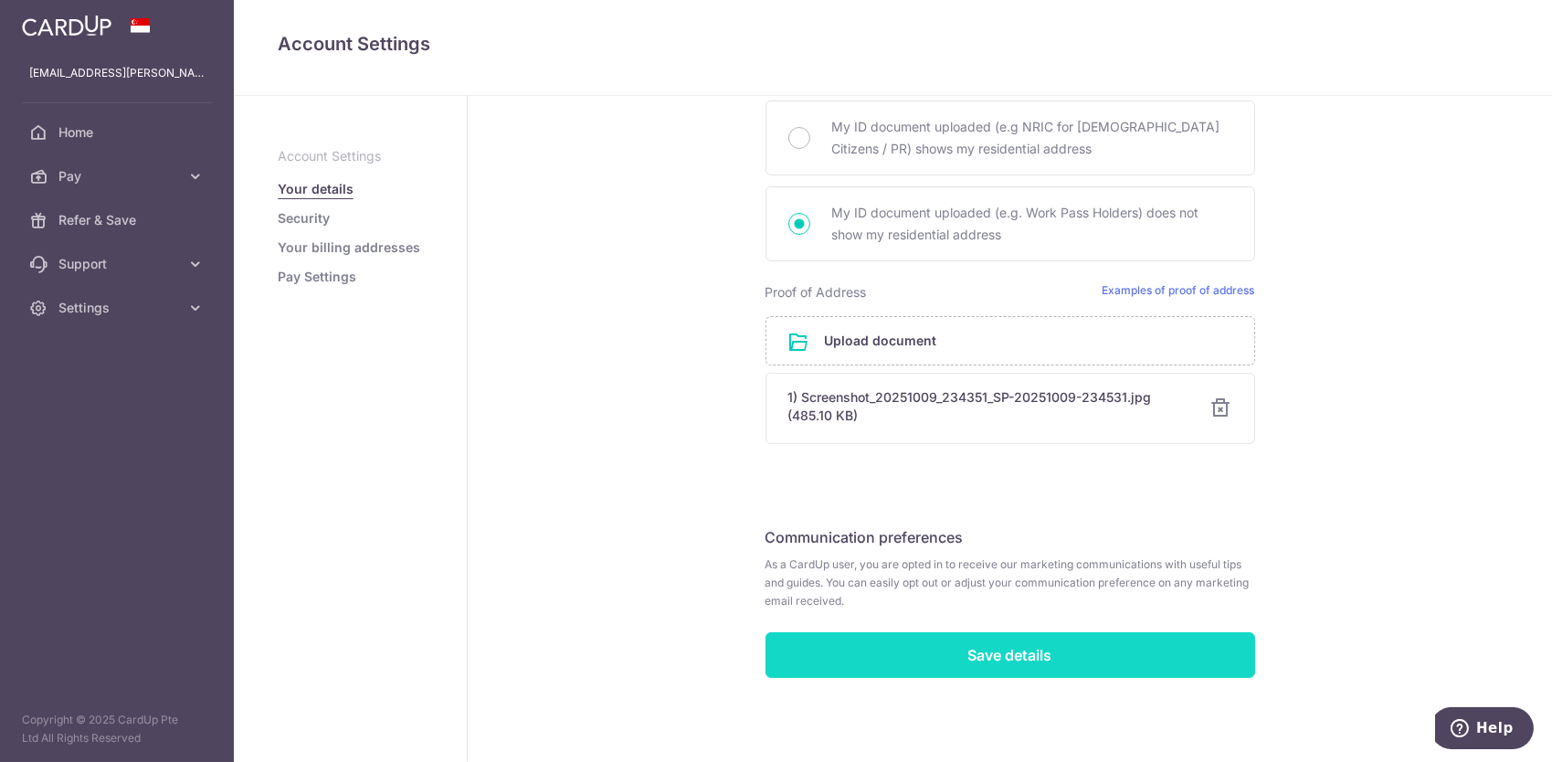
click at [1111, 645] on input "Save details" at bounding box center [1011, 655] width 490 height 46
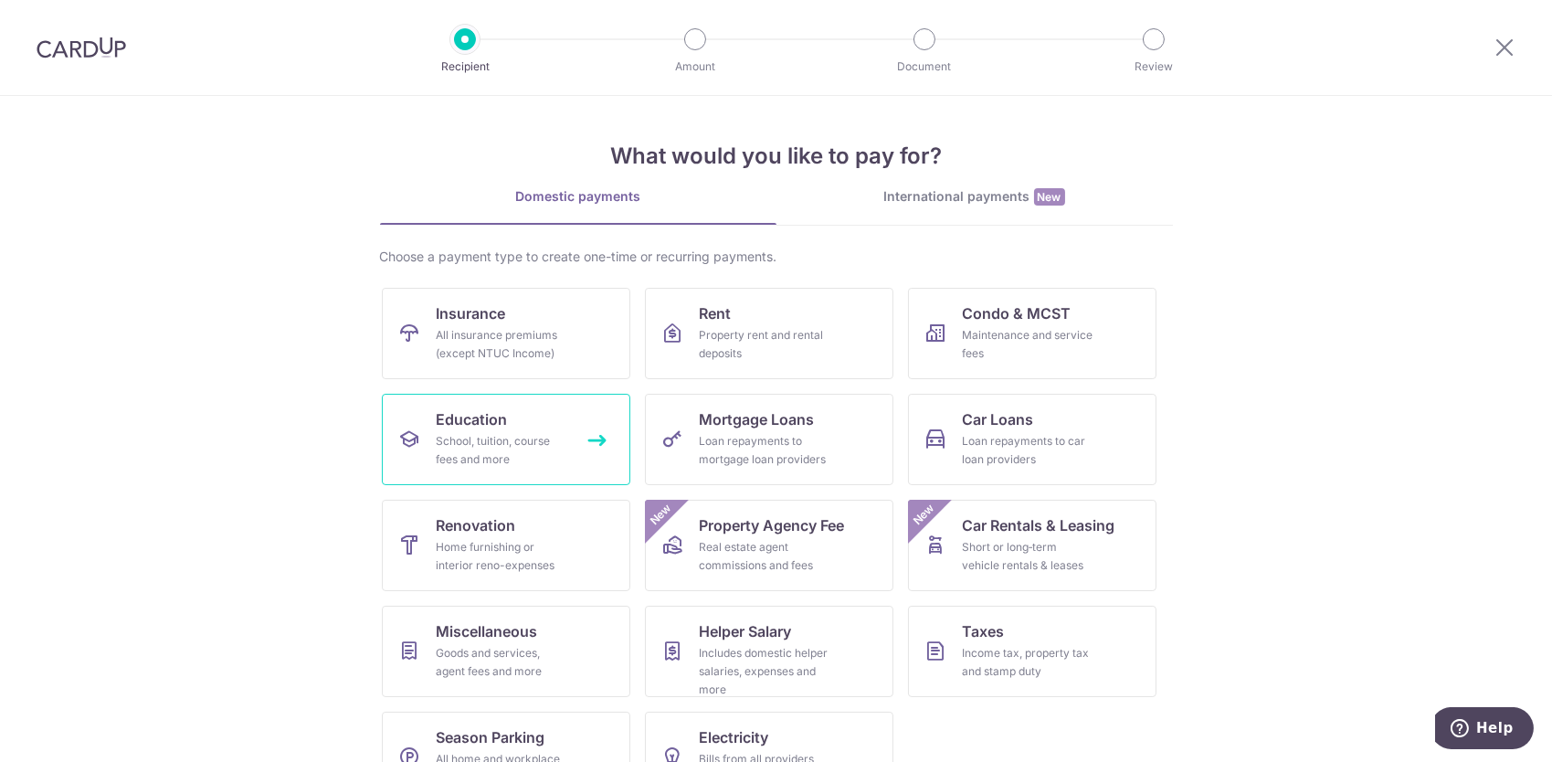
click at [488, 436] on div "School, tuition, course fees and more" at bounding box center [503, 450] width 132 height 37
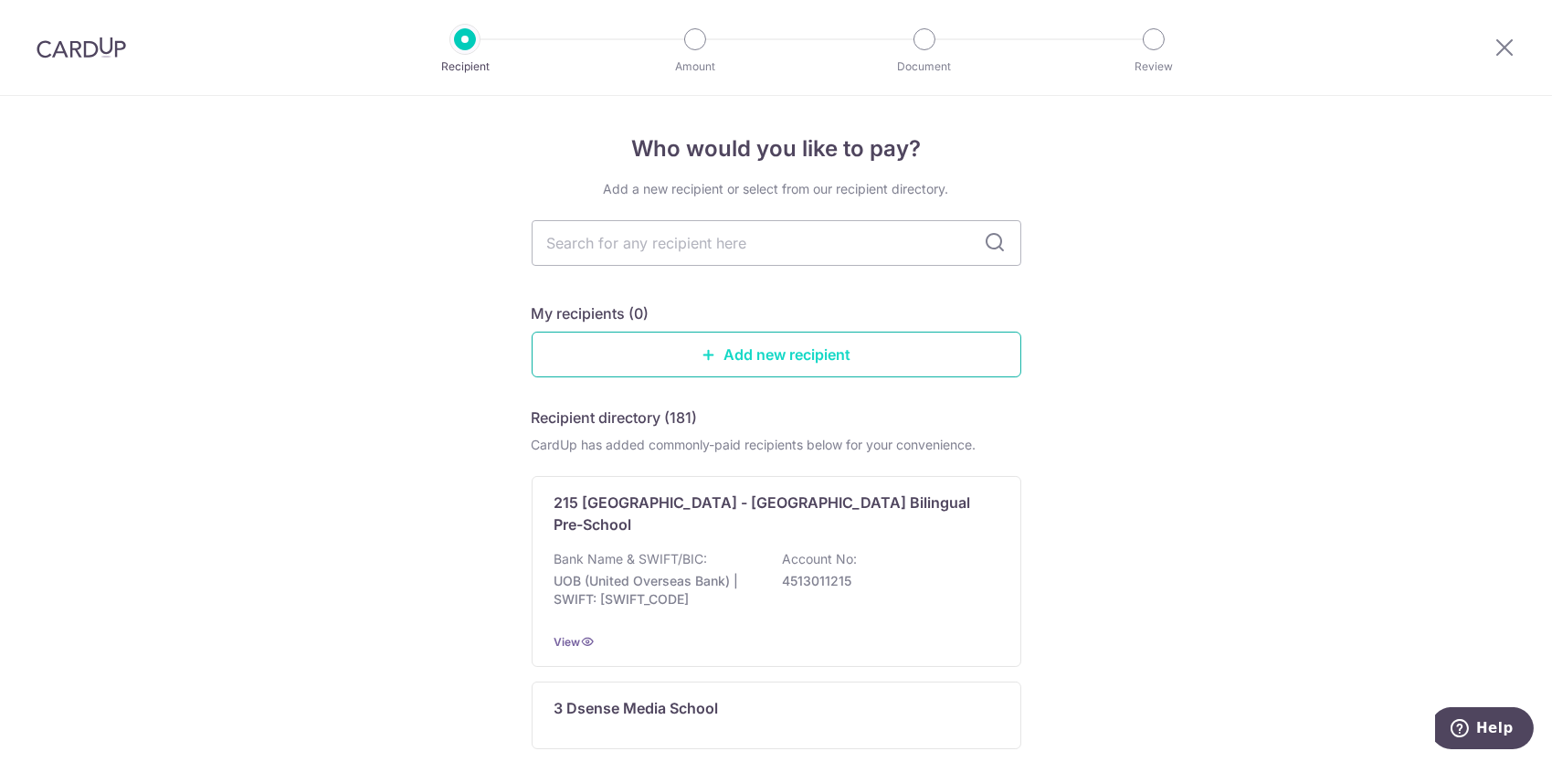
click at [771, 353] on link "Add new recipient" at bounding box center [777, 355] width 490 height 46
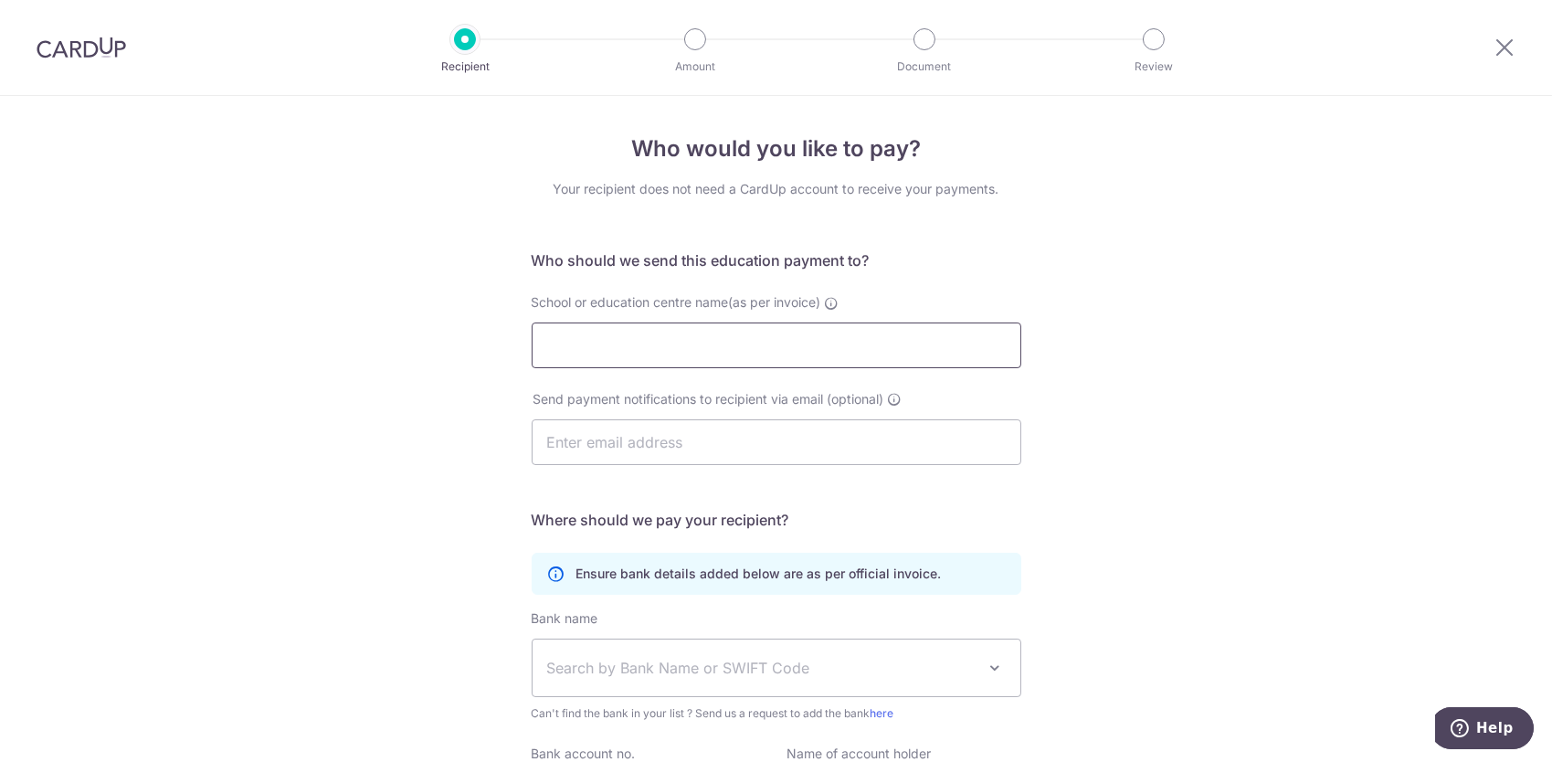
click at [584, 333] on input "School or education centre name(as per invoice)" at bounding box center [777, 345] width 490 height 46
paste input "Canadian International School Bank name: DBS Bank Limi"
click at [793, 345] on input "Canadian International School Bank name: DBS Bank Limi" at bounding box center [777, 345] width 490 height 46
click at [795, 345] on input "Canadian International School Bank name: DBS Bank Limi" at bounding box center [777, 345] width 490 height 46
drag, startPoint x: 758, startPoint y: 341, endPoint x: 981, endPoint y: 345, distance: 222.9
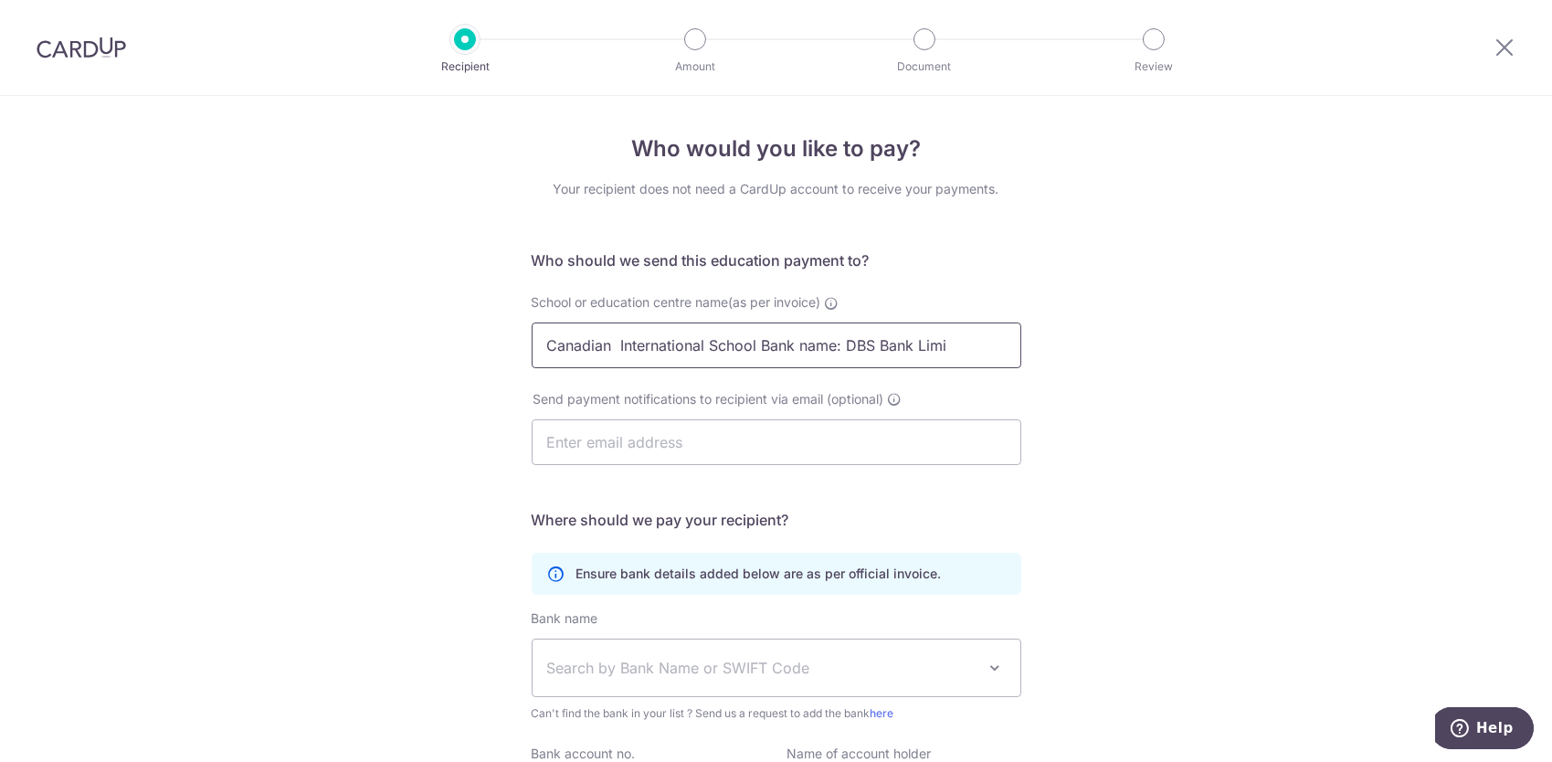
click at [981, 345] on input "Canadian International School Bank name: DBS Bank Limi" at bounding box center [777, 345] width 490 height 46
click at [851, 361] on input "Canadian International School" at bounding box center [777, 345] width 490 height 46
type input "Canadian International School"
click at [628, 430] on input "text" at bounding box center [777, 442] width 490 height 46
type input "[EMAIL_ADDRESS][PERSON_NAME][DOMAIN_NAME]"
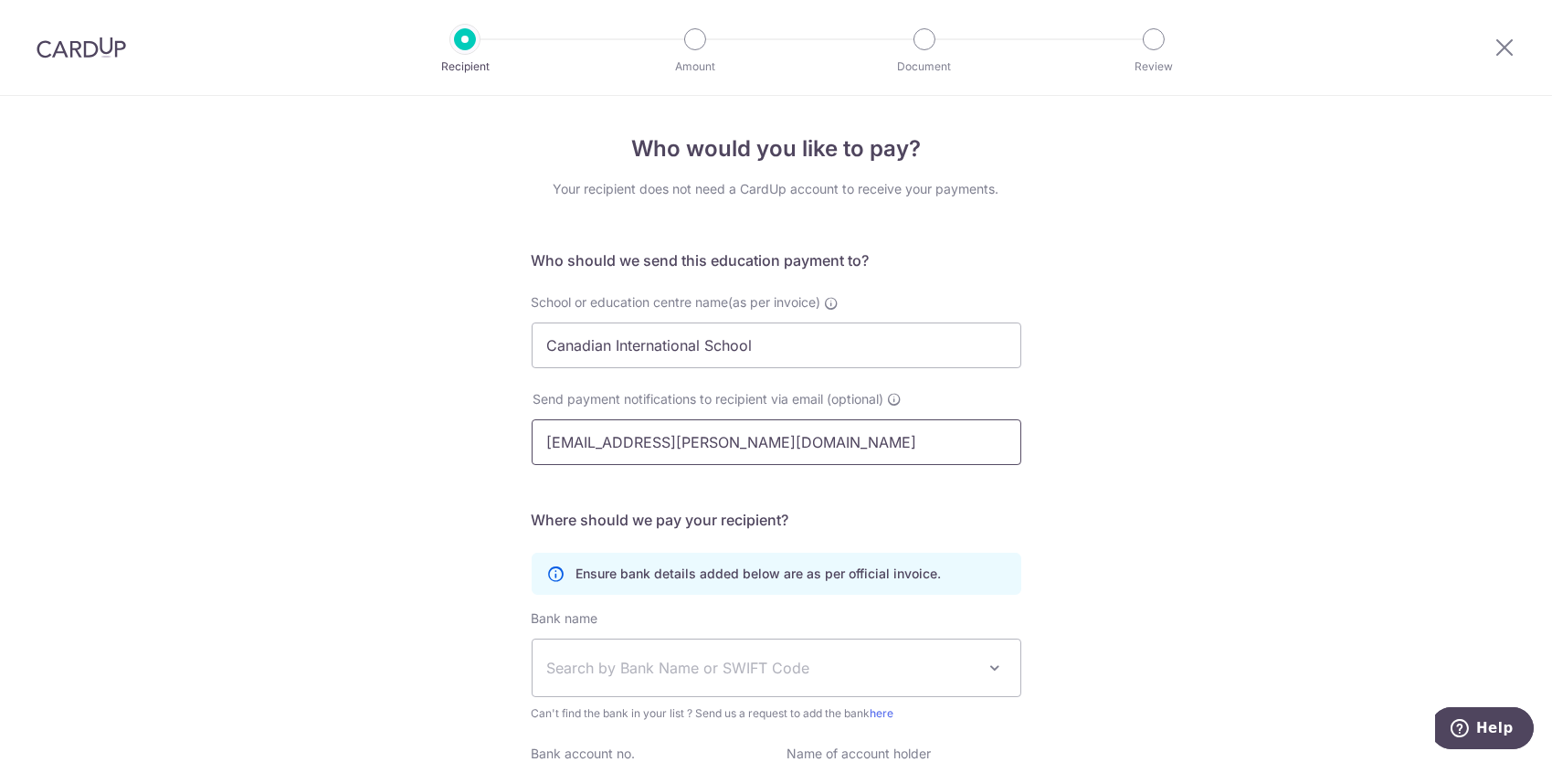
type input "Piyawan (Aom) Anderson"
click at [1095, 542] on div "Who would you like to pay? Your recipient does not need a CardUp account to rec…" at bounding box center [776, 531] width 1552 height 870
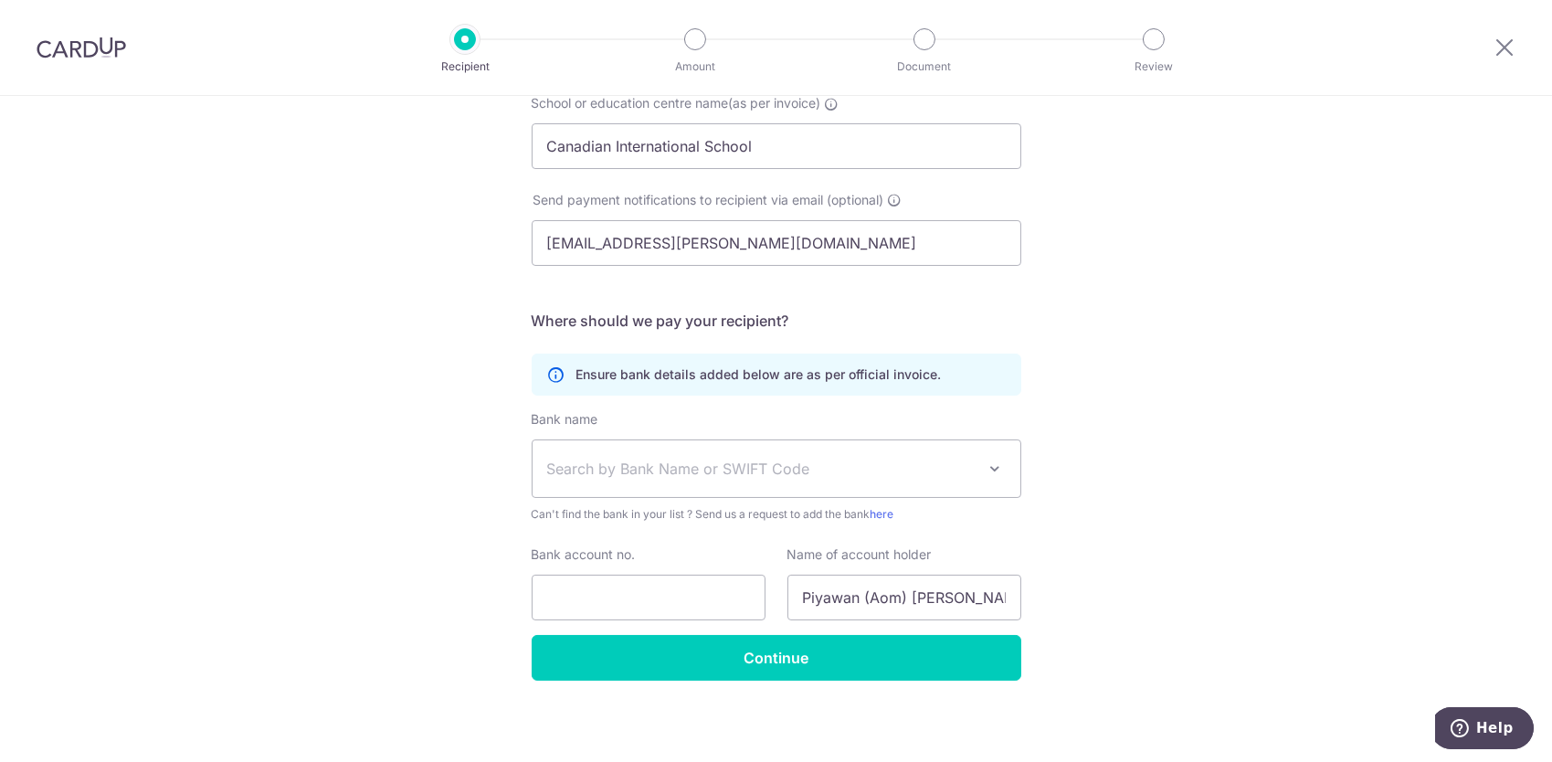
scroll to position [203, 0]
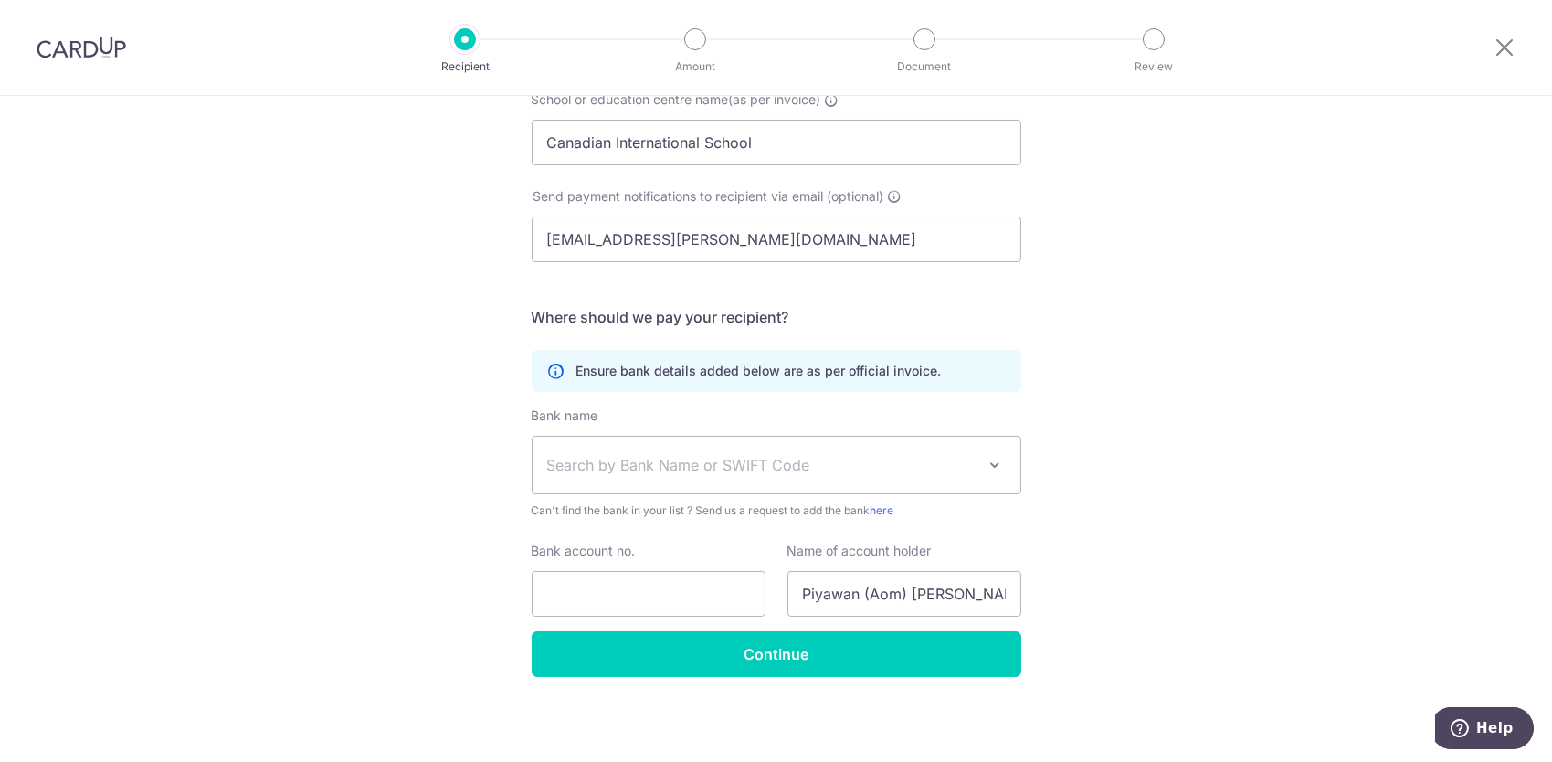
click at [730, 377] on p "Ensure bank details added below are as per official invoice." at bounding box center [758, 371] width 365 height 18
click at [731, 468] on span "Search by Bank Name or SWIFT Code" at bounding box center [761, 465] width 429 height 22
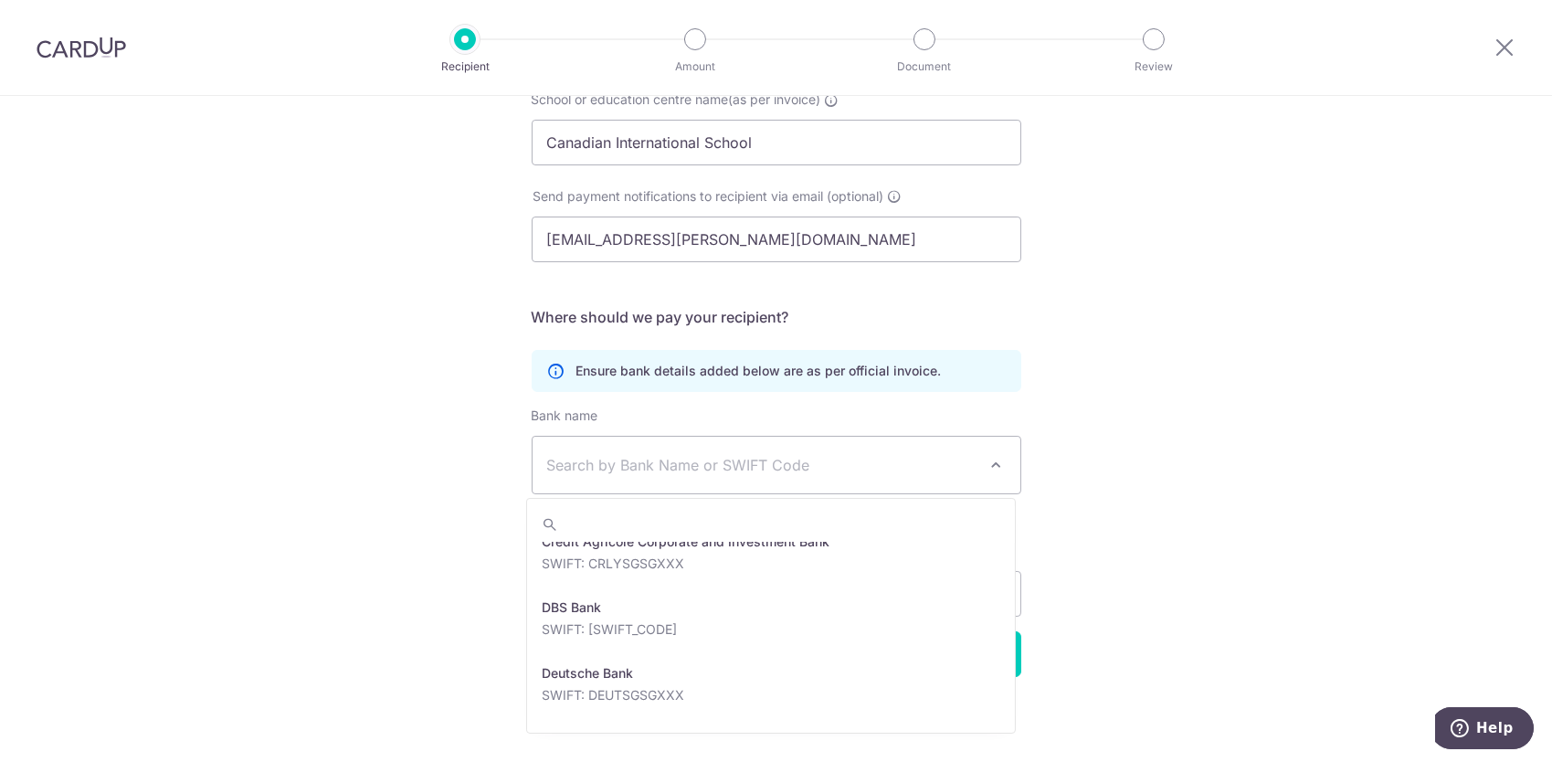
scroll to position [1583, 0]
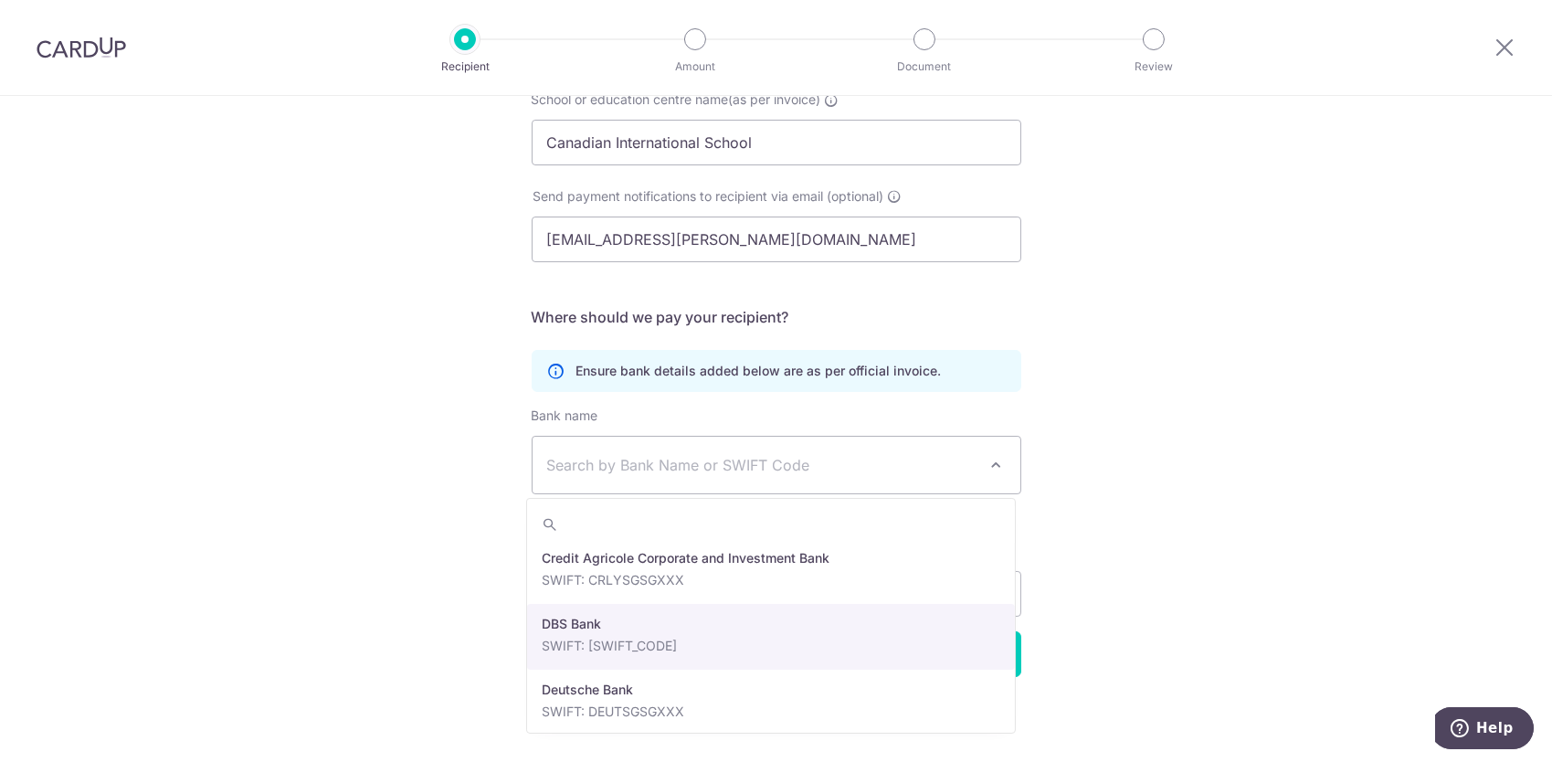
select select "6"
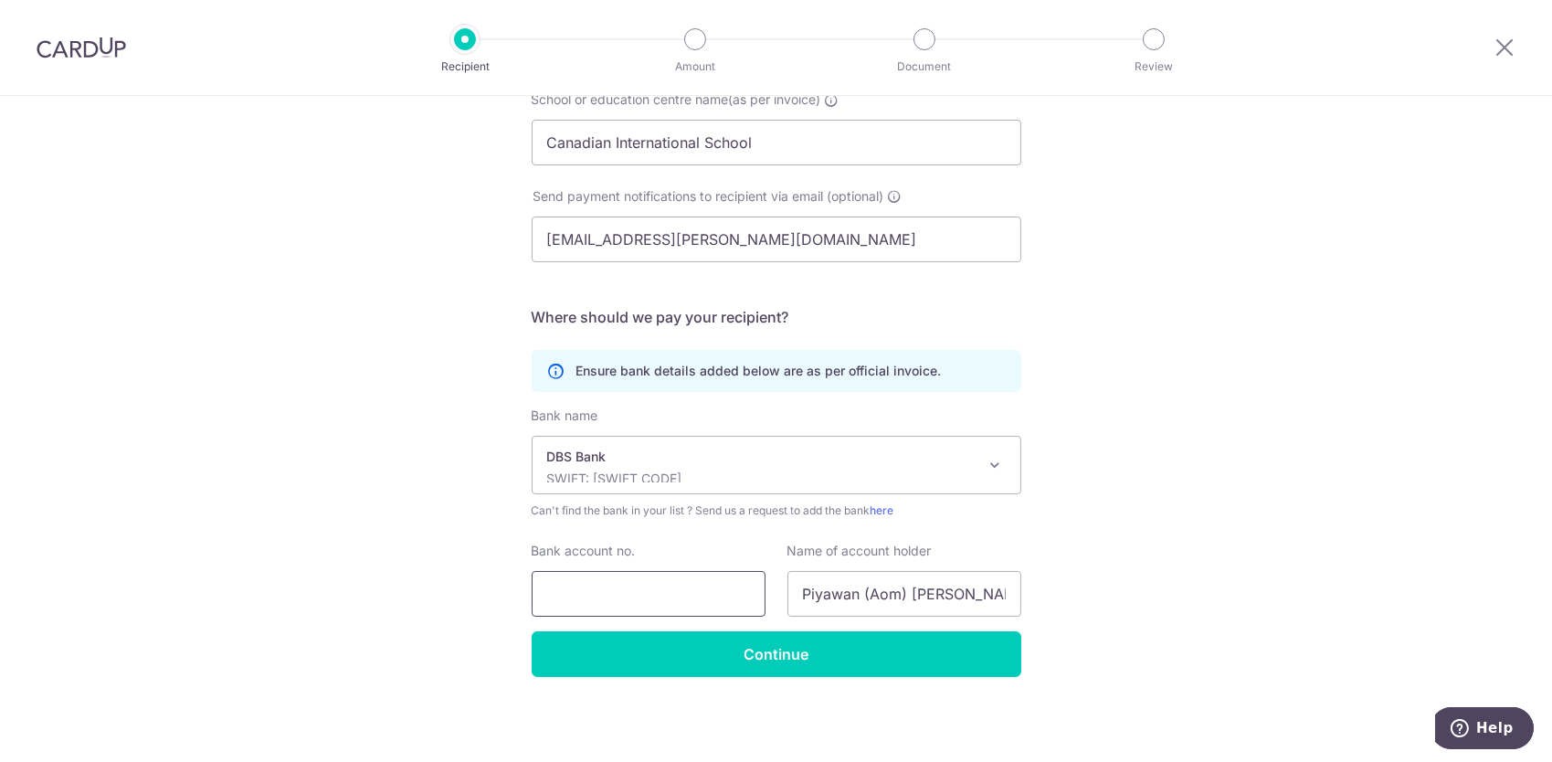
click at [646, 594] on input "Bank account no." at bounding box center [649, 594] width 234 height 46
click at [592, 589] on input "Bank account no." at bounding box center [649, 594] width 234 height 46
paste input "0039119801"
type input "0039119801"
click at [853, 593] on input "Piyawan (Aom) Anderson" at bounding box center [904, 594] width 234 height 46
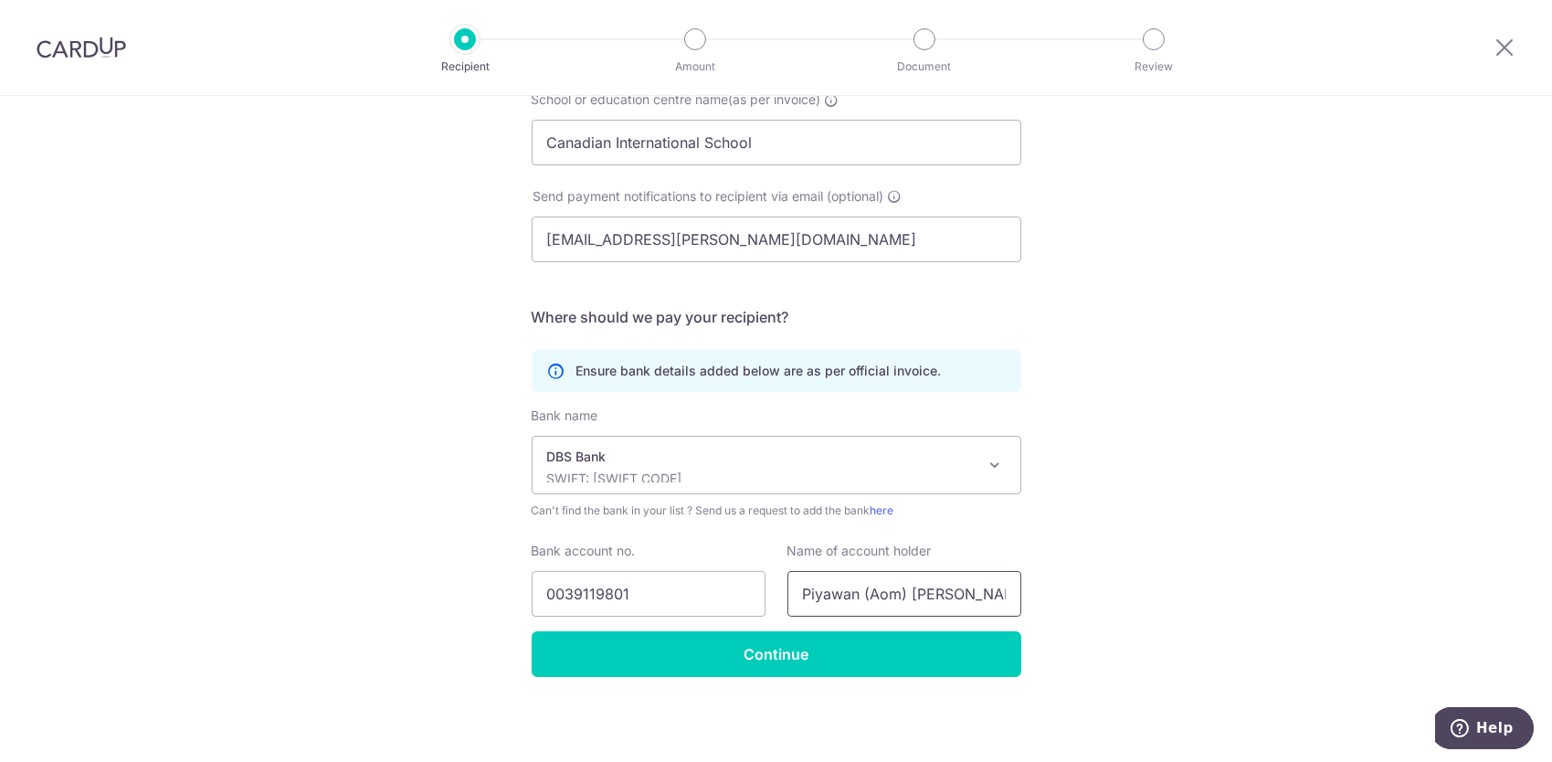
drag, startPoint x: 793, startPoint y: 595, endPoint x: 1111, endPoint y: 600, distance: 317.9
click at [1111, 600] on div "Who would you like to pay? Your recipient does not need a CardUp account to rec…" at bounding box center [776, 328] width 1552 height 870
paste input "Canadian International Schoo"
click at [1000, 592] on input "Canadian International Schoo" at bounding box center [904, 594] width 234 height 46
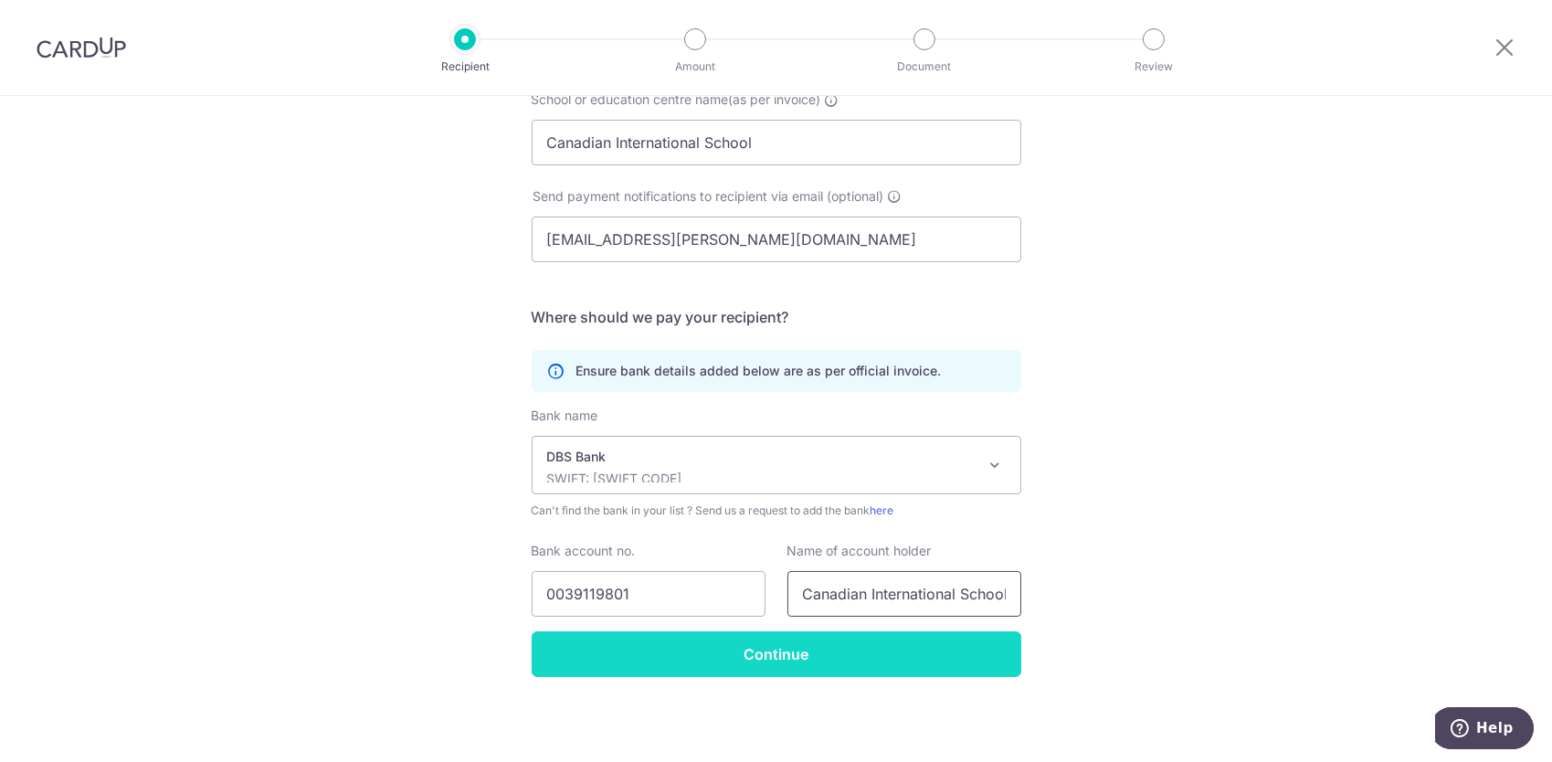
type input "Canadian International School"
click at [798, 673] on input "Continue" at bounding box center [777, 654] width 490 height 46
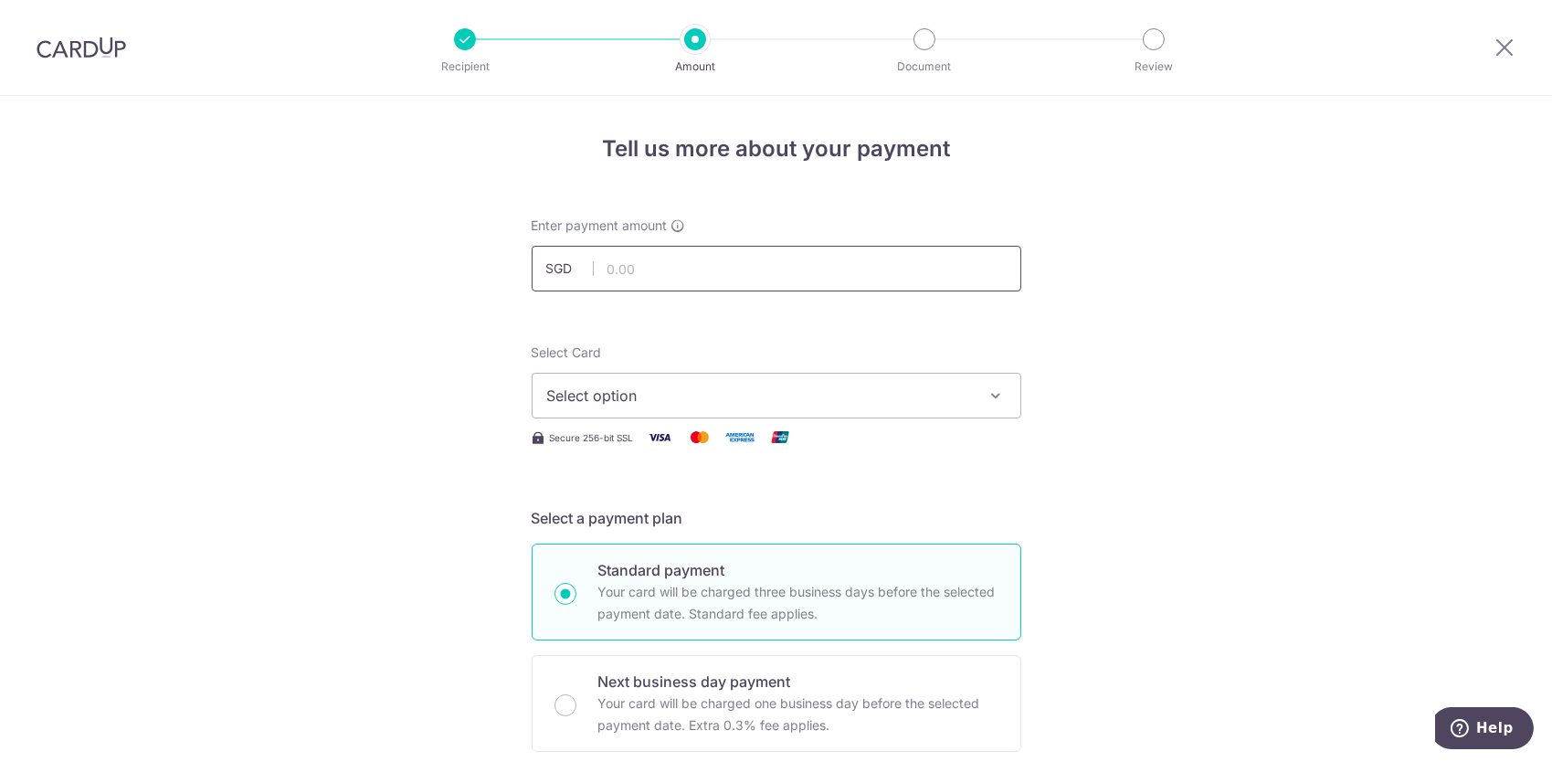
click at [634, 254] on input "text" at bounding box center [777, 269] width 490 height 46
type input "690.00"
click at [716, 389] on span "Select option" at bounding box center [760, 396] width 426 height 22
click at [602, 450] on span "Add credit card" at bounding box center [793, 447] width 426 height 18
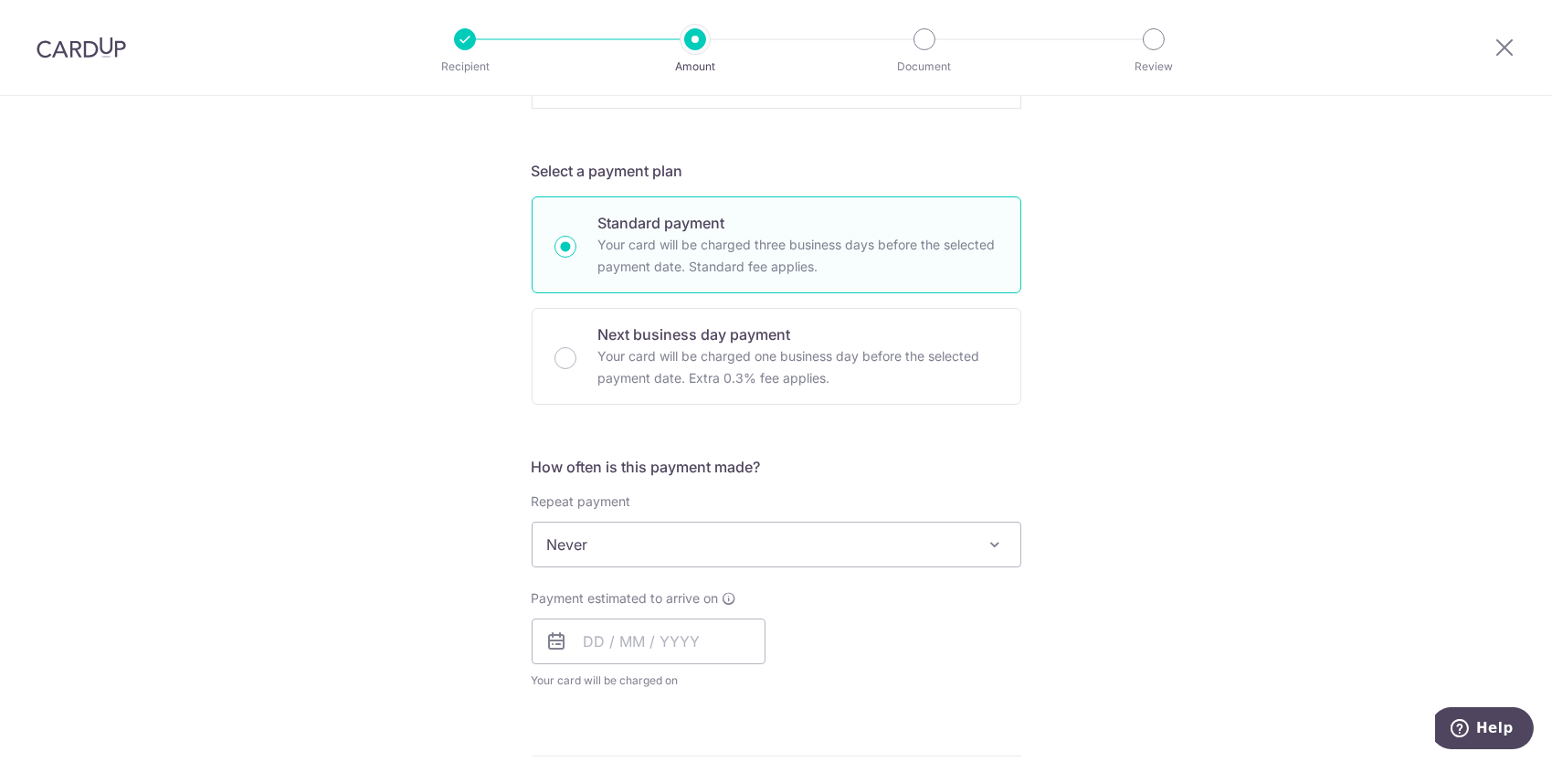
scroll to position [852, 0]
click at [570, 348] on div "Next business day payment Your card will be charged one business day before the…" at bounding box center [777, 352] width 490 height 97
radio input "false"
radio input "true"
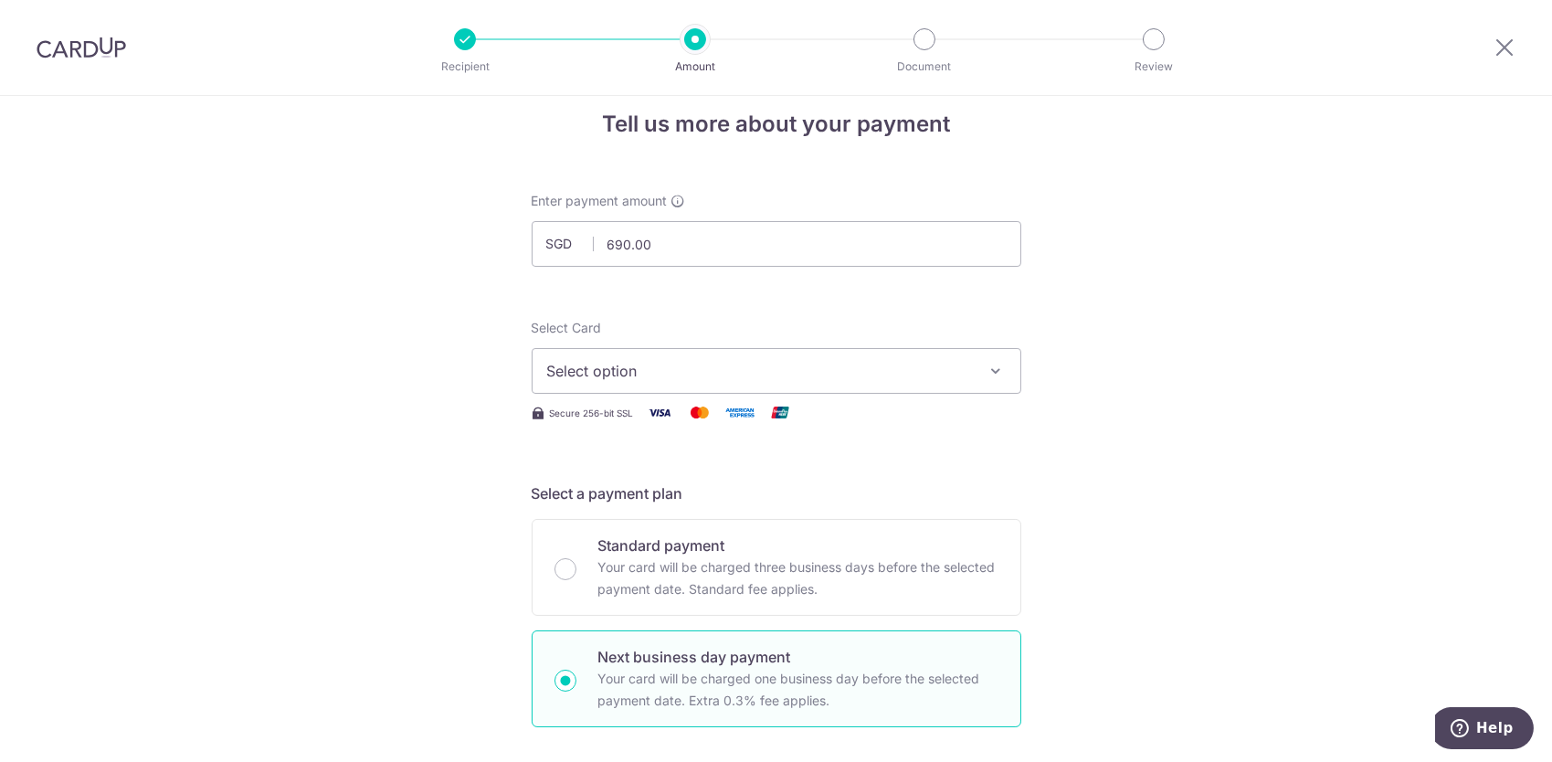
scroll to position [0, 0]
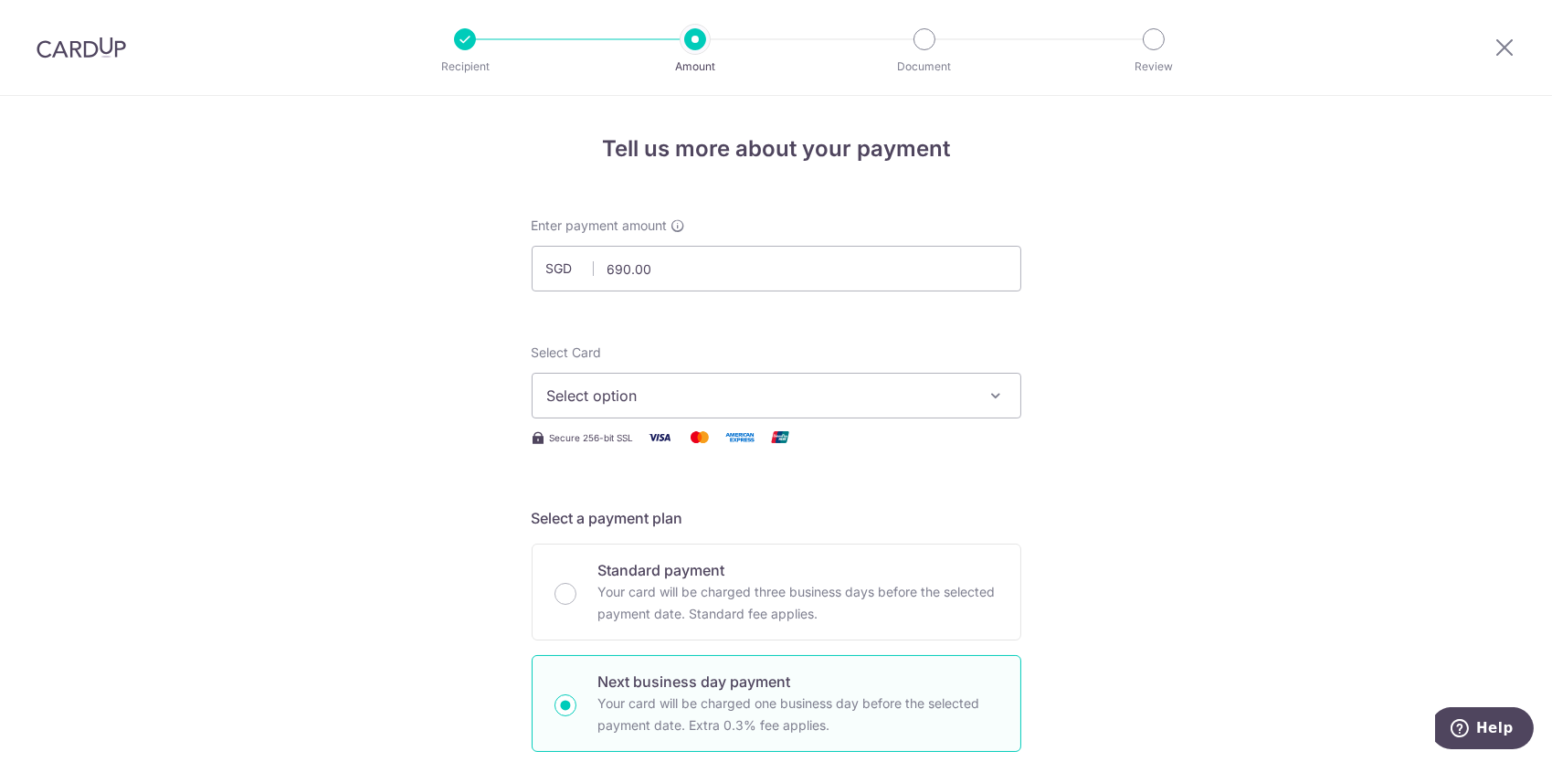
click at [684, 387] on span "Select option" at bounding box center [760, 396] width 426 height 22
click at [662, 439] on span "Add credit card" at bounding box center [793, 447] width 426 height 18
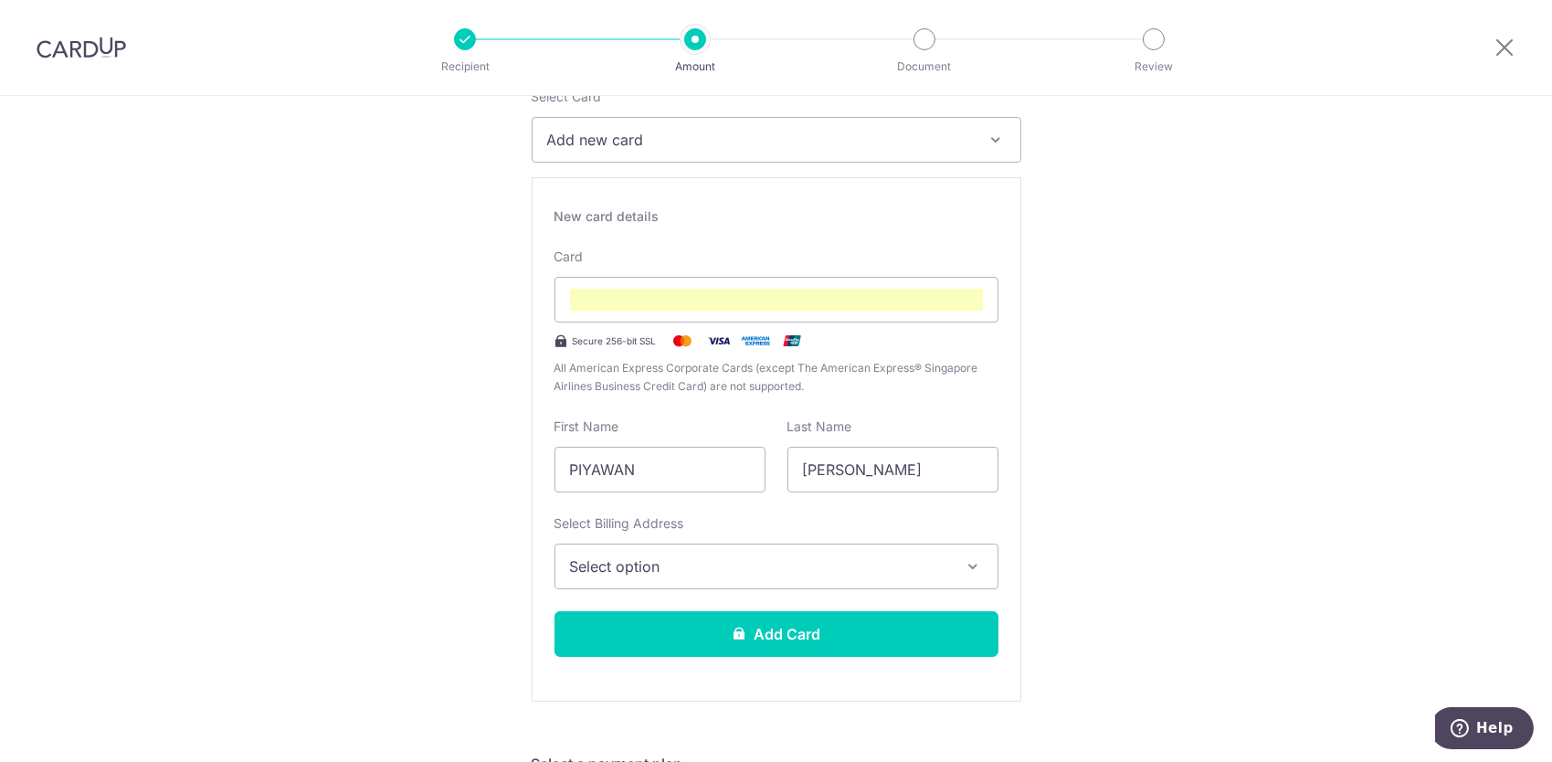
scroll to position [365, 0]
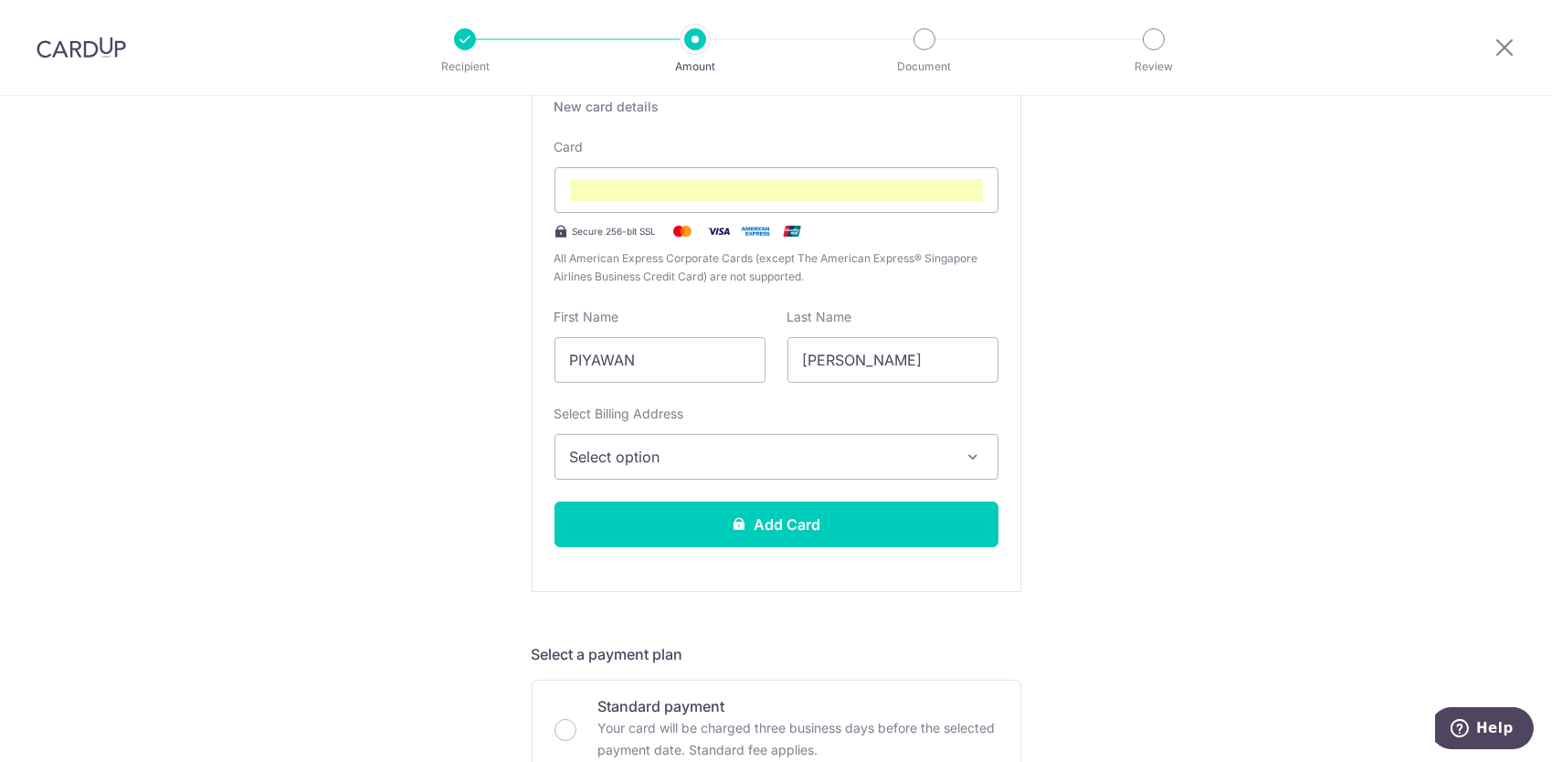
click at [766, 457] on span "Select option" at bounding box center [760, 457] width 380 height 22
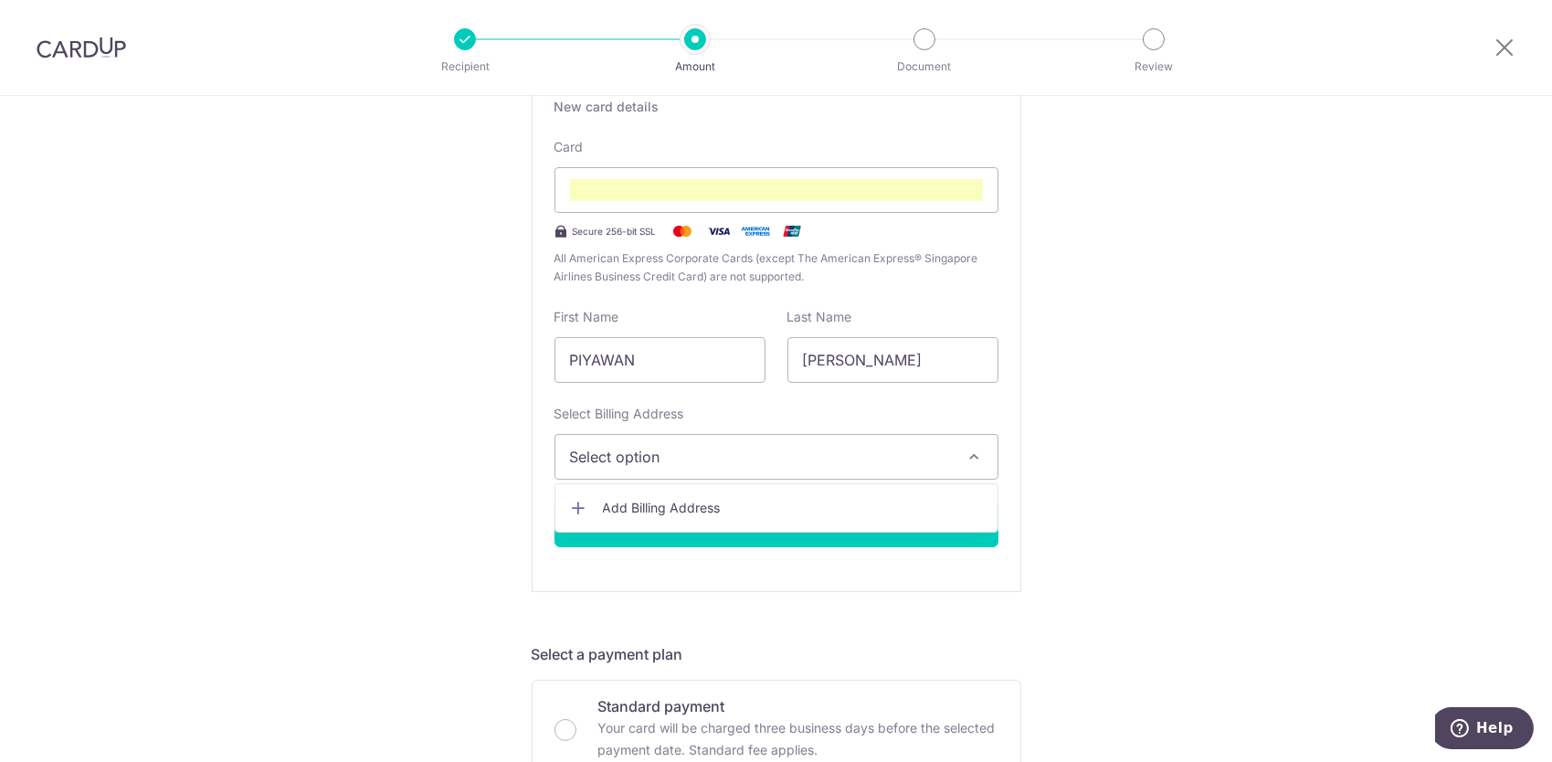
click at [856, 466] on span "Select option" at bounding box center [760, 457] width 380 height 22
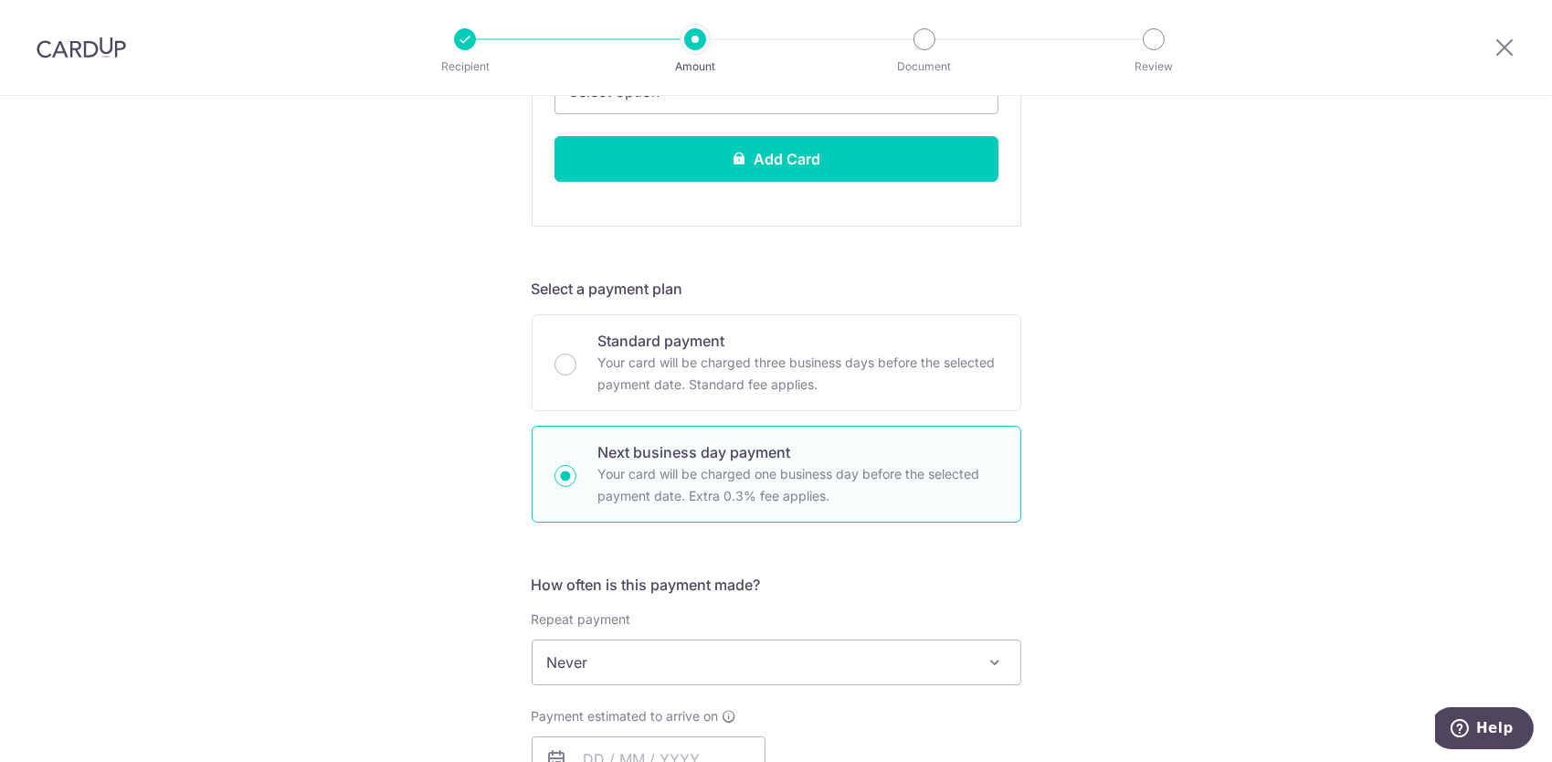
scroll to position [1218, 0]
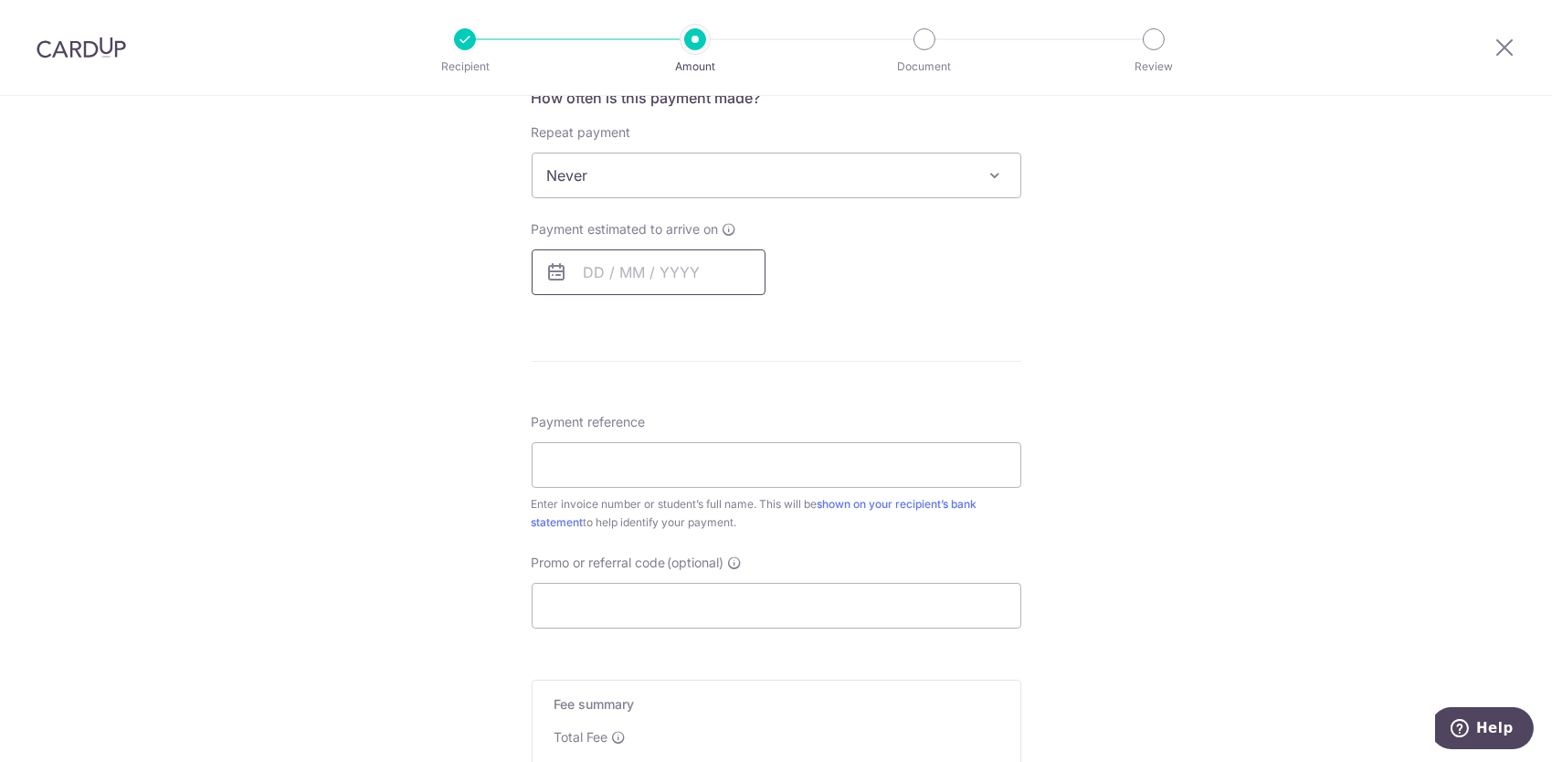
click at [666, 283] on input "text" at bounding box center [649, 272] width 234 height 46
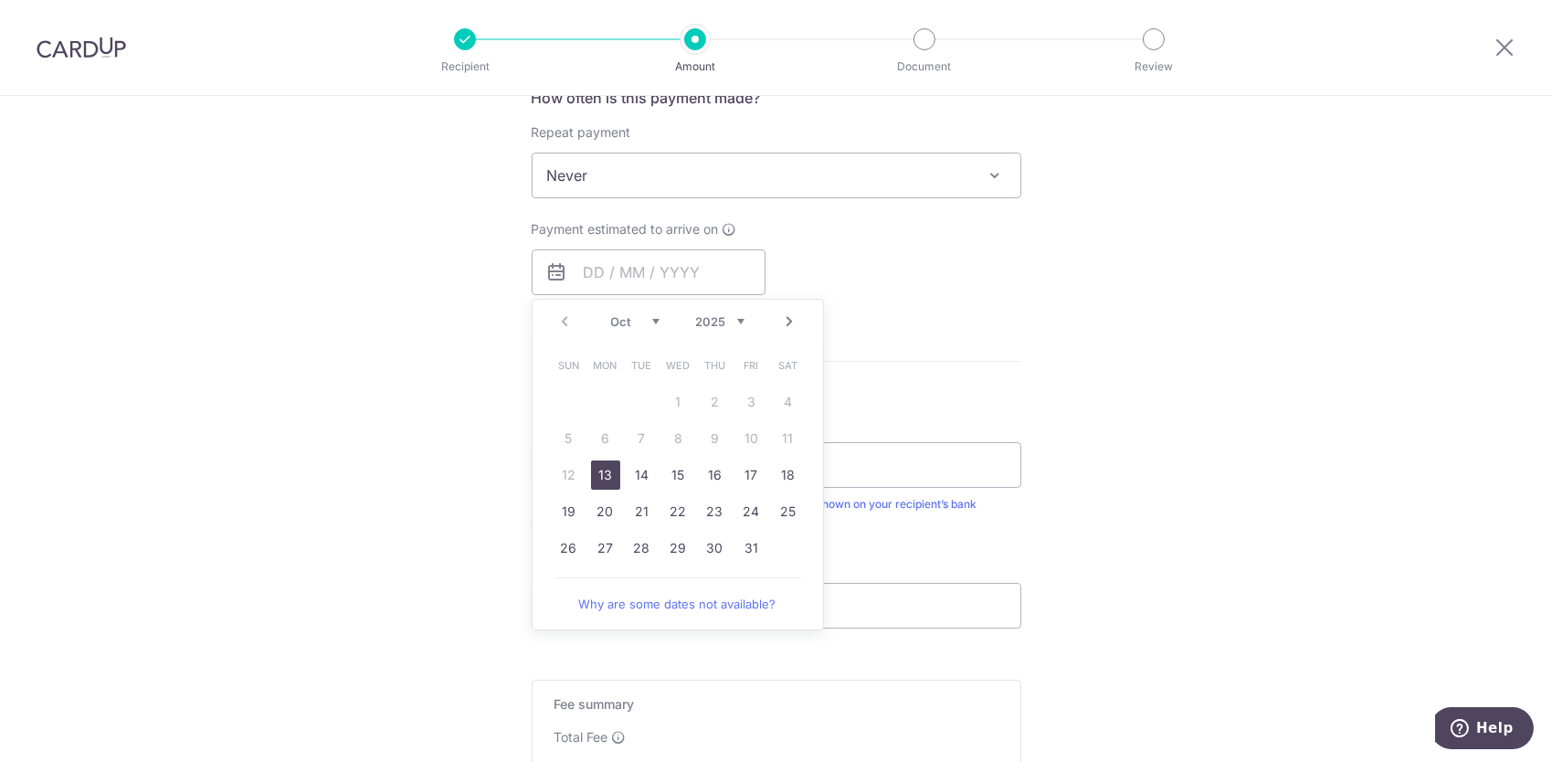
click at [709, 437] on table "Sun Mon Tue Wed Thu Fri Sat 1 2 3 4 5 6 7 8 9 10 11 12 13 14 15 16 17 18 19 20 …" at bounding box center [679, 456] width 256 height 219
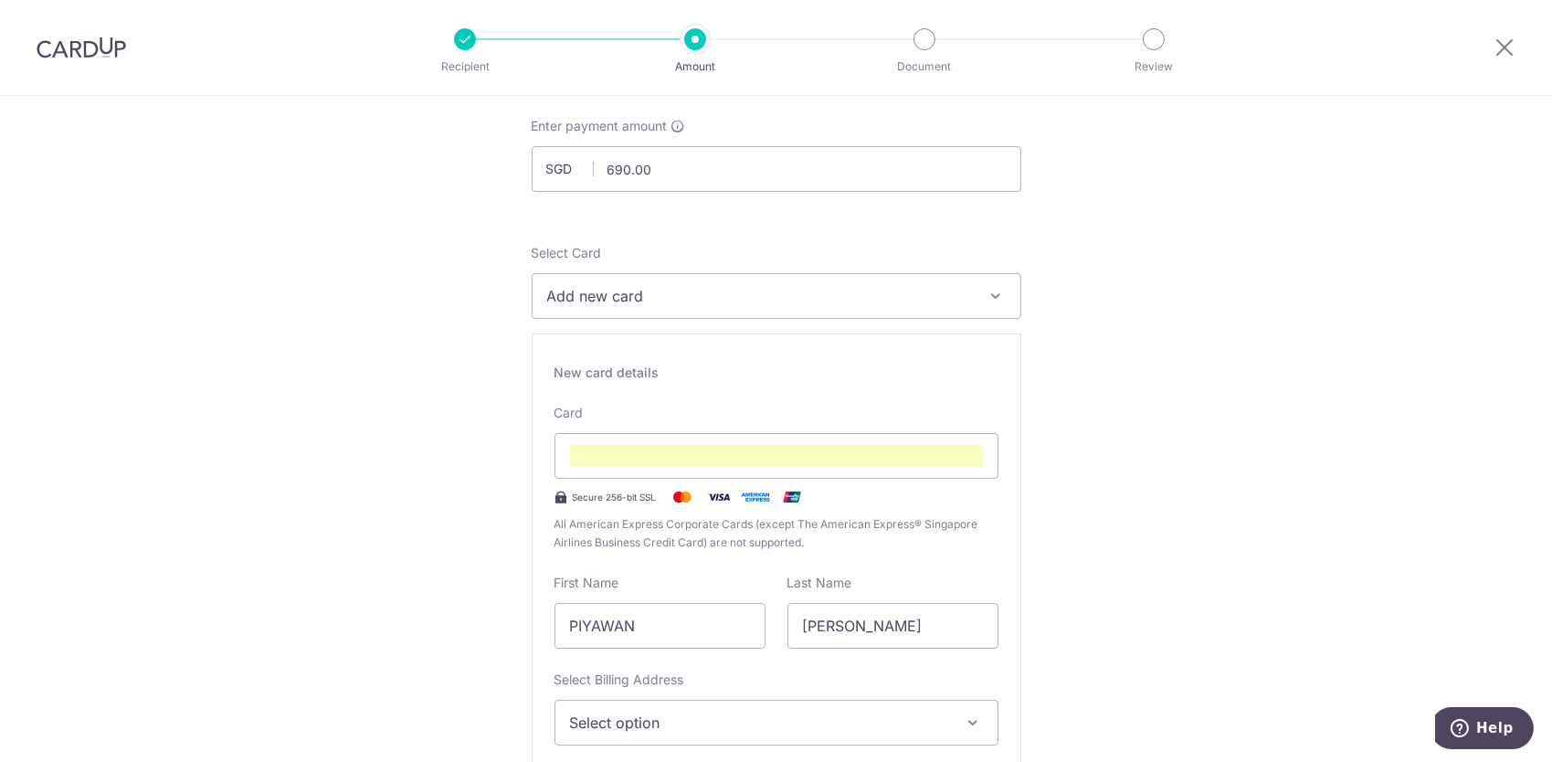
scroll to position [0, 0]
